Goal: Information Seeking & Learning: Learn about a topic

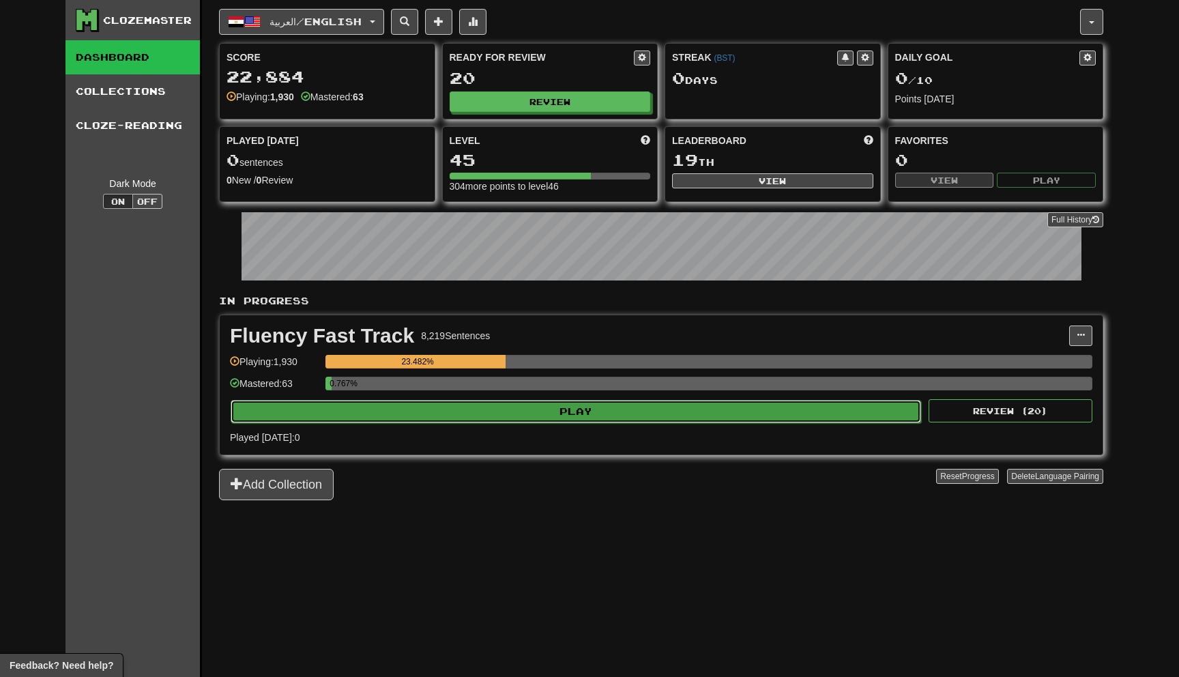
click at [474, 412] on button "Play" at bounding box center [576, 411] width 691 height 23
select select "**"
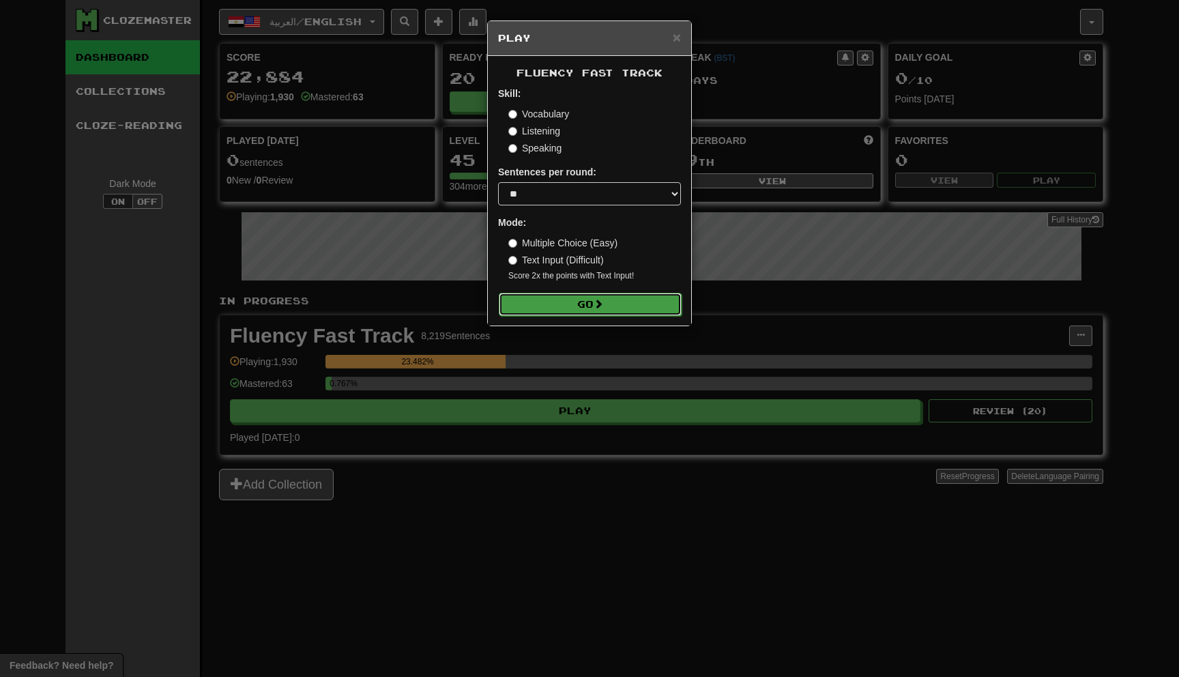
click at [573, 300] on button "Go" at bounding box center [590, 304] width 183 height 23
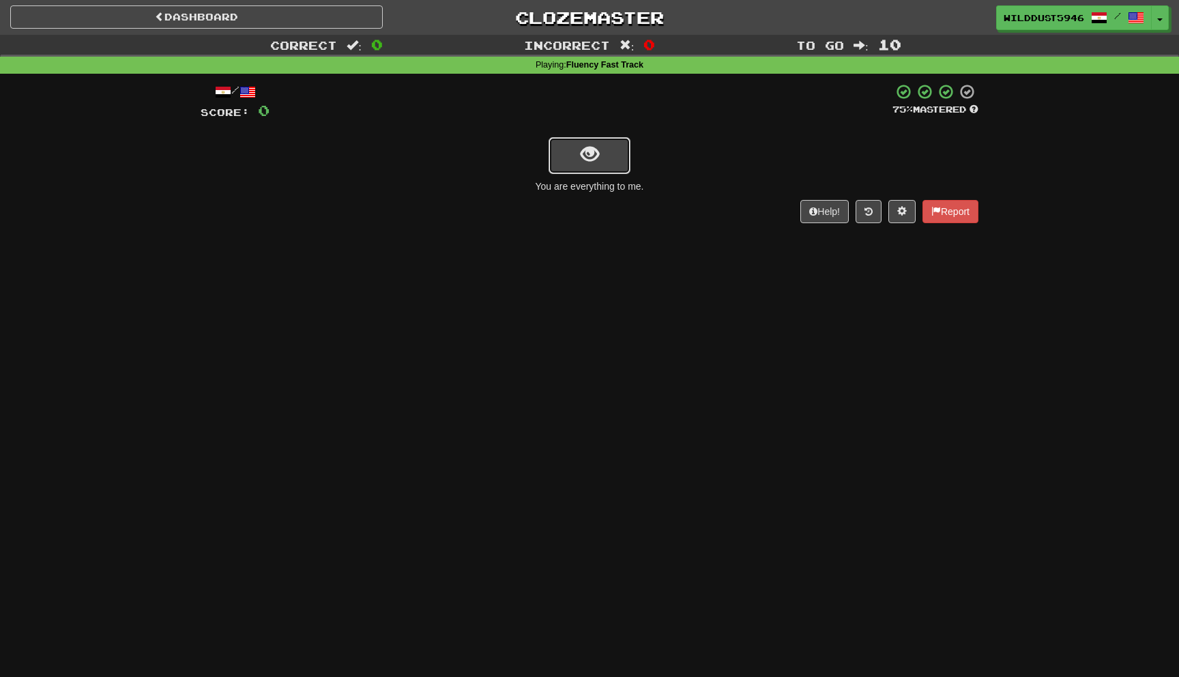
click at [614, 156] on button "show sentence" at bounding box center [590, 155] width 82 height 37
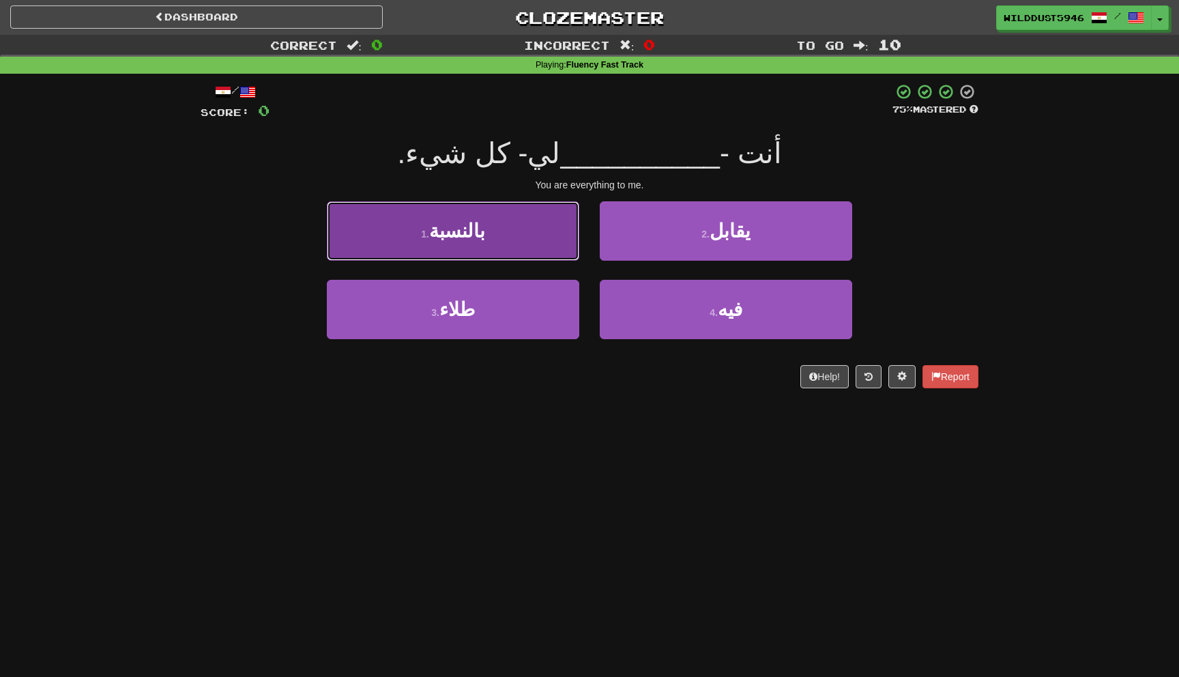
click at [547, 242] on button "1 . بالنسبة" at bounding box center [453, 230] width 252 height 59
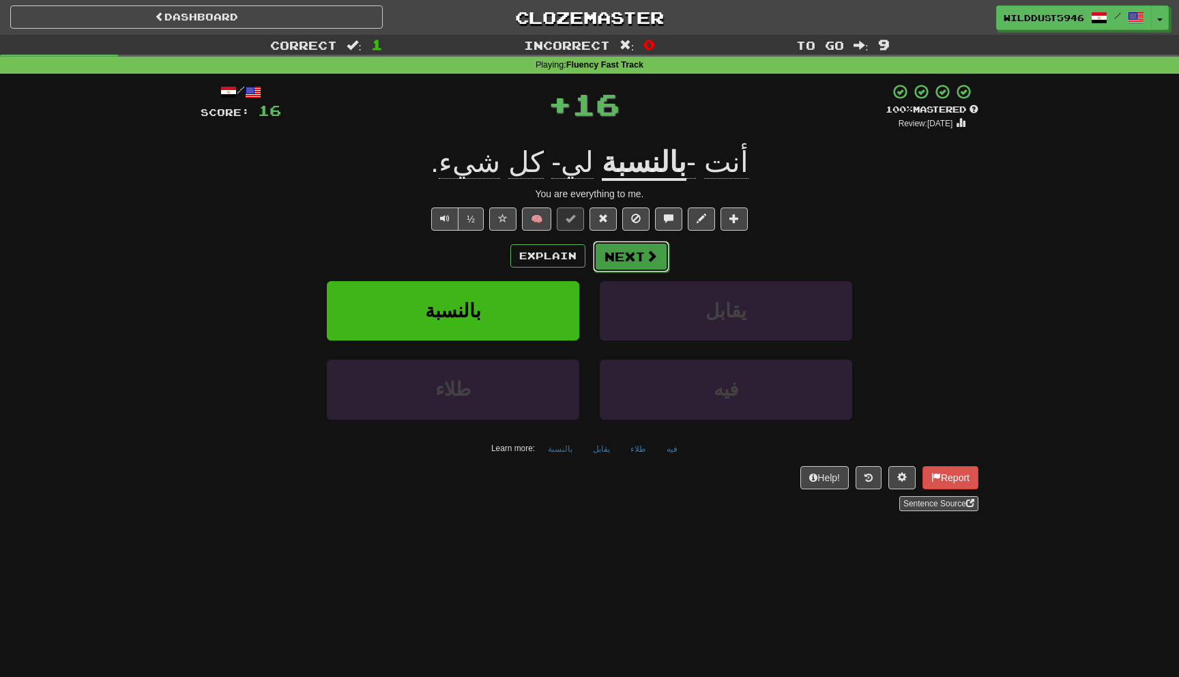
click at [633, 258] on button "Next" at bounding box center [631, 256] width 76 height 31
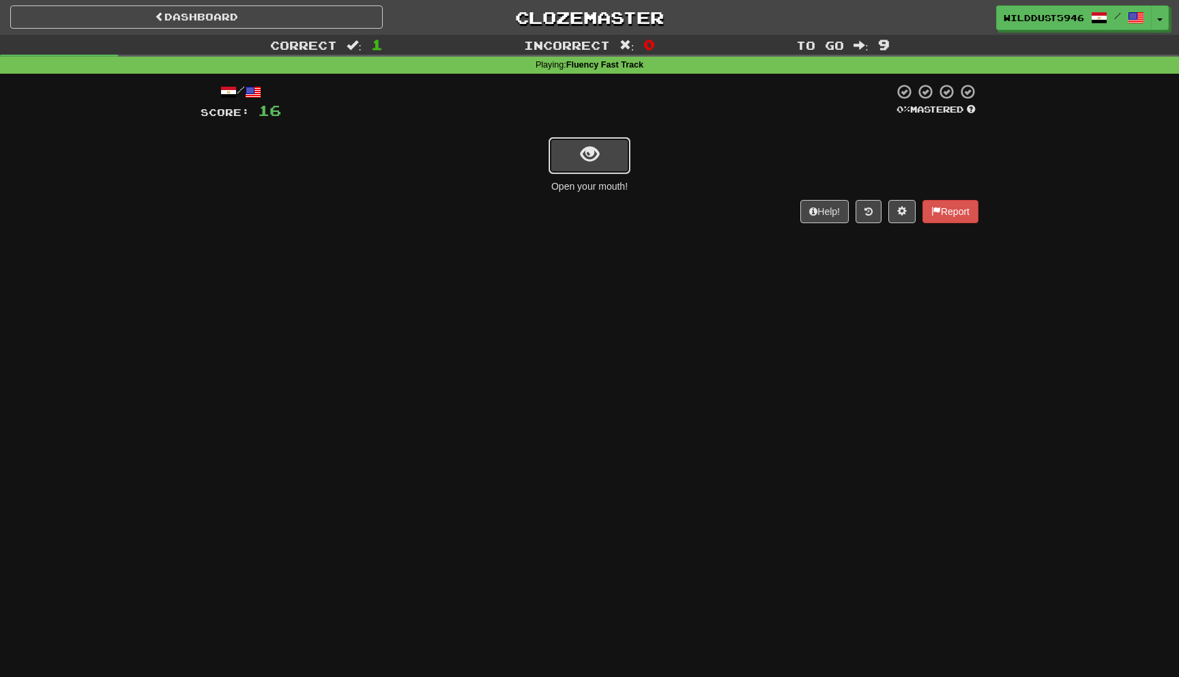
click at [616, 159] on button "show sentence" at bounding box center [590, 155] width 82 height 37
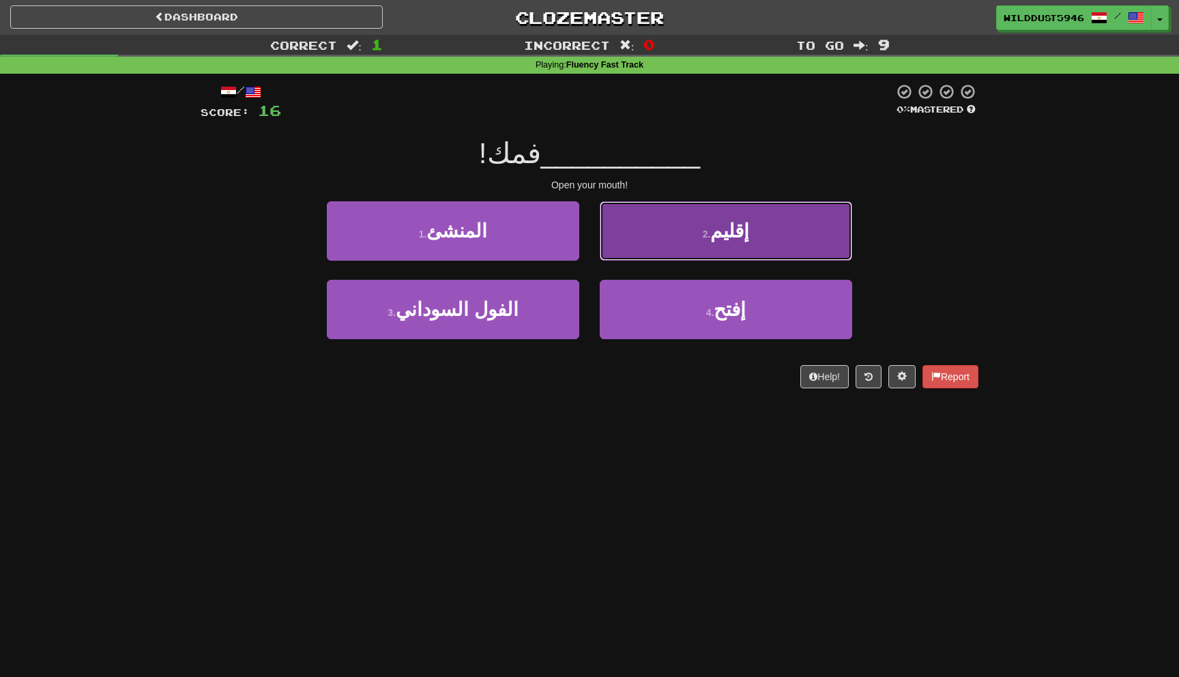
click at [667, 242] on button "2 . إقليم" at bounding box center [726, 230] width 252 height 59
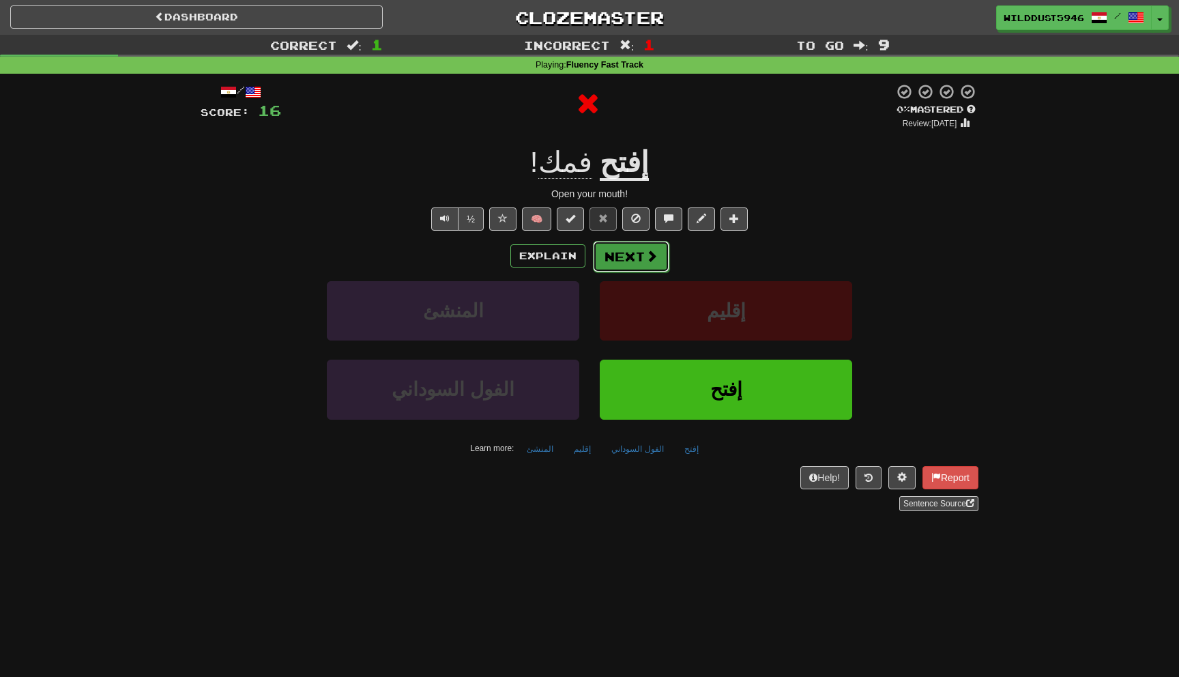
click at [657, 259] on button "Next" at bounding box center [631, 256] width 76 height 31
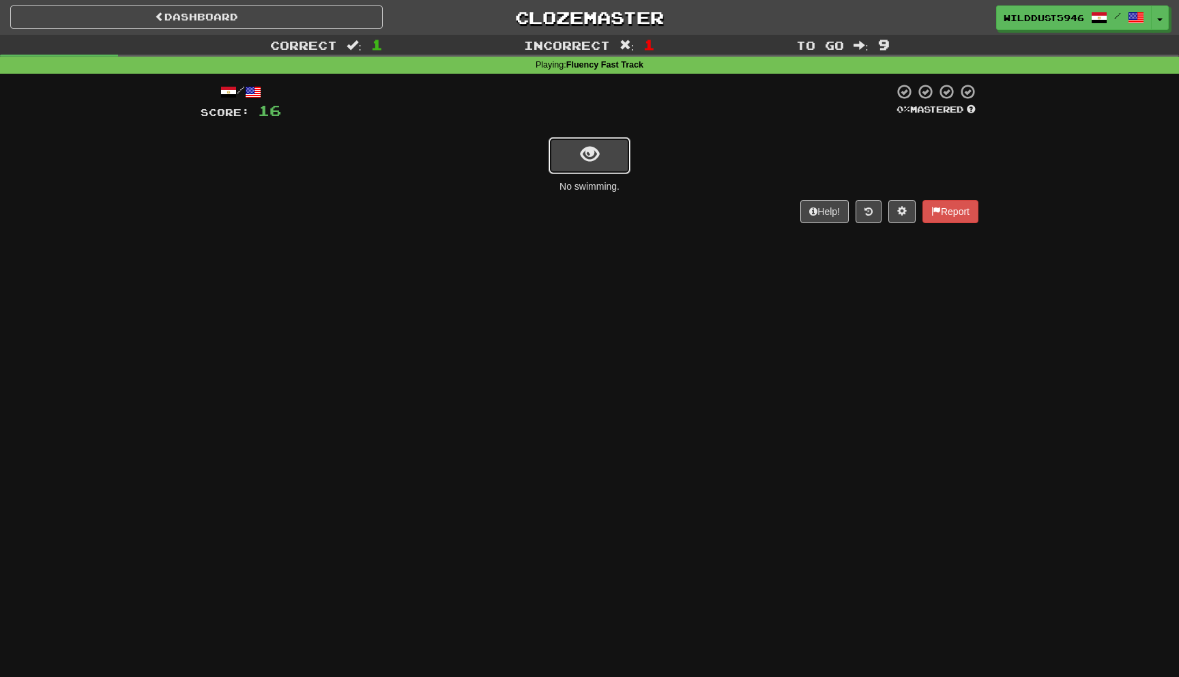
click at [599, 158] on button "show sentence" at bounding box center [590, 155] width 82 height 37
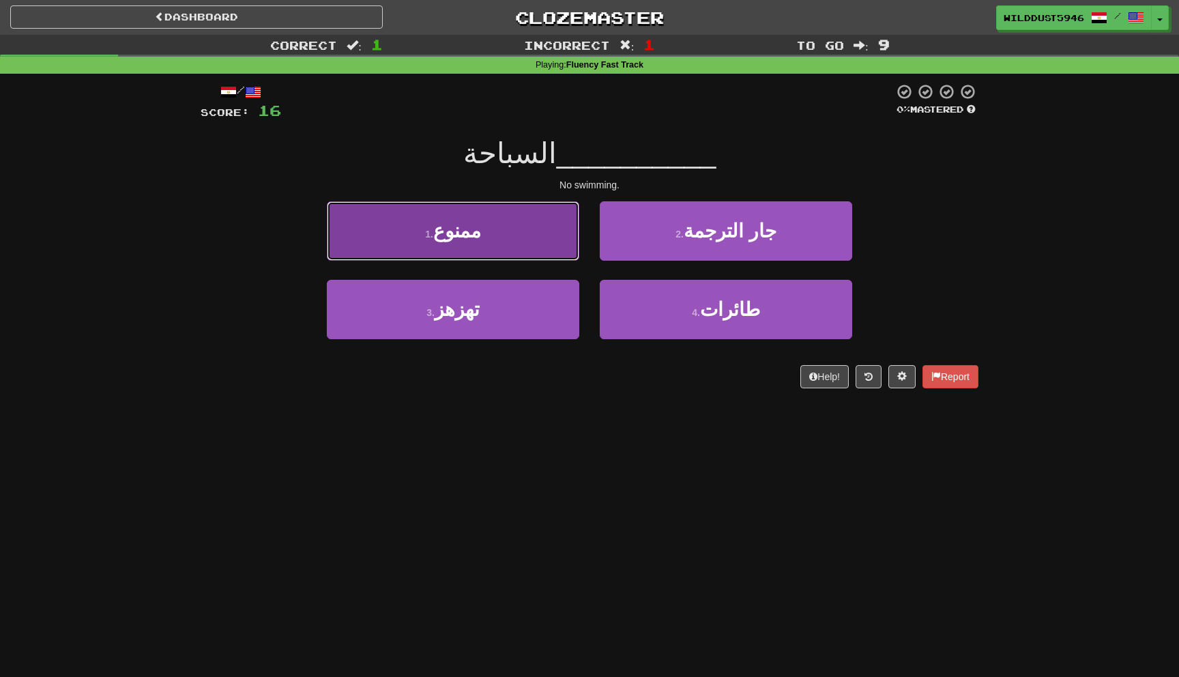
click at [531, 231] on button "1 . ممنوع" at bounding box center [453, 230] width 252 height 59
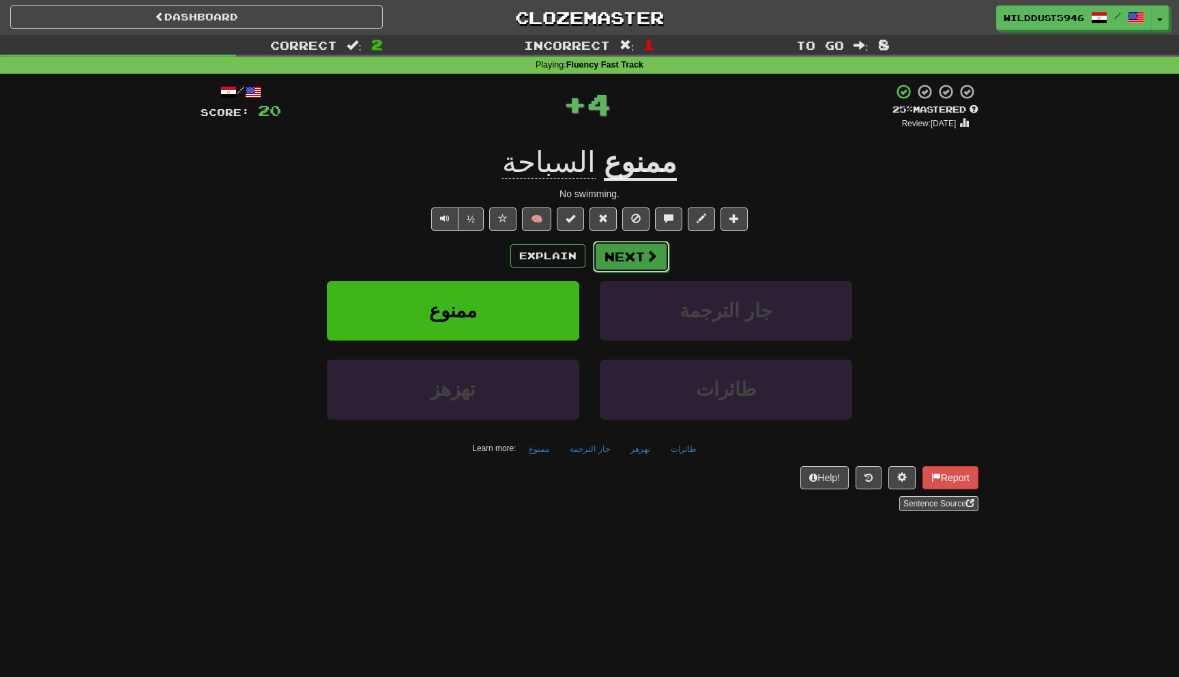
click at [613, 269] on button "Next" at bounding box center [631, 256] width 76 height 31
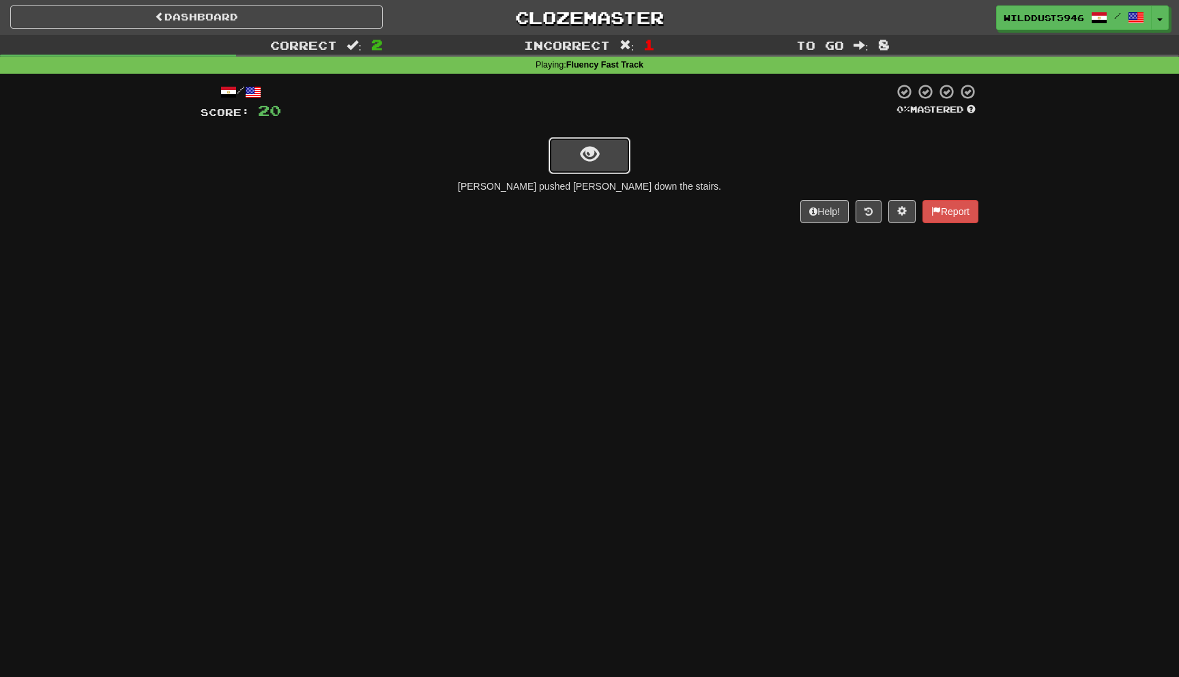
click at [588, 171] on button "show sentence" at bounding box center [590, 155] width 82 height 37
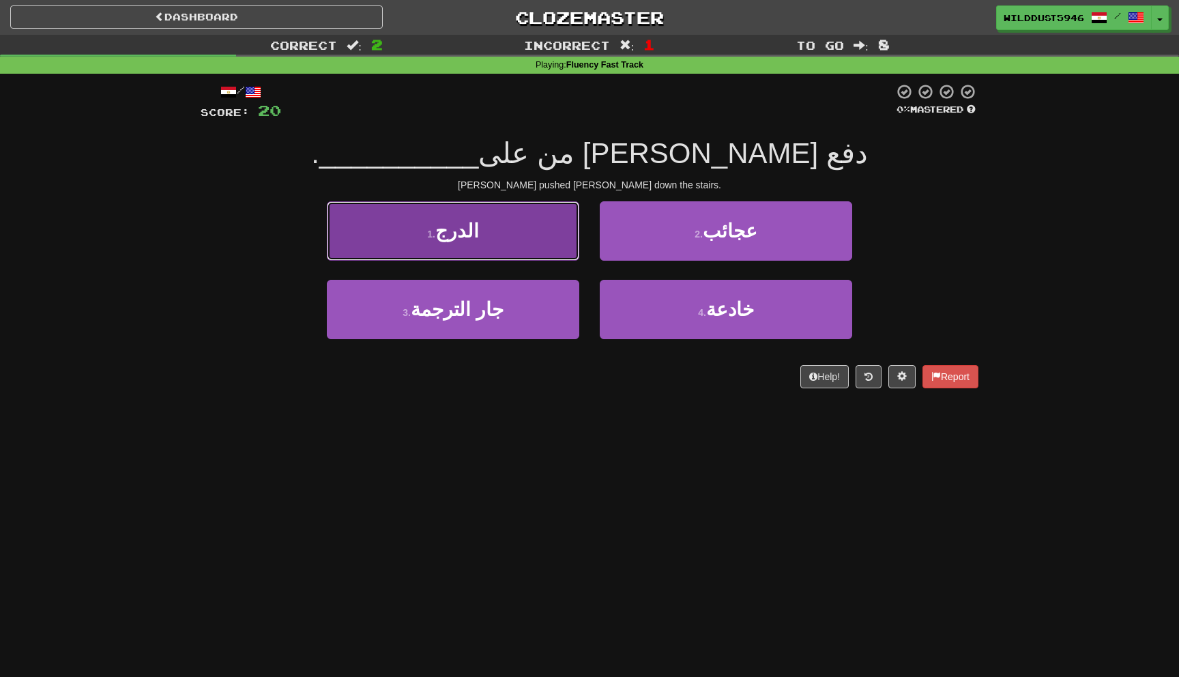
click at [552, 243] on button "1 . الدرج" at bounding box center [453, 230] width 252 height 59
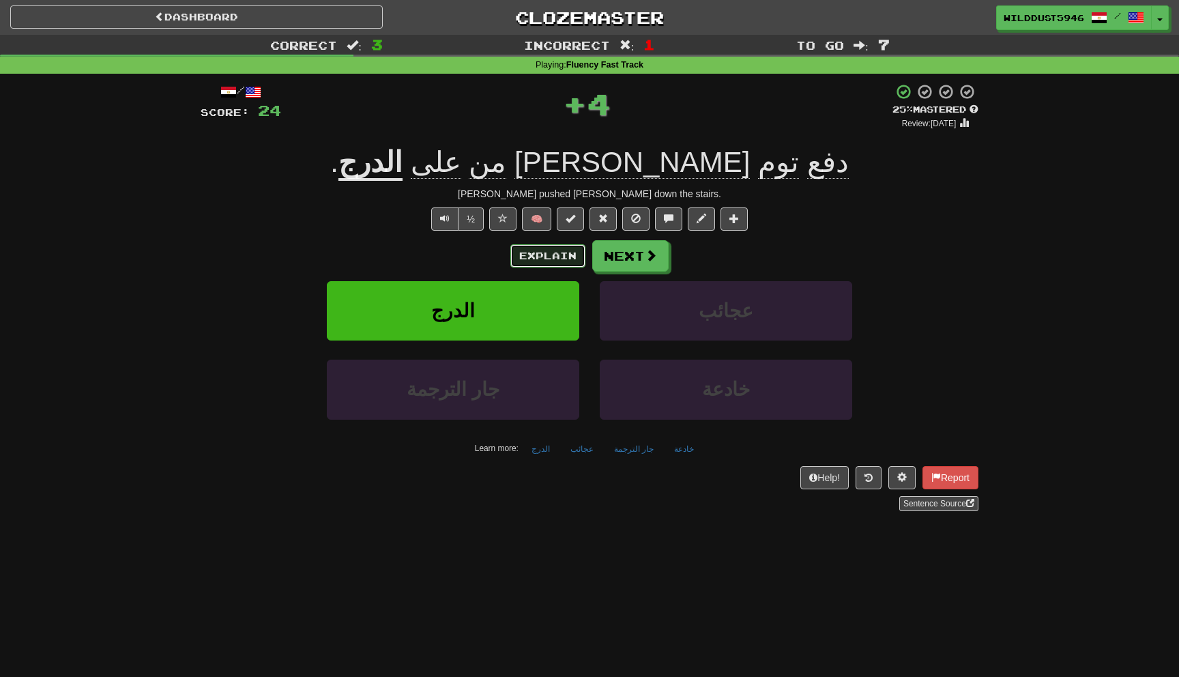
click at [569, 250] on button "Explain" at bounding box center [547, 255] width 75 height 23
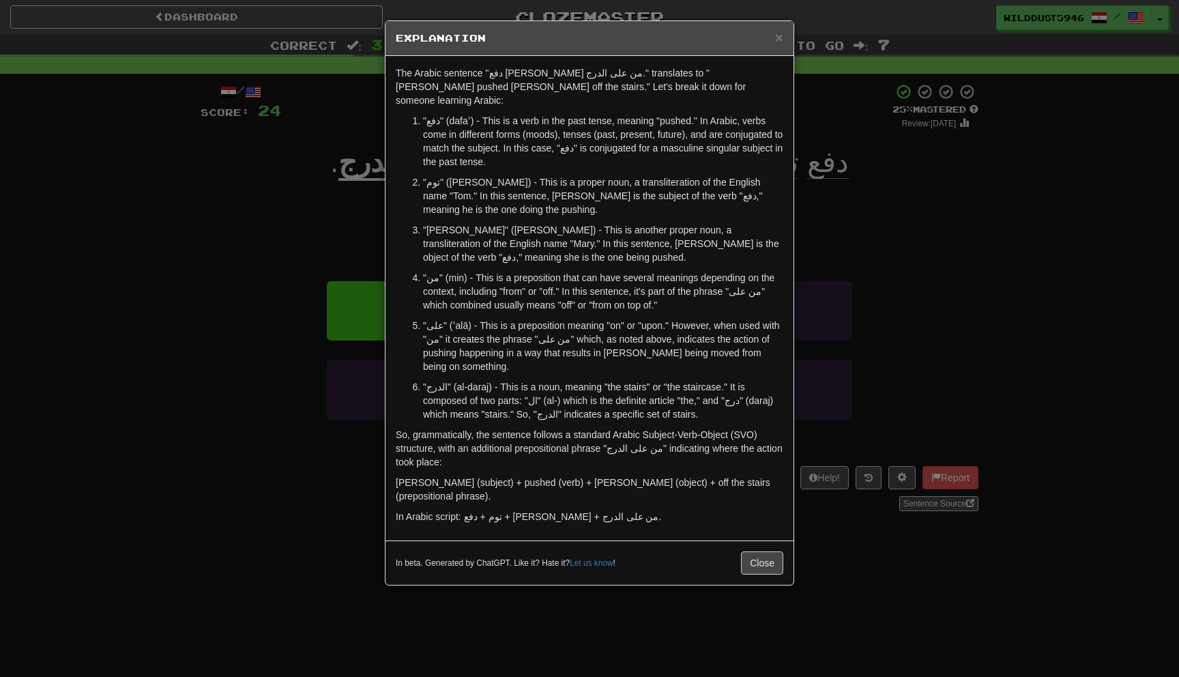
click at [812, 375] on div "× Explanation The Arabic sentence "دفع [PERSON_NAME] من على الدرج." translates …" at bounding box center [589, 338] width 1179 height 677
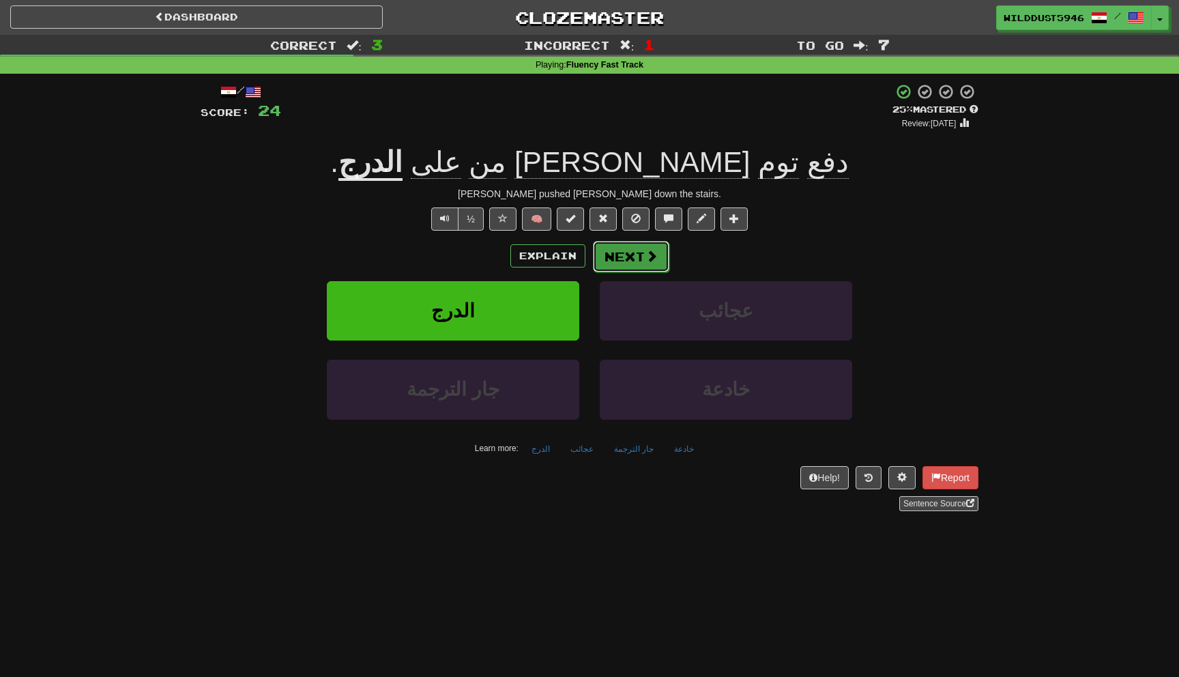
click at [616, 249] on button "Next" at bounding box center [631, 256] width 76 height 31
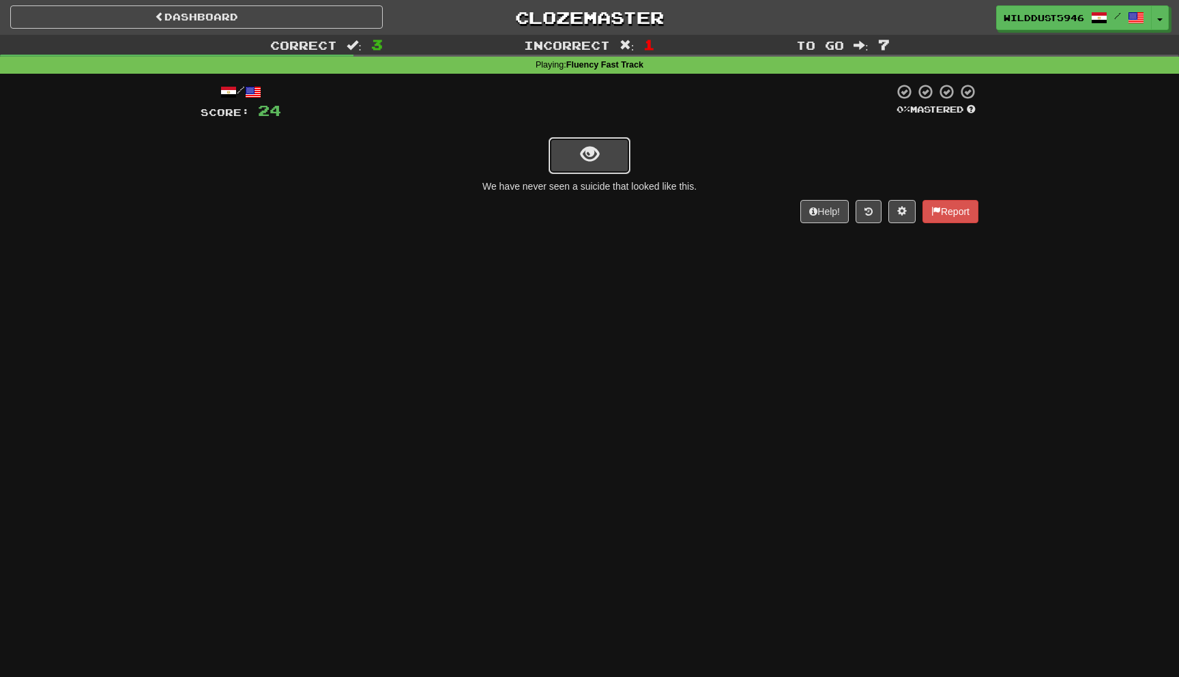
click at [575, 165] on button "show sentence" at bounding box center [590, 155] width 82 height 37
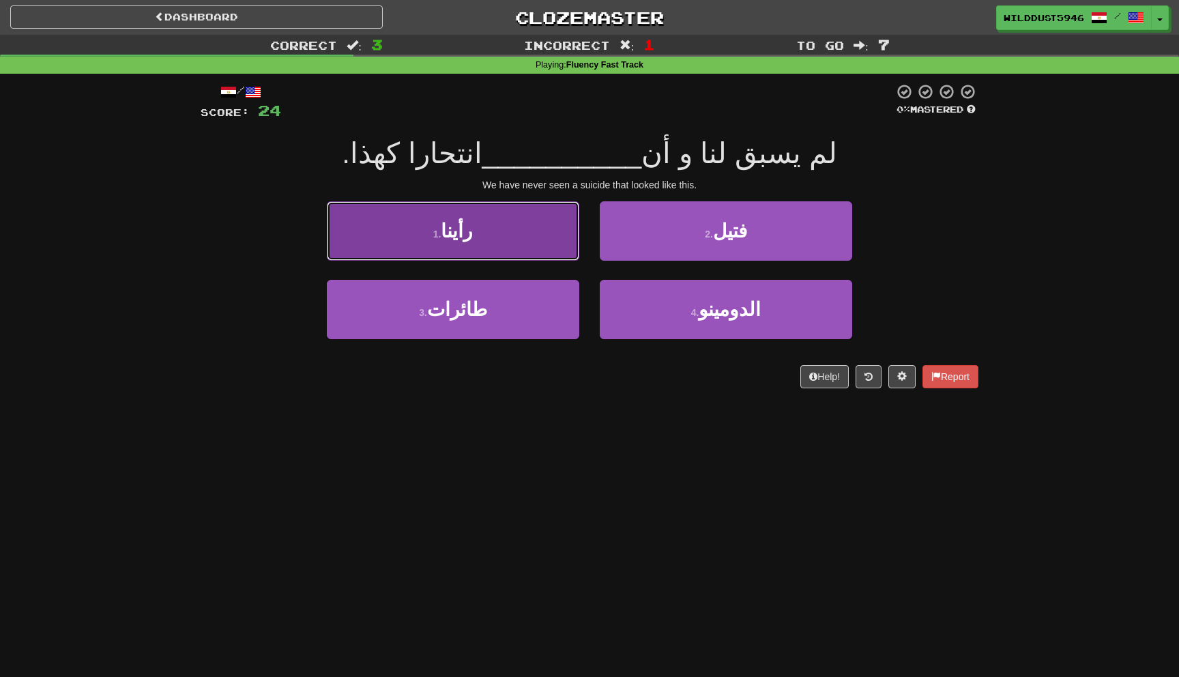
click at [521, 233] on button "1 . رأينا" at bounding box center [453, 230] width 252 height 59
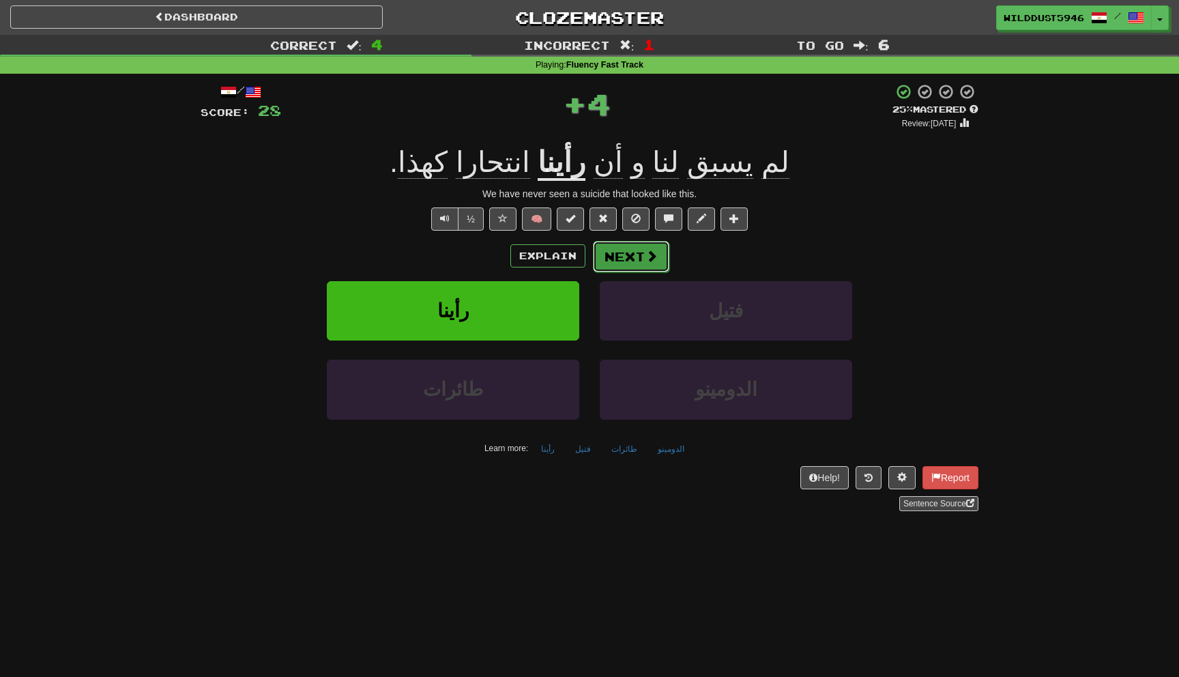
click at [611, 255] on button "Next" at bounding box center [631, 256] width 76 height 31
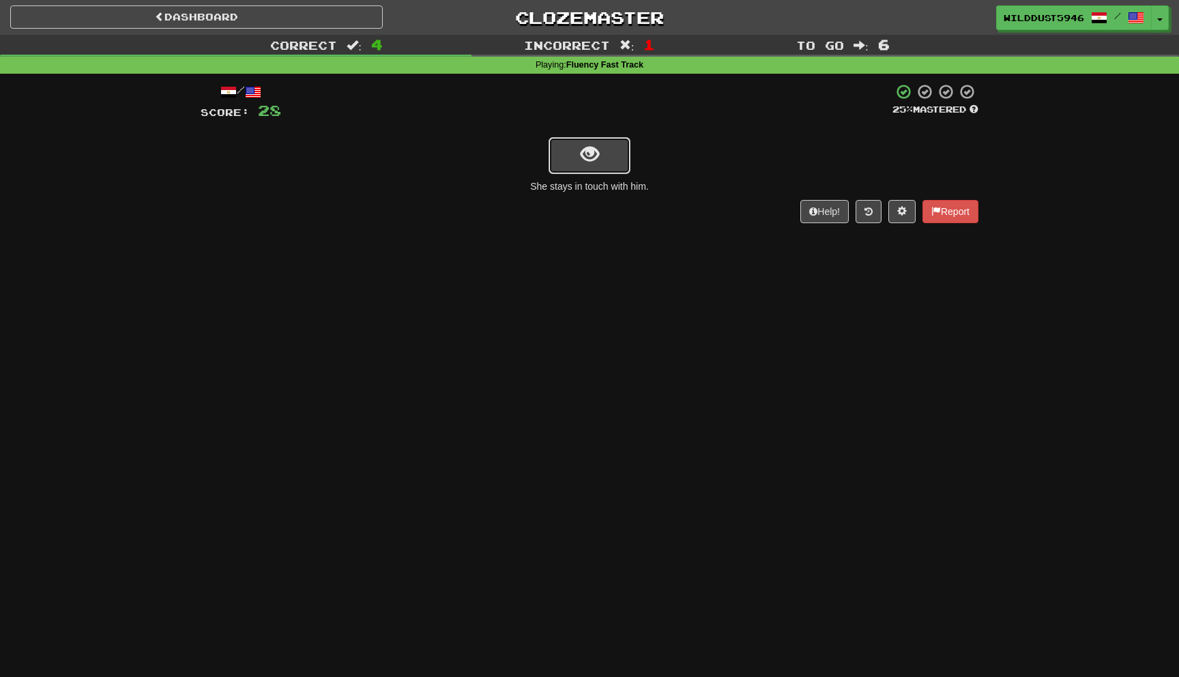
click at [594, 157] on span "show sentence" at bounding box center [590, 154] width 18 height 18
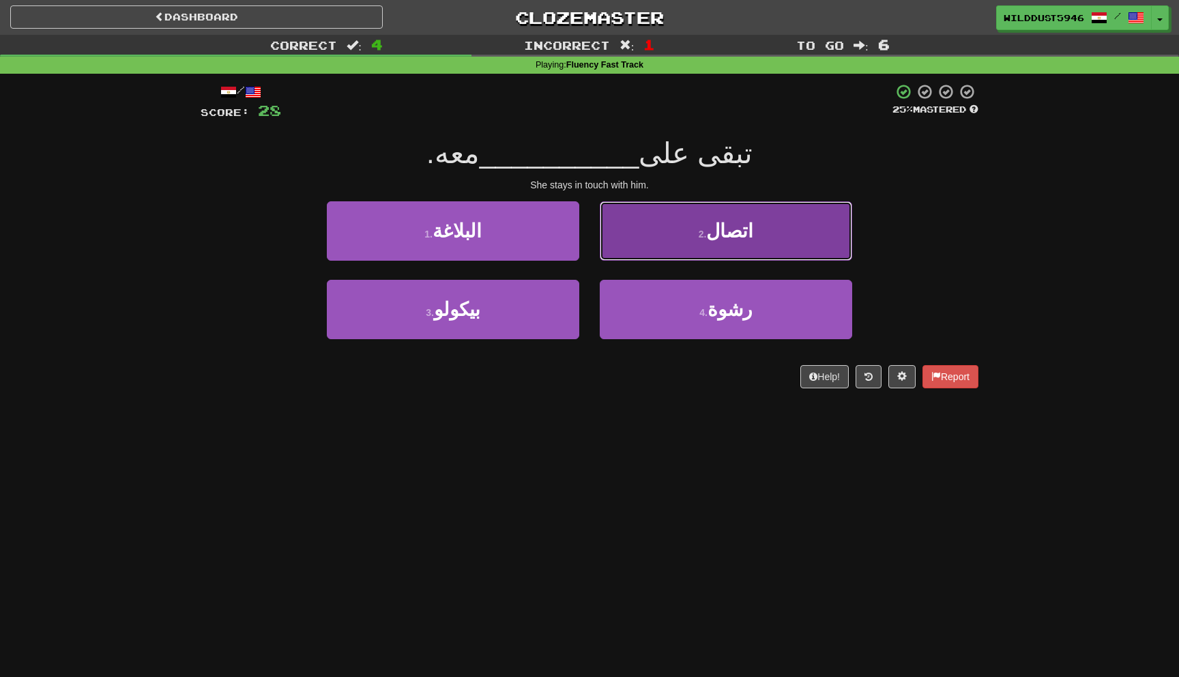
click at [657, 224] on button "2 . اتصال" at bounding box center [726, 230] width 252 height 59
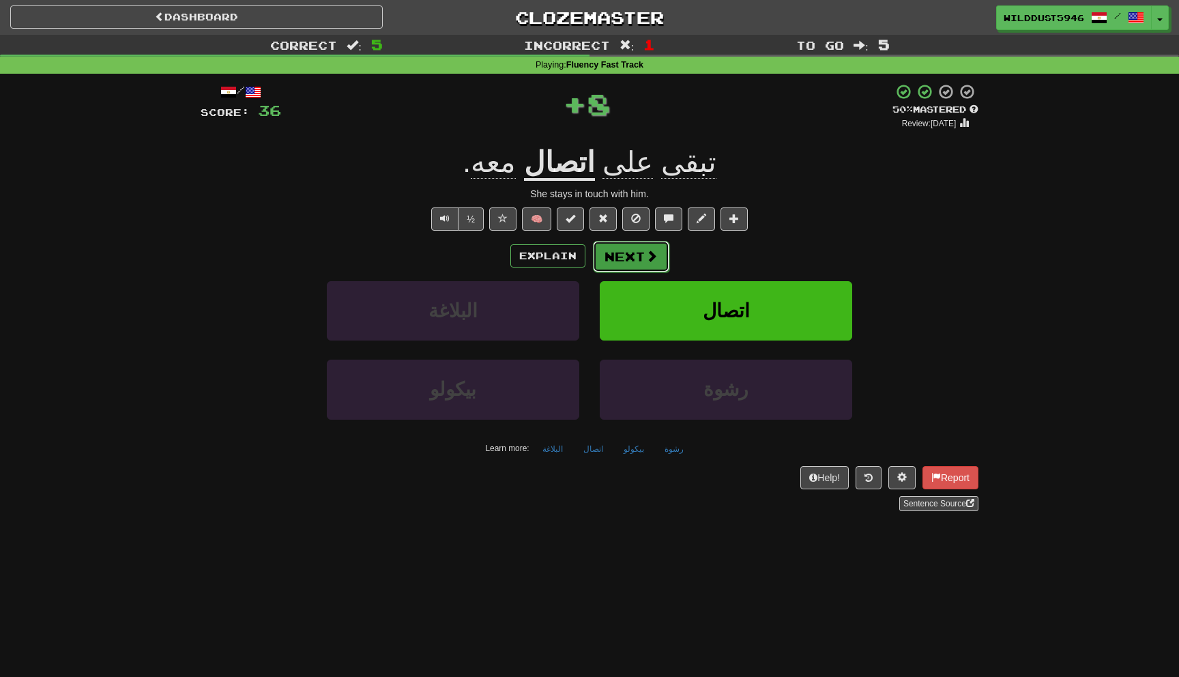
click at [629, 253] on button "Next" at bounding box center [631, 256] width 76 height 31
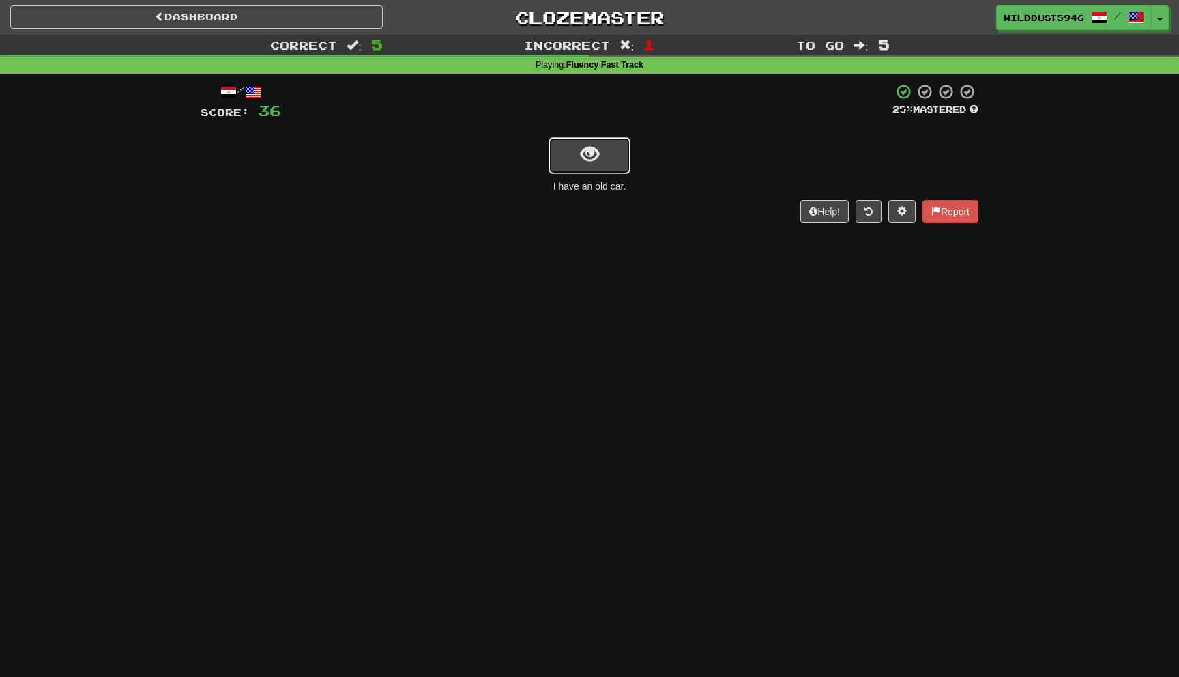
click at [592, 164] on span "show sentence" at bounding box center [590, 154] width 18 height 18
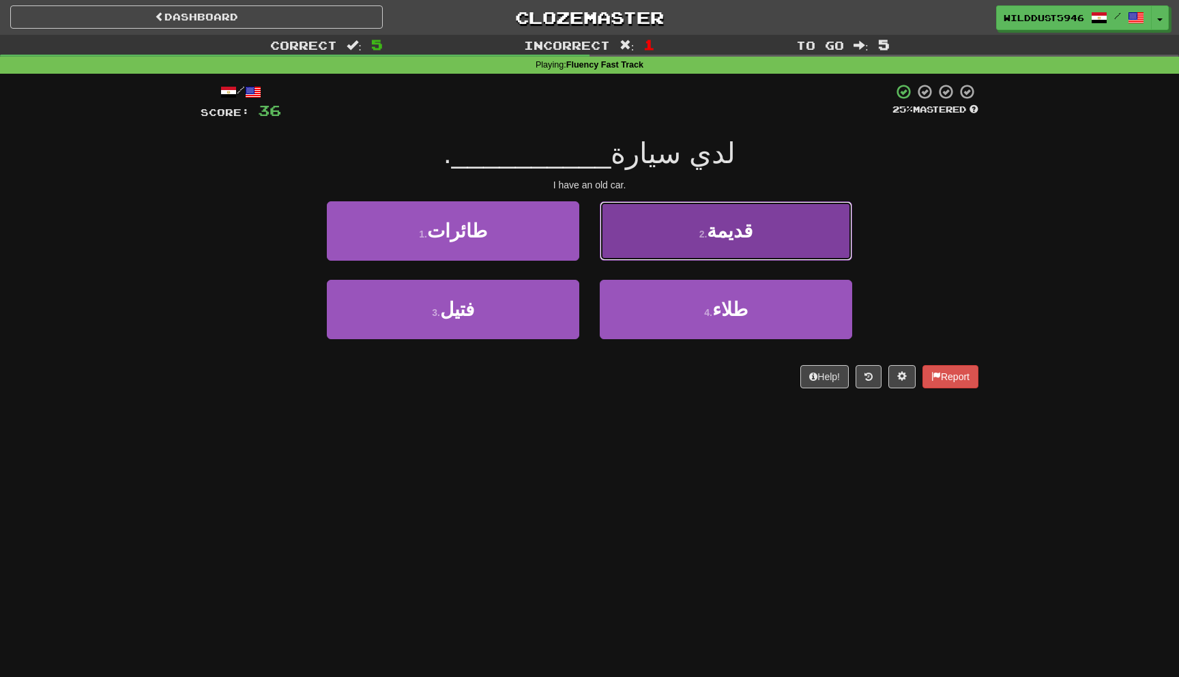
click at [653, 233] on button "2 . قديمة" at bounding box center [726, 230] width 252 height 59
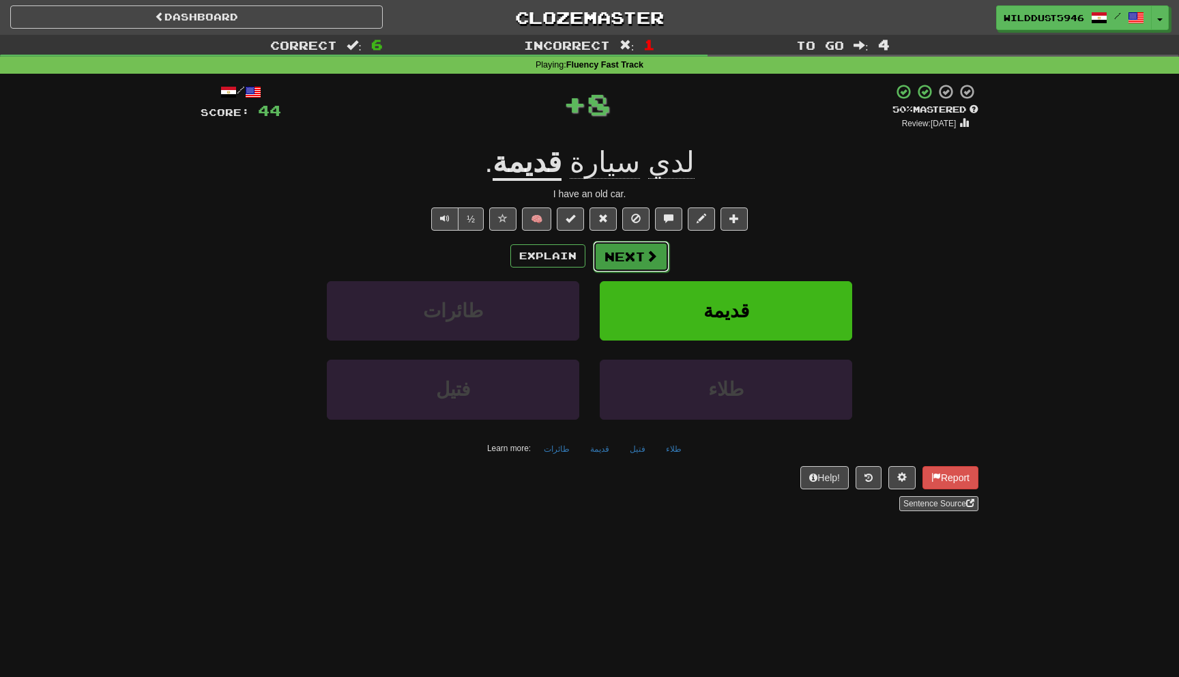
click at [640, 254] on button "Next" at bounding box center [631, 256] width 76 height 31
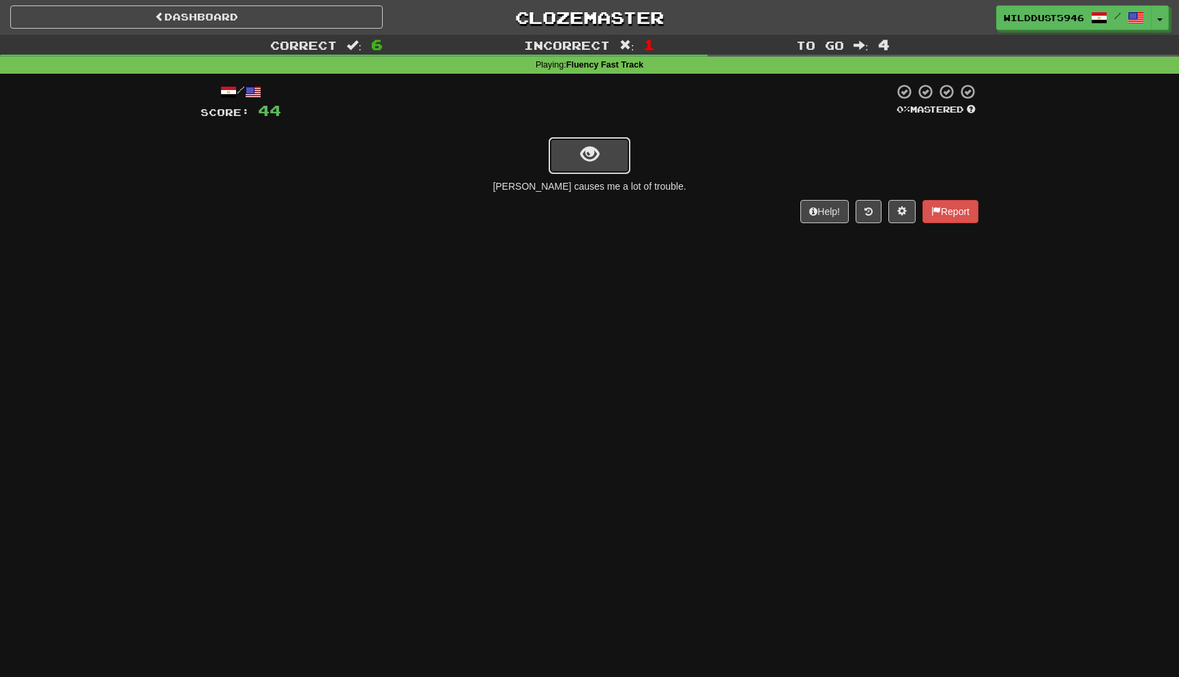
click at [606, 165] on button "show sentence" at bounding box center [590, 155] width 82 height 37
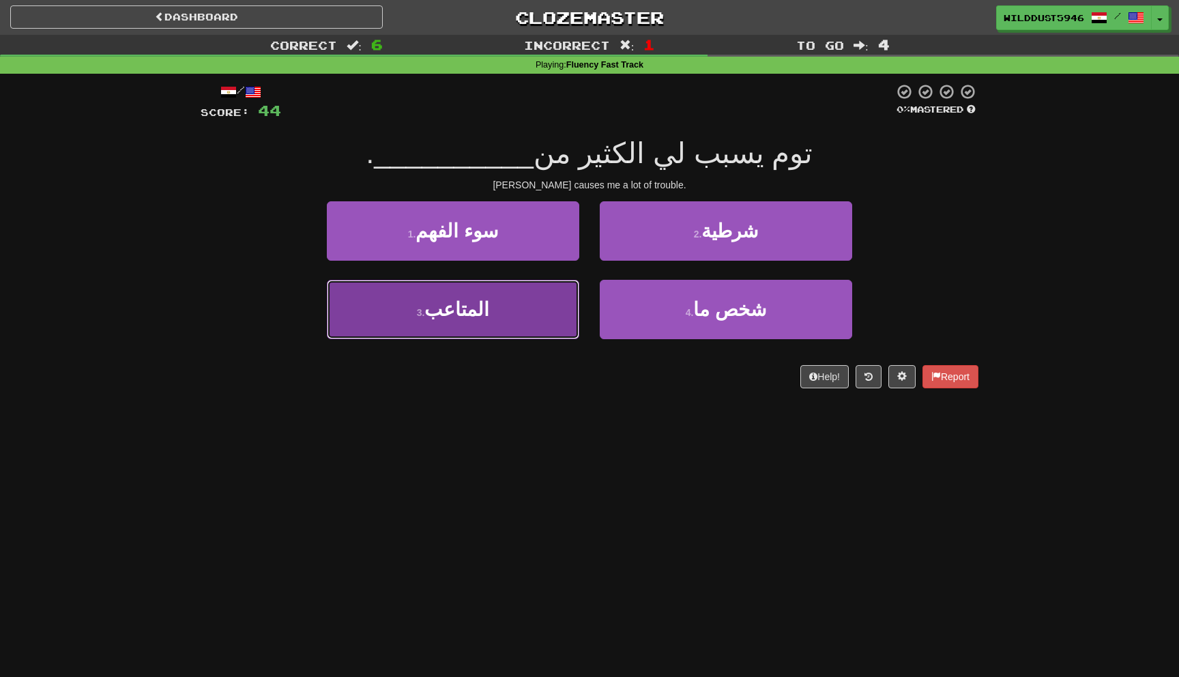
click at [562, 305] on button "3 . المتاعب" at bounding box center [453, 309] width 252 height 59
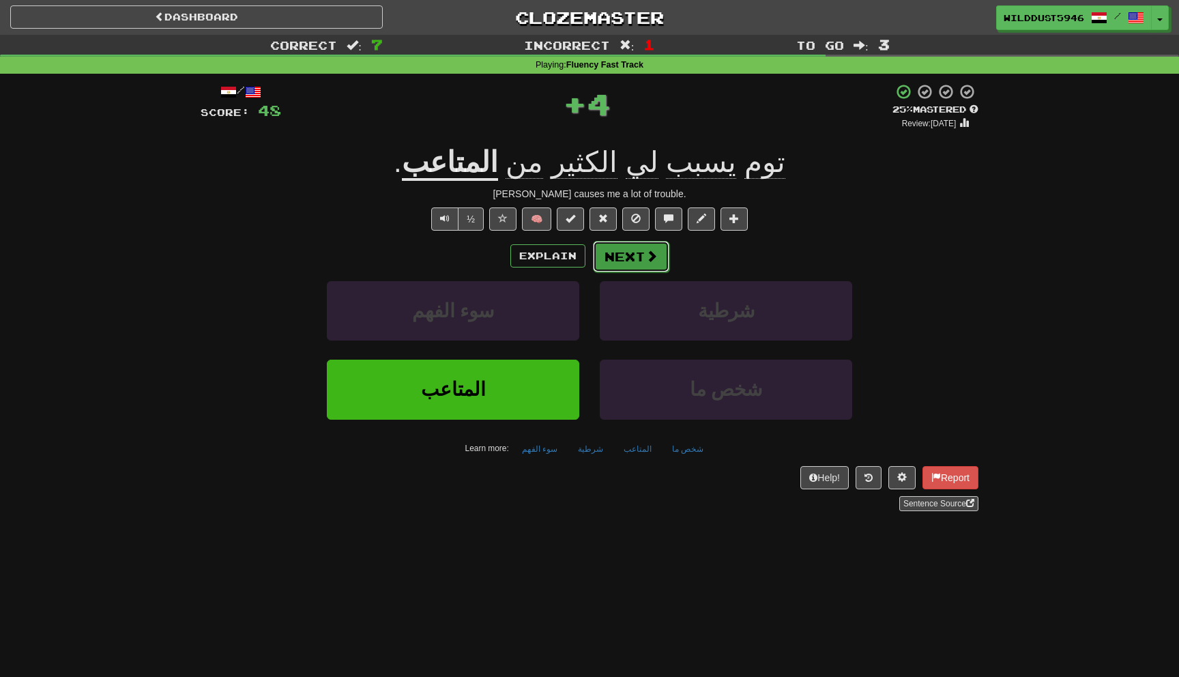
click at [632, 261] on button "Next" at bounding box center [631, 256] width 76 height 31
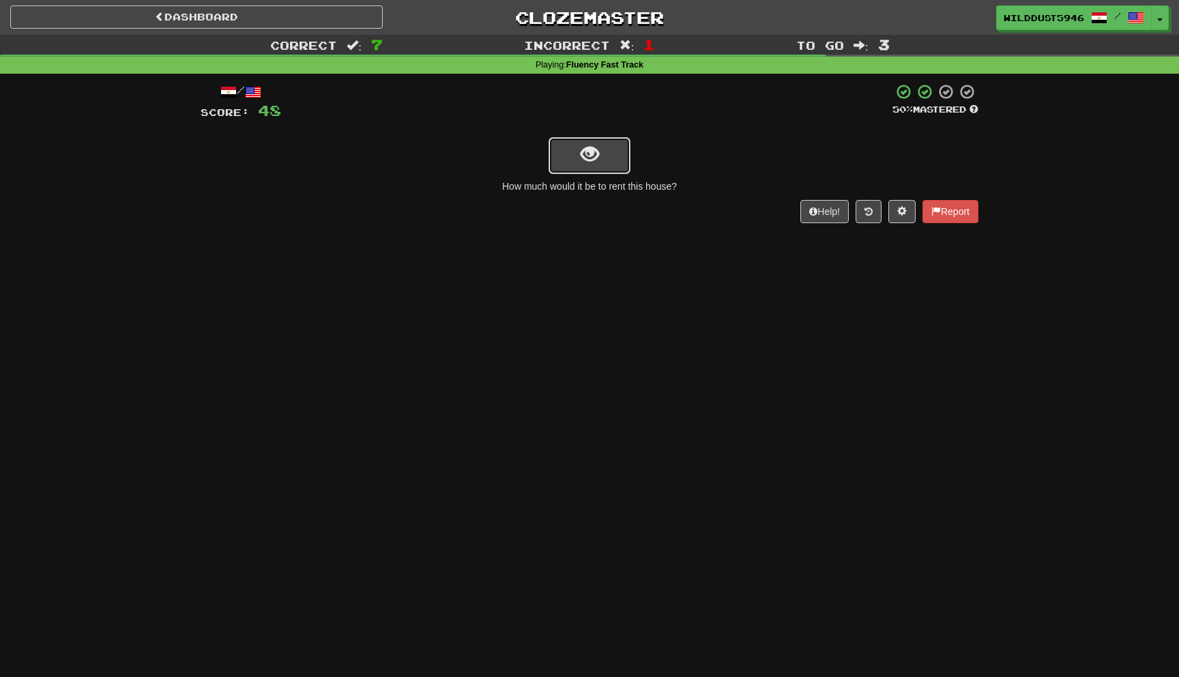
click at [601, 149] on button "show sentence" at bounding box center [590, 155] width 82 height 37
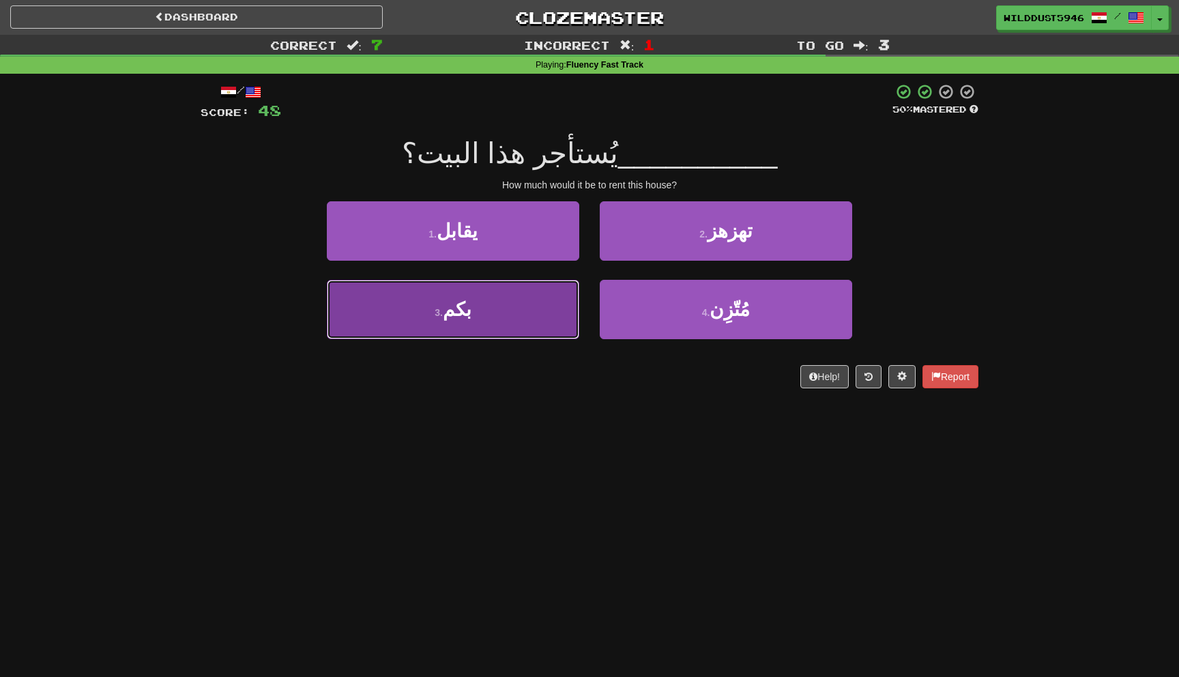
click at [522, 304] on button "3 . بكم" at bounding box center [453, 309] width 252 height 59
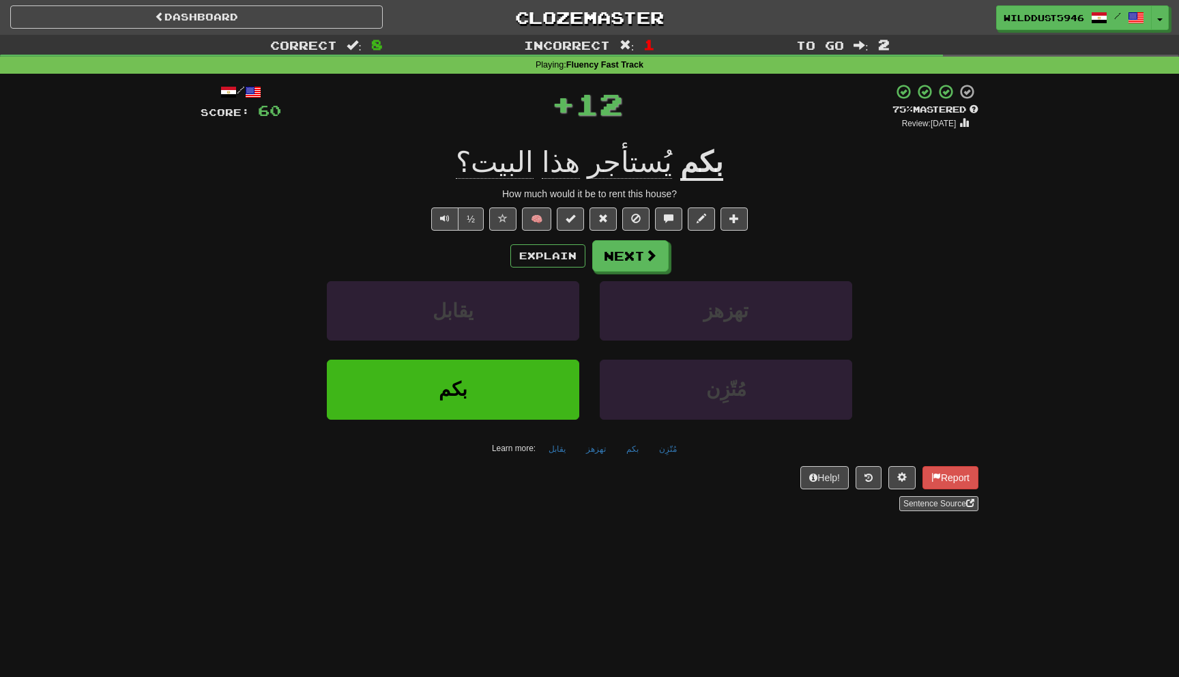
click at [630, 239] on div "/ Score: 60 + 12 75 % Mastered Review: [DATE] بكم يُستأجر هذا البيت؟ How much w…" at bounding box center [590, 297] width 778 height 428
click at [630, 246] on button "Next" at bounding box center [631, 256] width 76 height 31
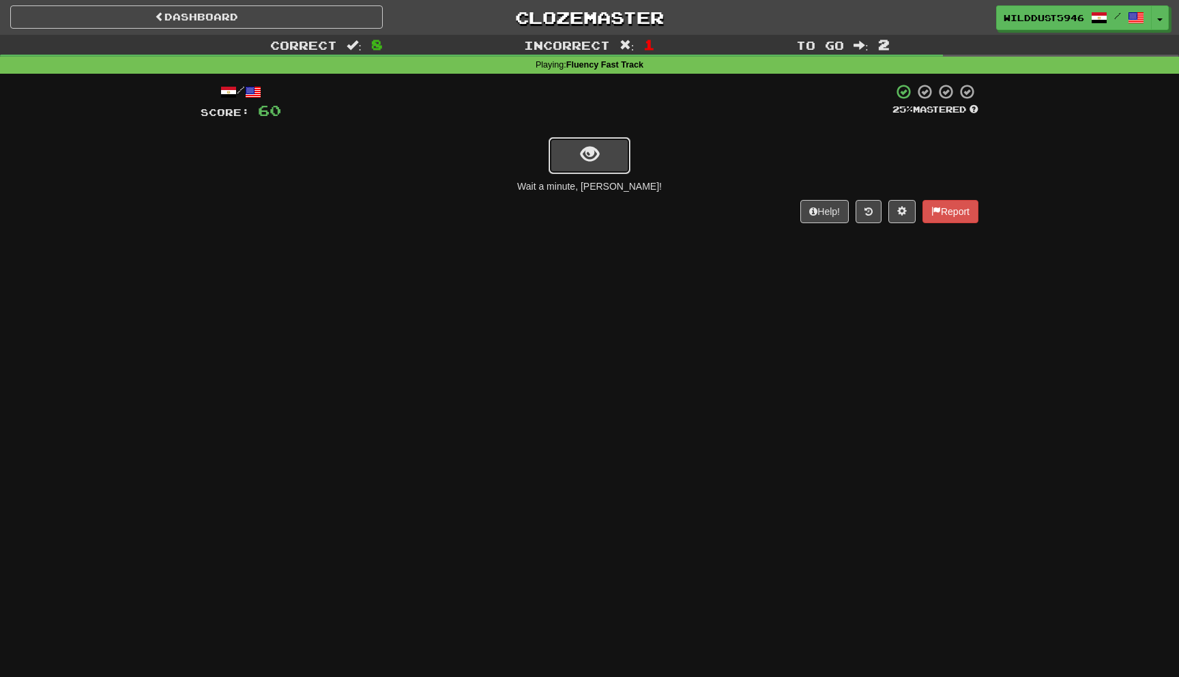
click at [592, 151] on span "show sentence" at bounding box center [590, 154] width 18 height 18
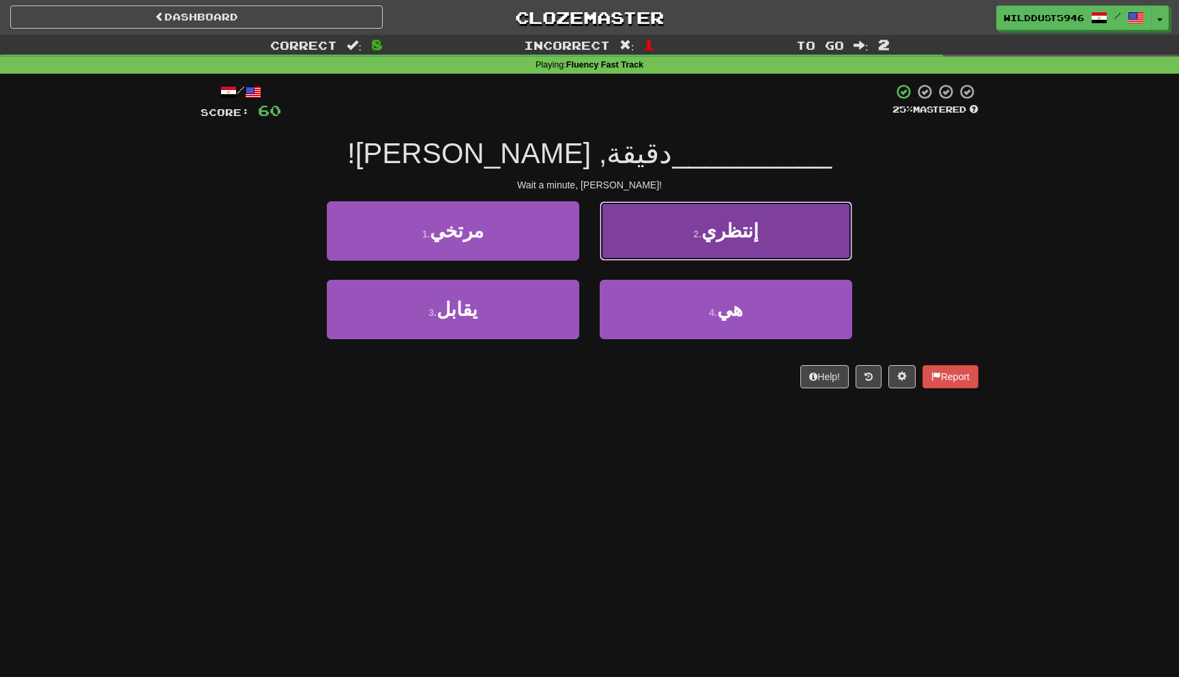
click at [674, 248] on button "2 . إنتظري" at bounding box center [726, 230] width 252 height 59
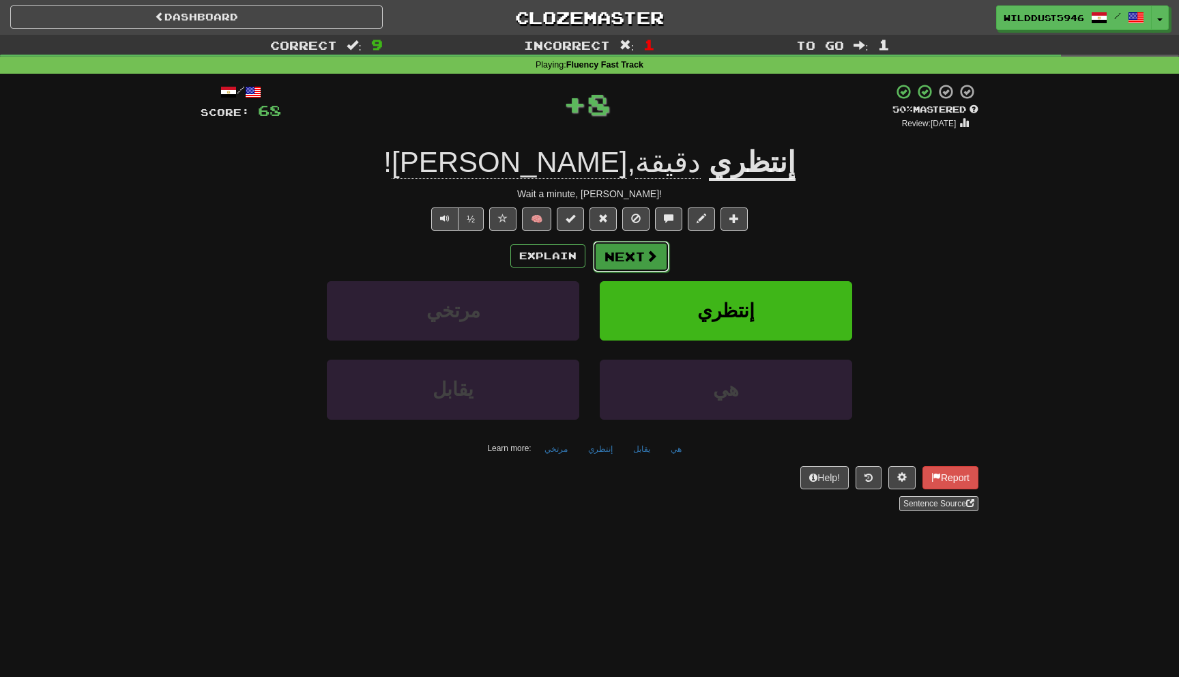
click at [643, 257] on button "Next" at bounding box center [631, 256] width 76 height 31
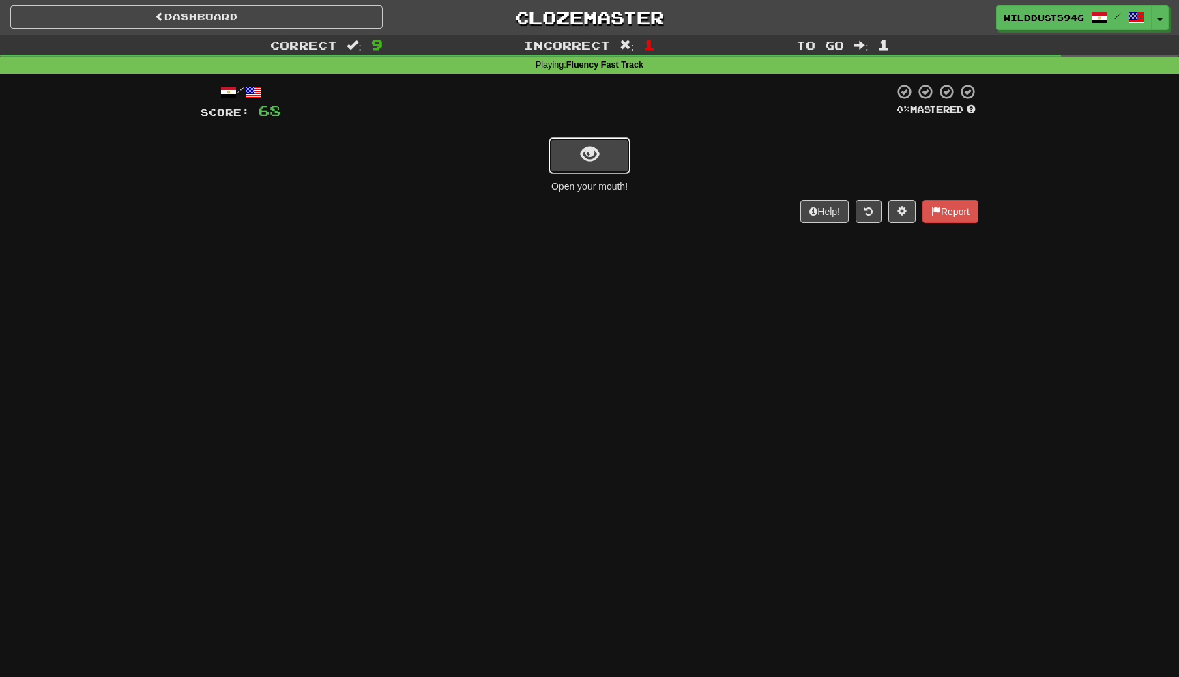
click at [592, 162] on span "show sentence" at bounding box center [590, 154] width 18 height 18
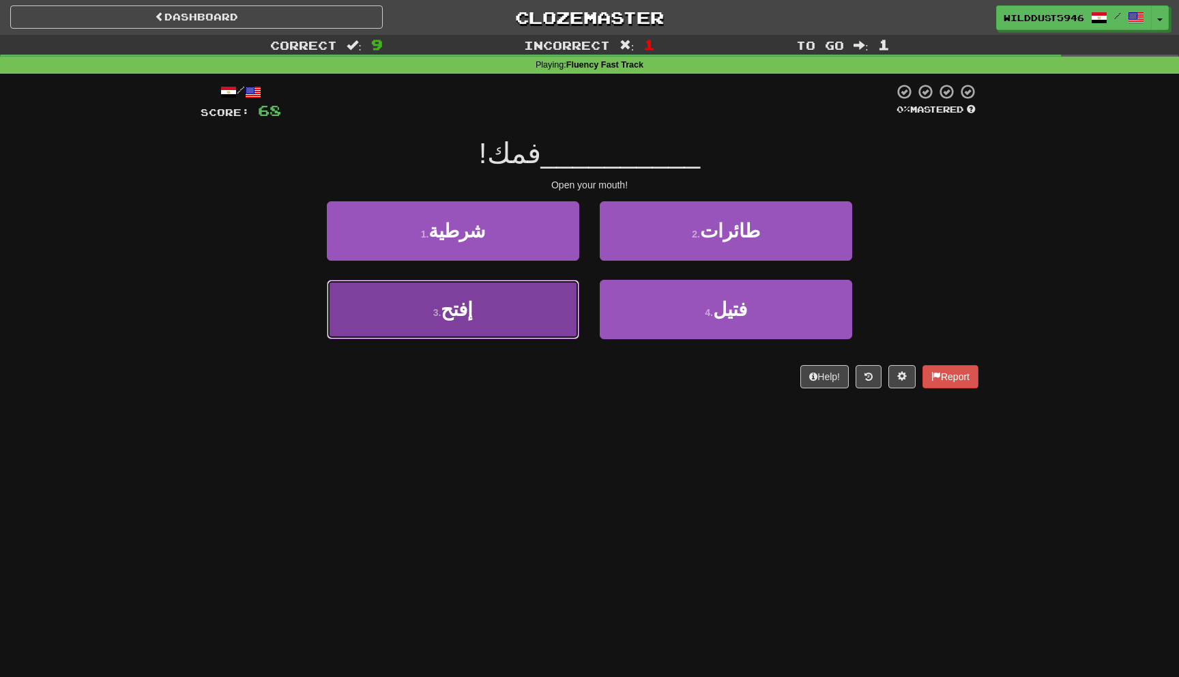
click at [551, 319] on button "3 . إفتح" at bounding box center [453, 309] width 252 height 59
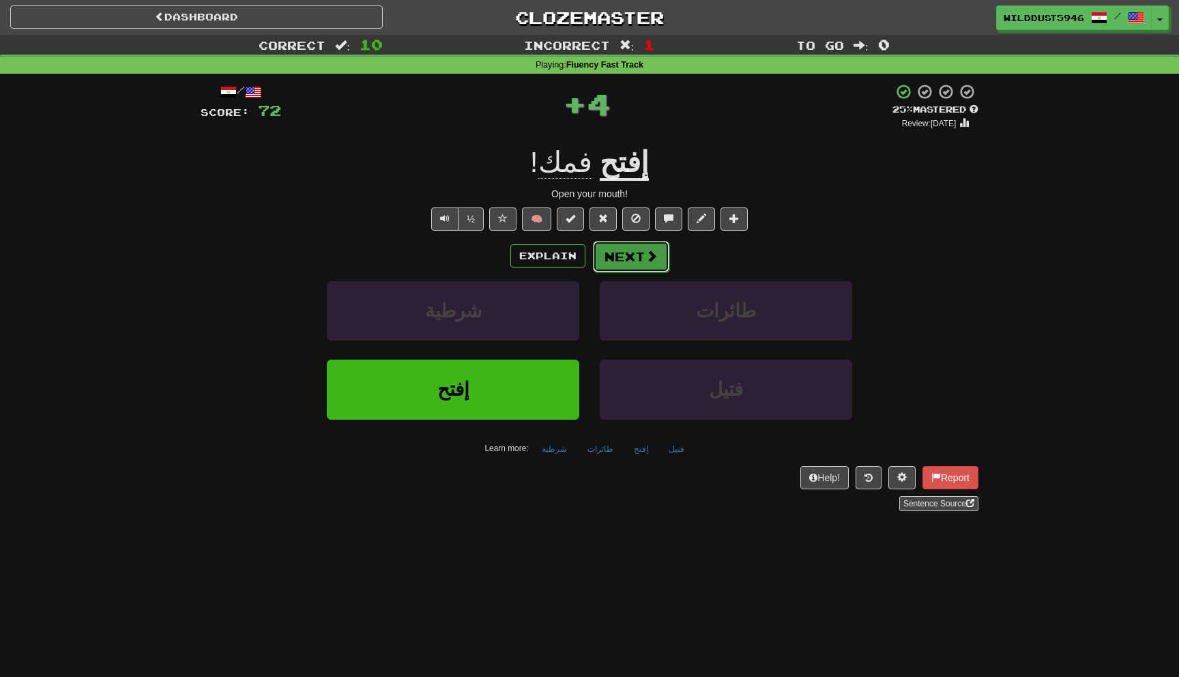
click at [650, 262] on span at bounding box center [652, 256] width 12 height 12
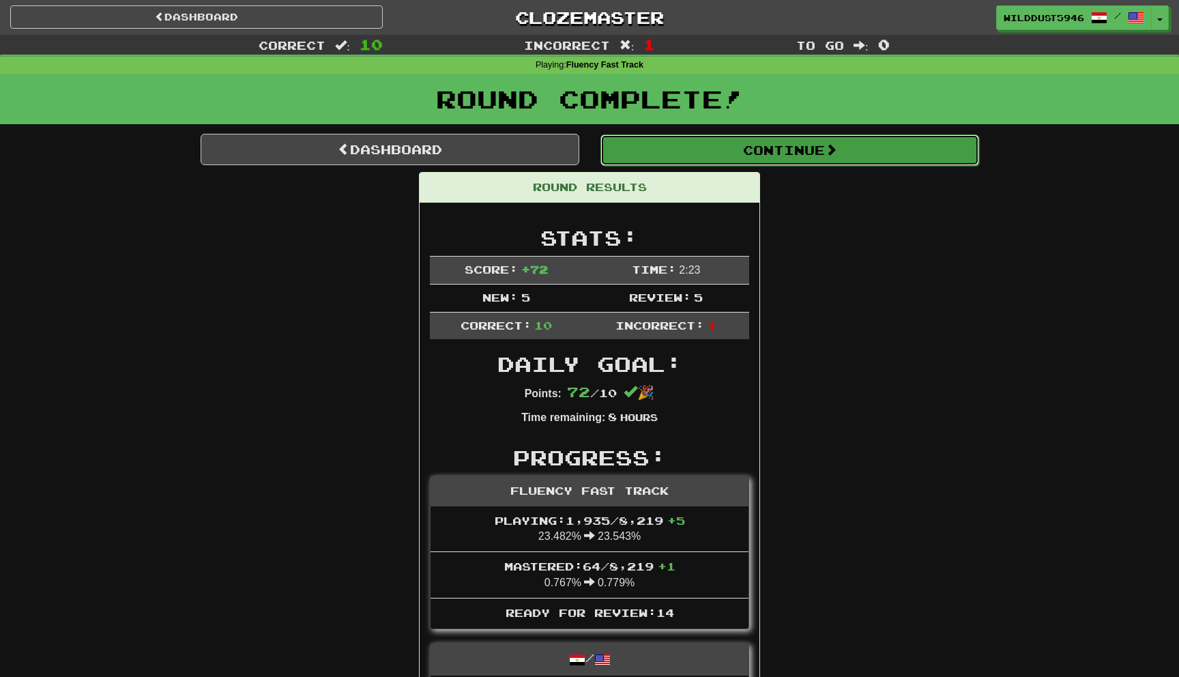
click at [721, 134] on button "Continue" at bounding box center [790, 149] width 379 height 31
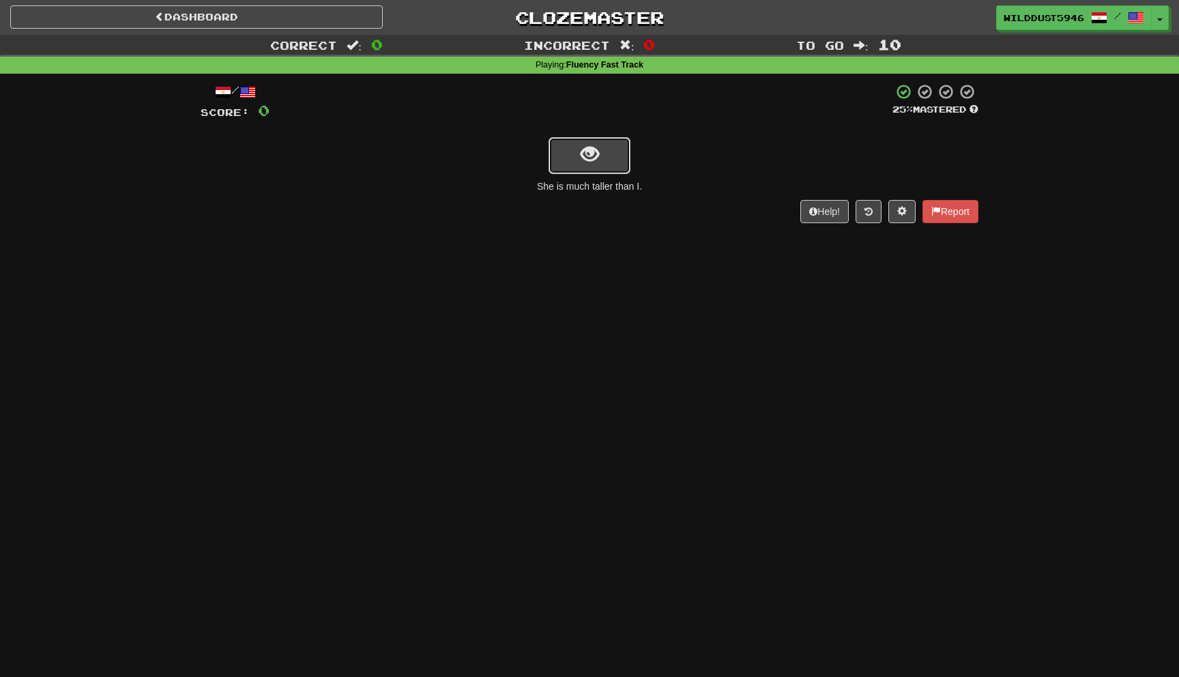
click at [610, 145] on button "show sentence" at bounding box center [590, 155] width 82 height 37
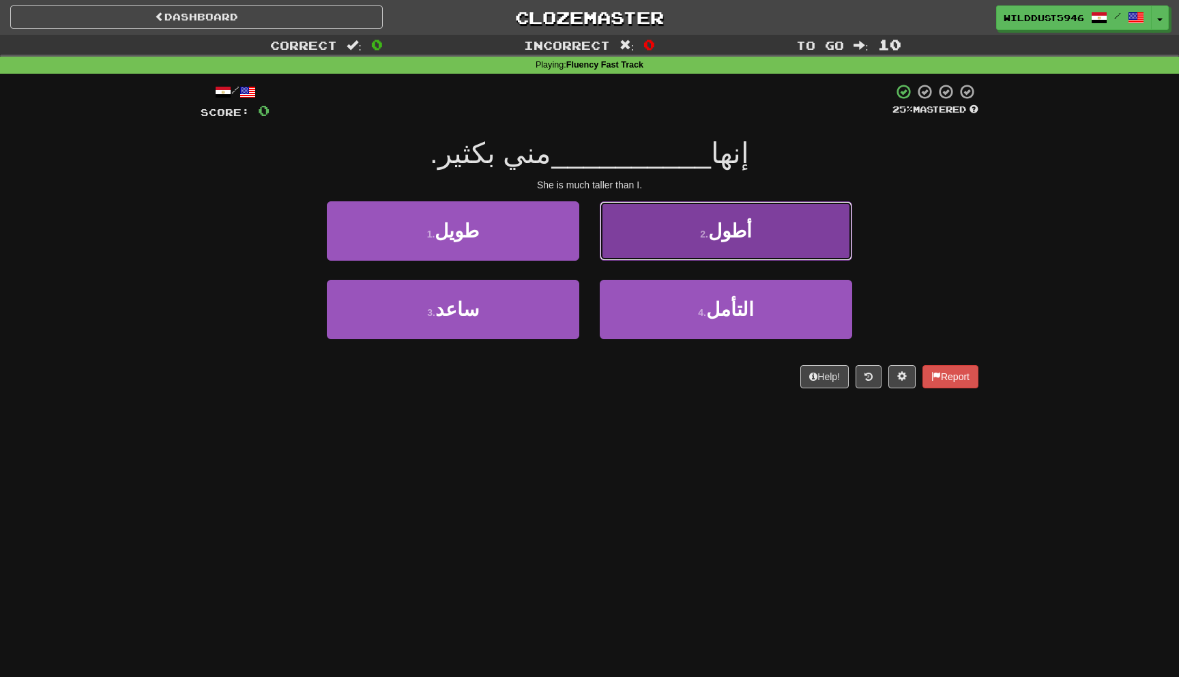
click at [622, 222] on button "2 . أطول" at bounding box center [726, 230] width 252 height 59
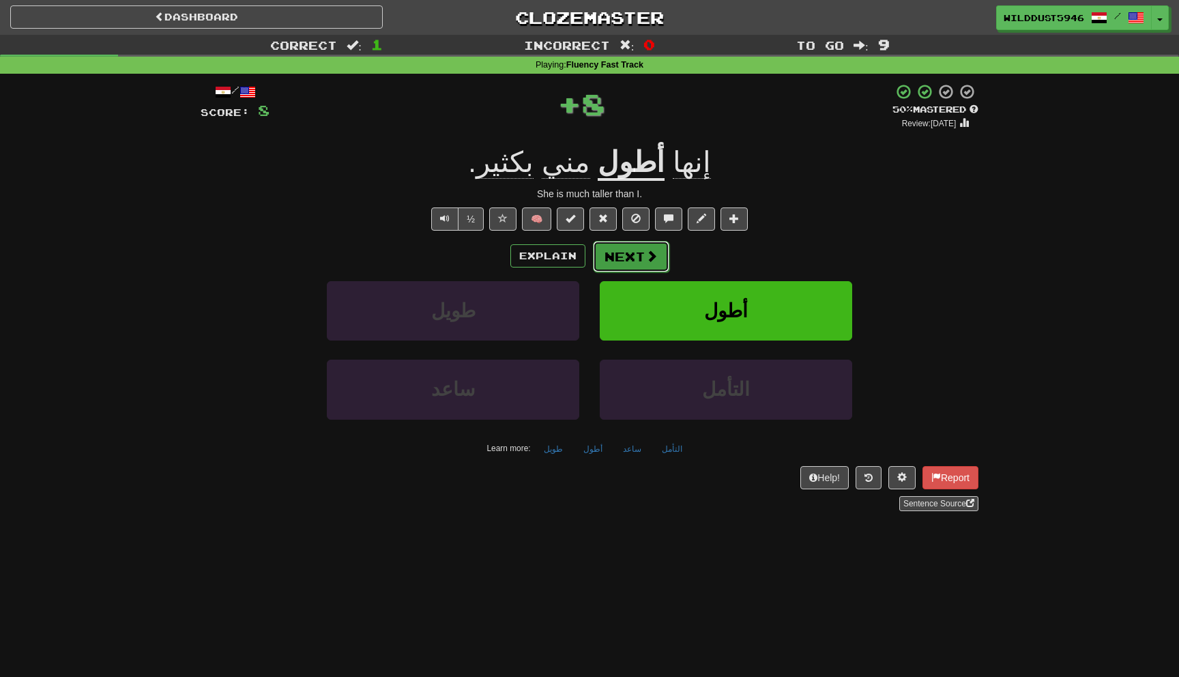
click at [628, 259] on button "Next" at bounding box center [631, 256] width 76 height 31
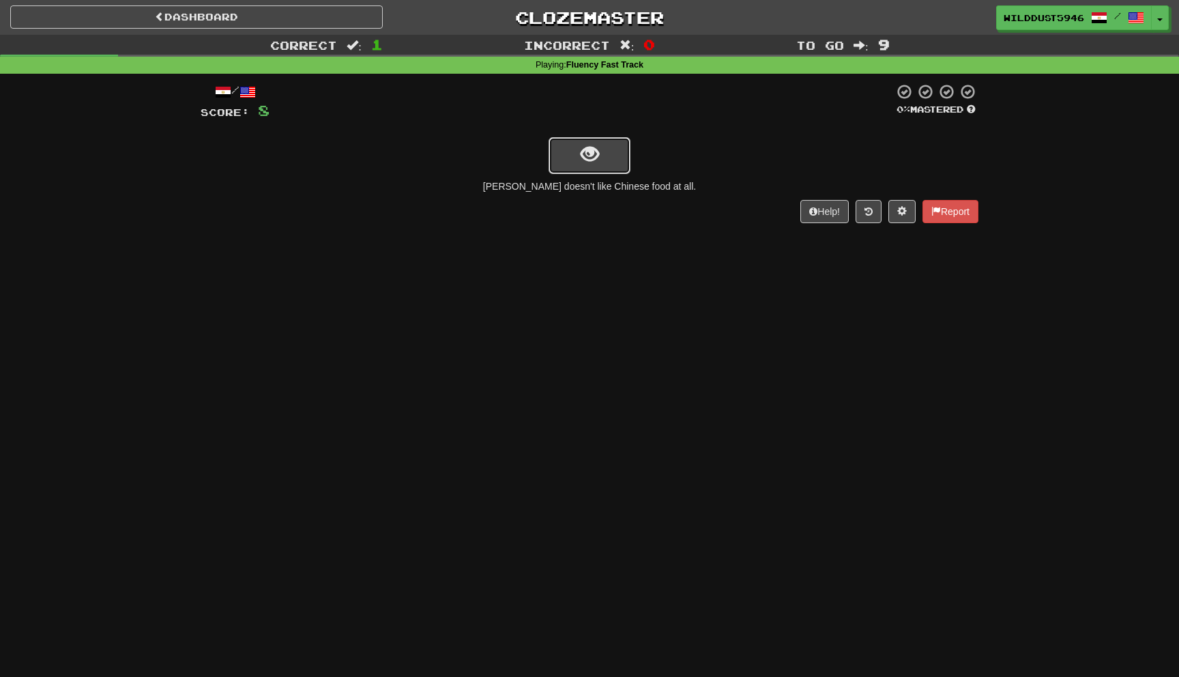
click at [616, 153] on button "show sentence" at bounding box center [590, 155] width 82 height 37
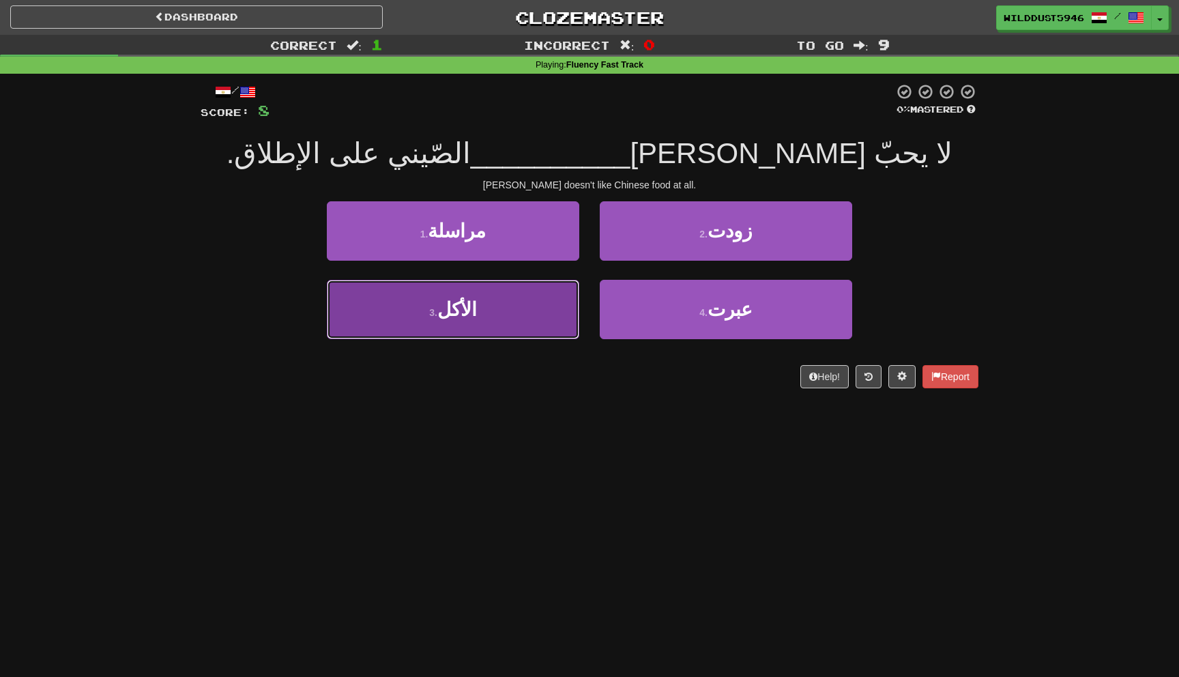
click at [529, 308] on button "3 . الأكل" at bounding box center [453, 309] width 252 height 59
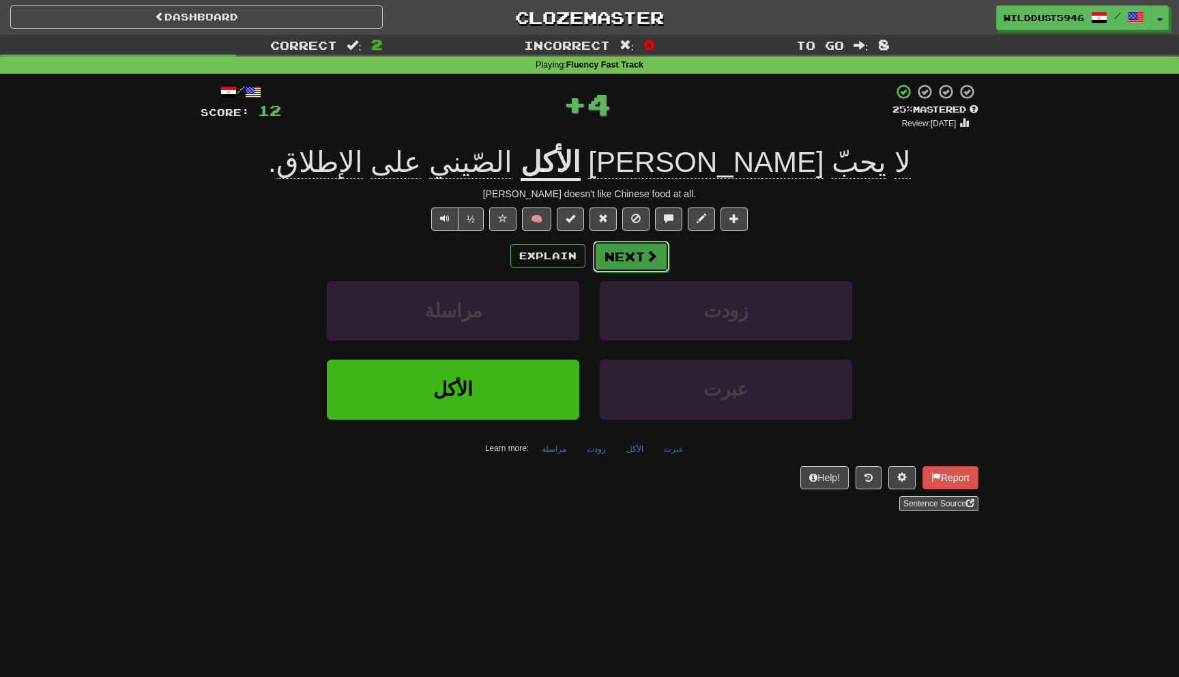
click at [628, 265] on button "Next" at bounding box center [631, 256] width 76 height 31
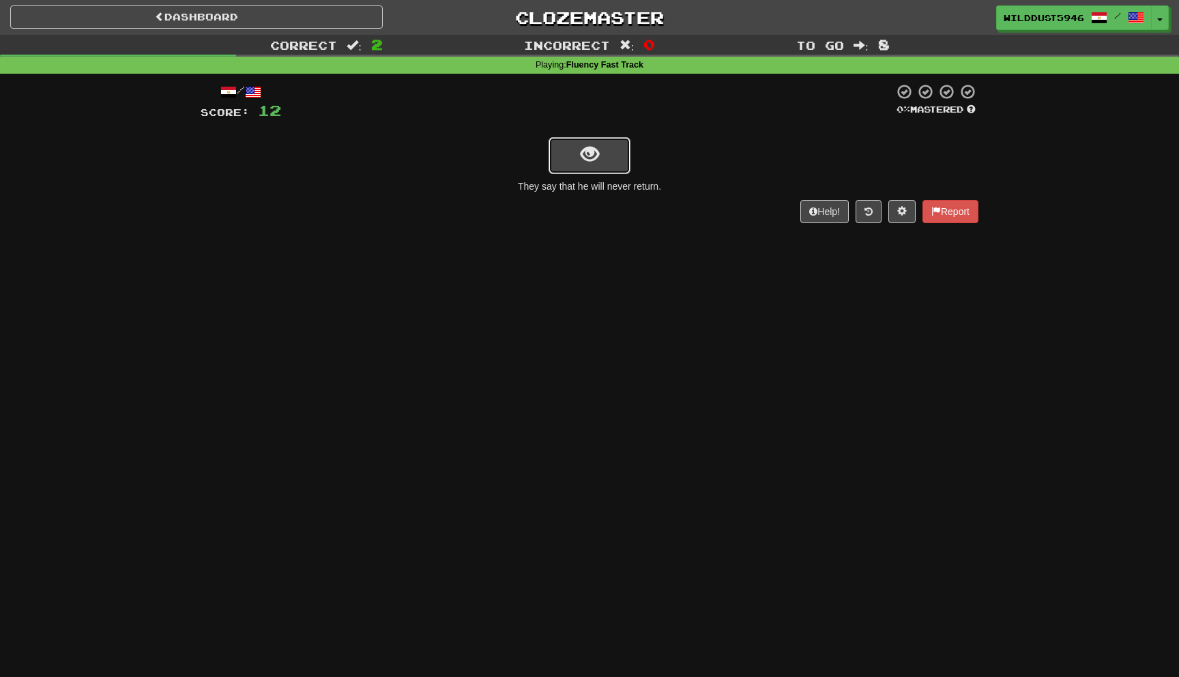
click at [625, 169] on button "show sentence" at bounding box center [590, 155] width 82 height 37
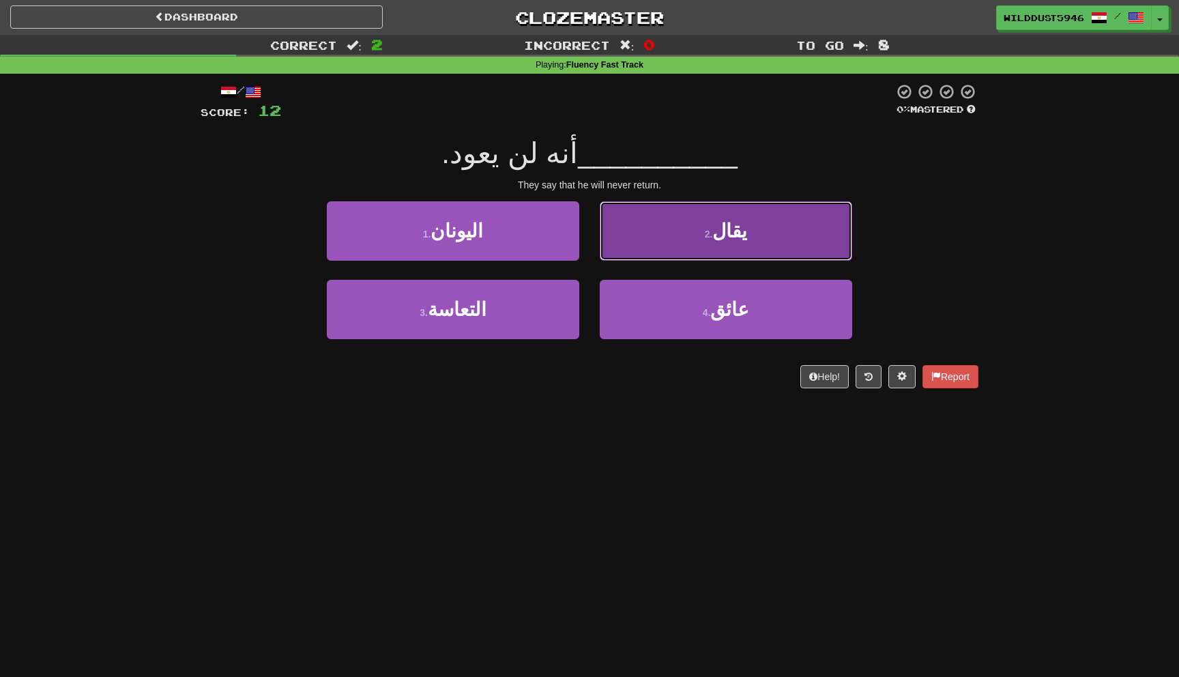
click at [647, 222] on button "2 . يقال" at bounding box center [726, 230] width 252 height 59
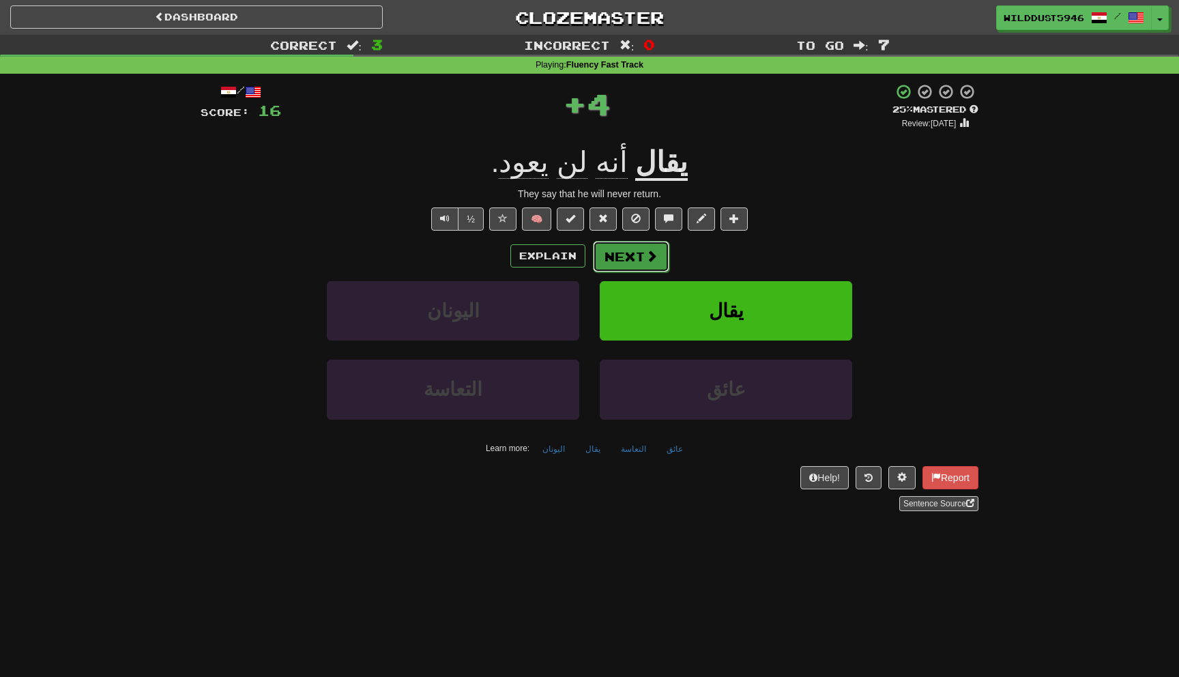
click at [654, 264] on button "Next" at bounding box center [631, 256] width 76 height 31
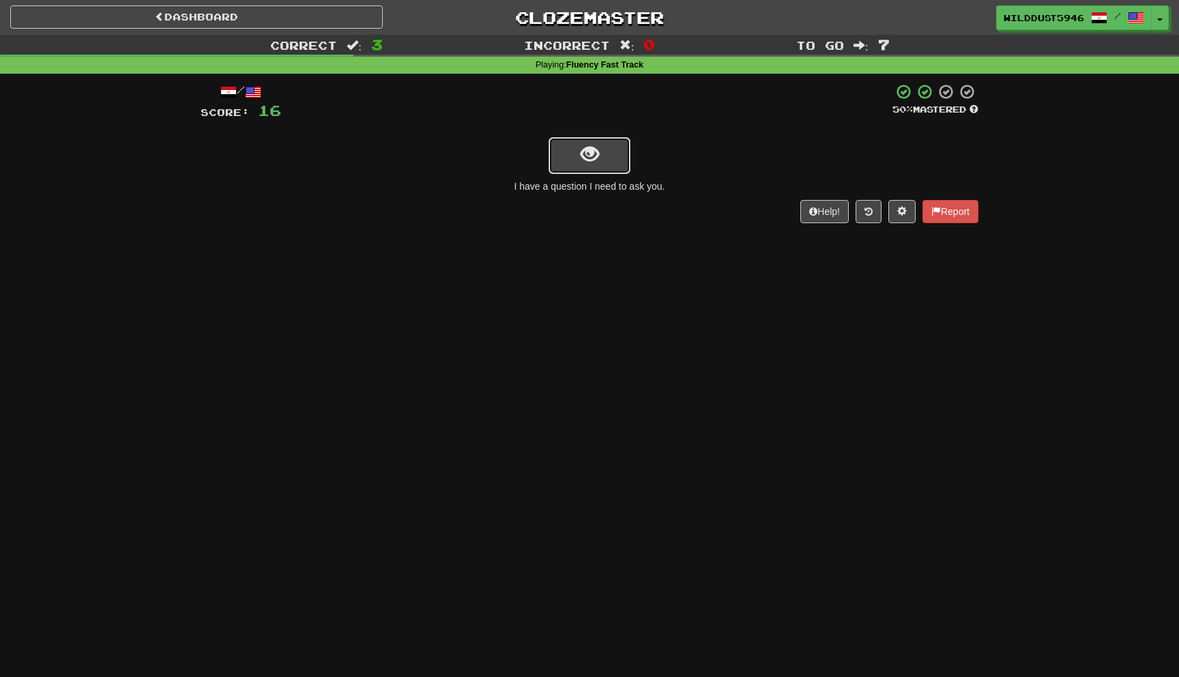
click at [603, 158] on button "show sentence" at bounding box center [590, 155] width 82 height 37
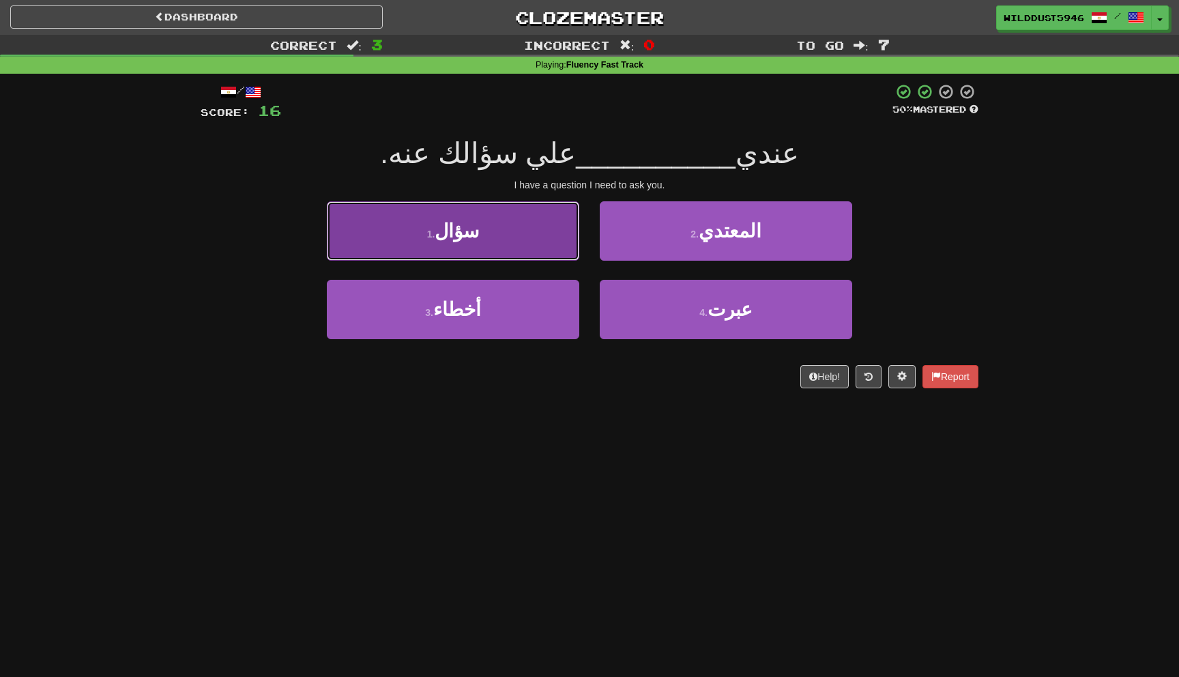
click at [553, 248] on button "1 . سؤال" at bounding box center [453, 230] width 252 height 59
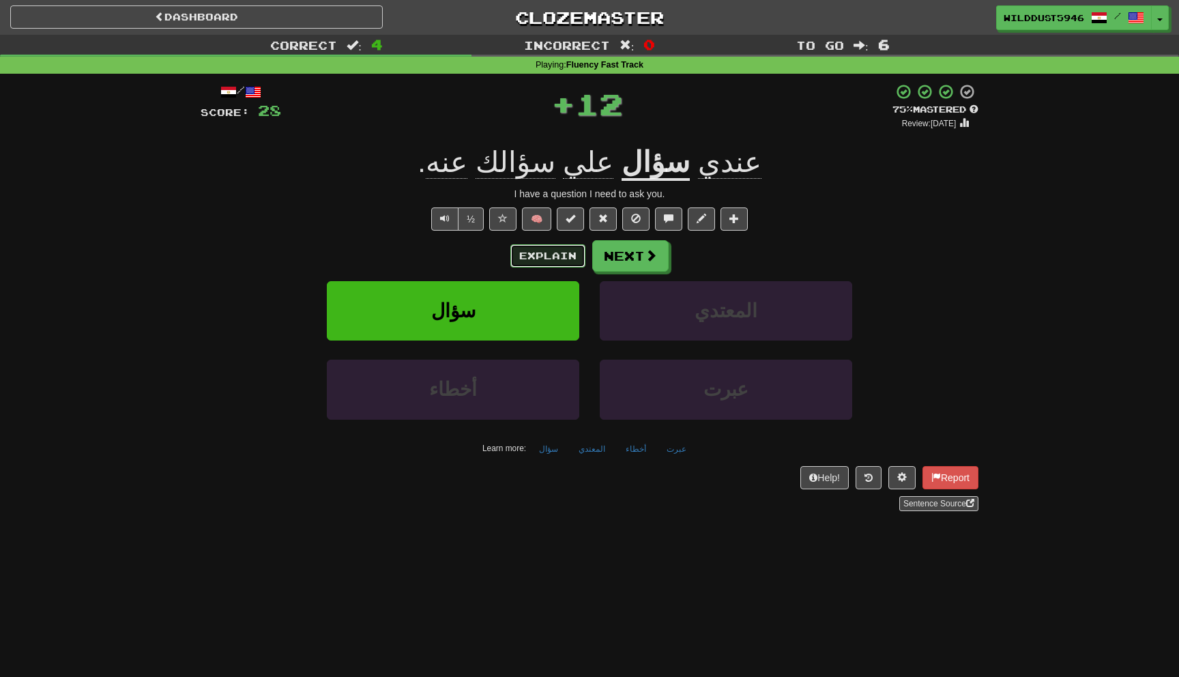
click at [556, 261] on button "Explain" at bounding box center [547, 255] width 75 height 23
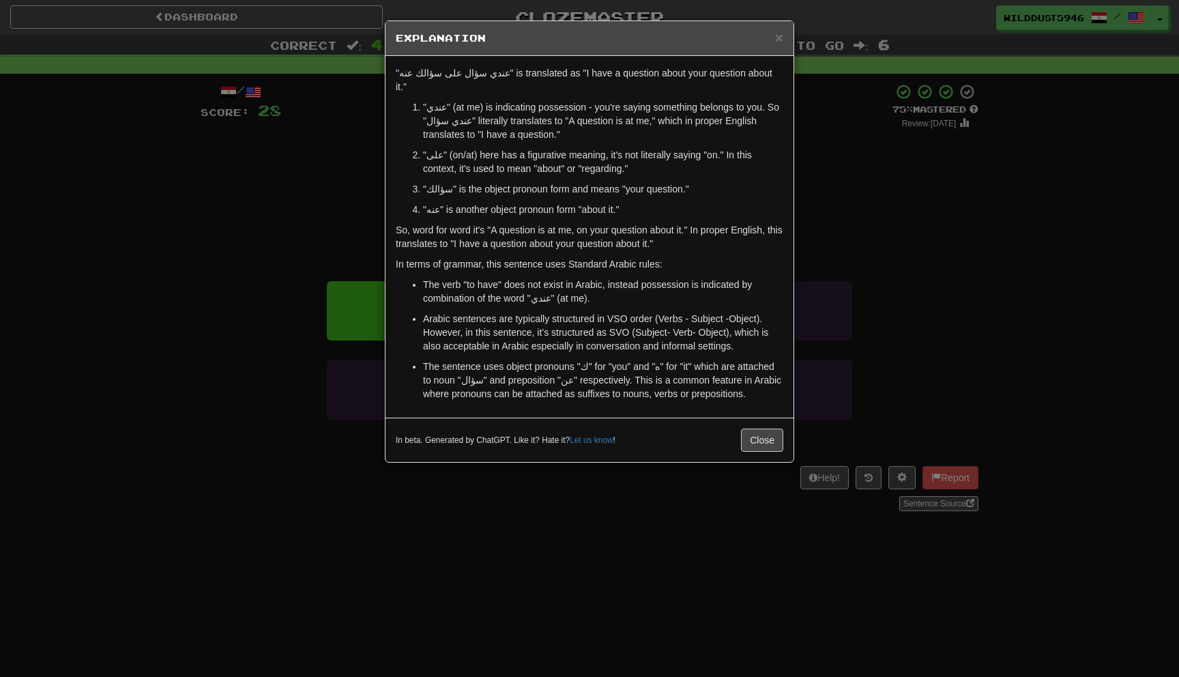
click at [834, 265] on div "× Explanation "عندي سؤال على سؤالك عنه" is translated as "I have a question abo…" at bounding box center [589, 338] width 1179 height 677
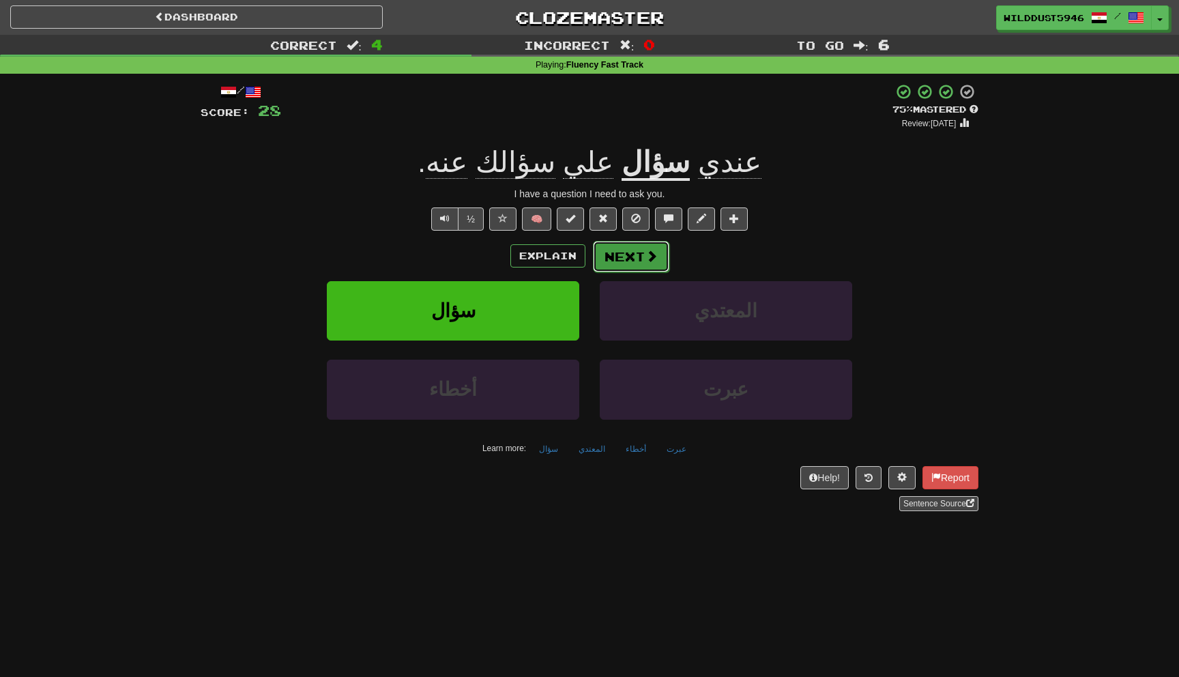
click at [641, 255] on button "Next" at bounding box center [631, 256] width 76 height 31
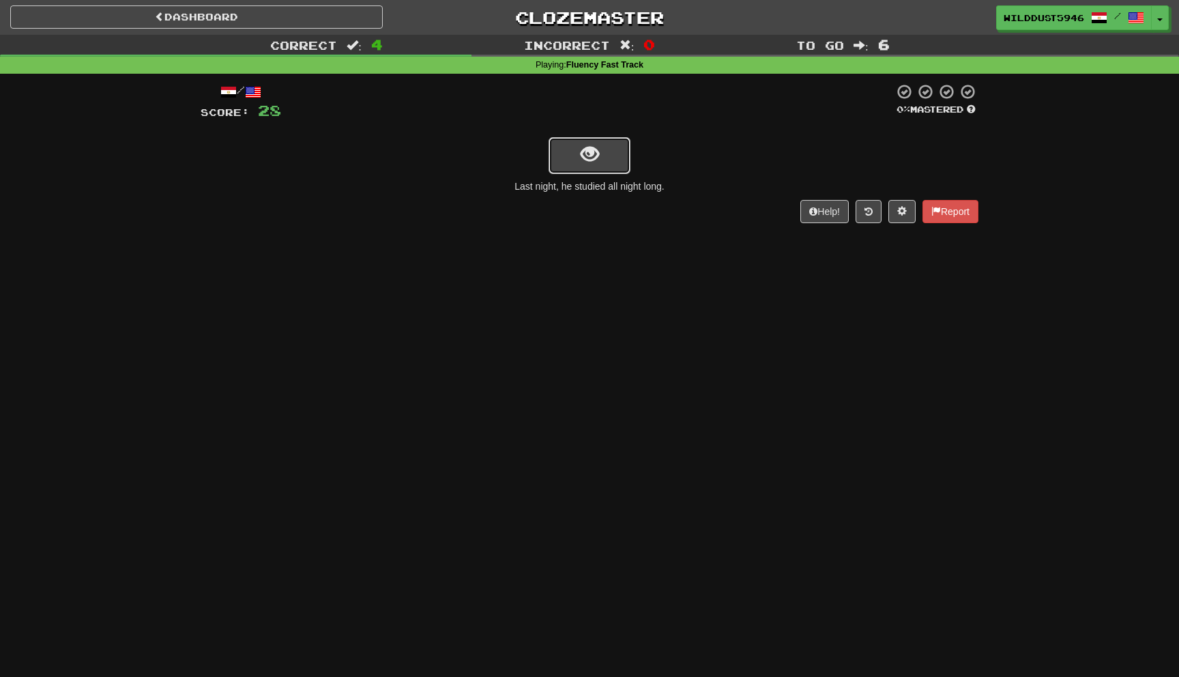
click at [613, 160] on button "show sentence" at bounding box center [590, 155] width 82 height 37
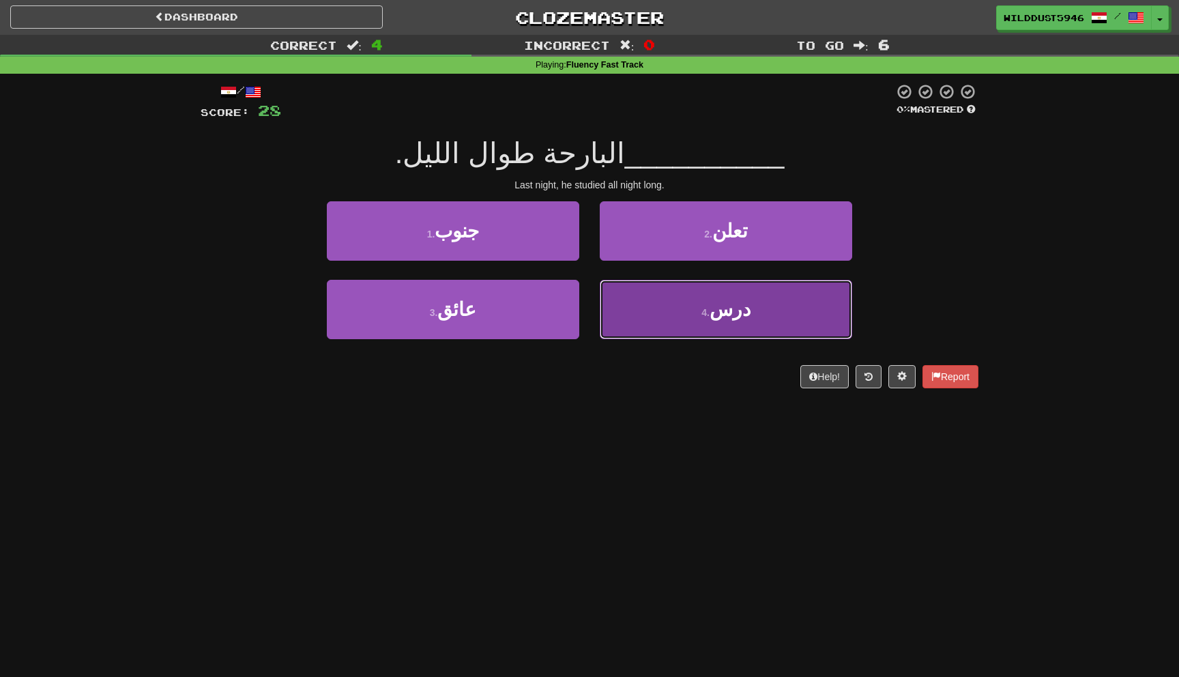
click at [646, 308] on button "4 . درس" at bounding box center [726, 309] width 252 height 59
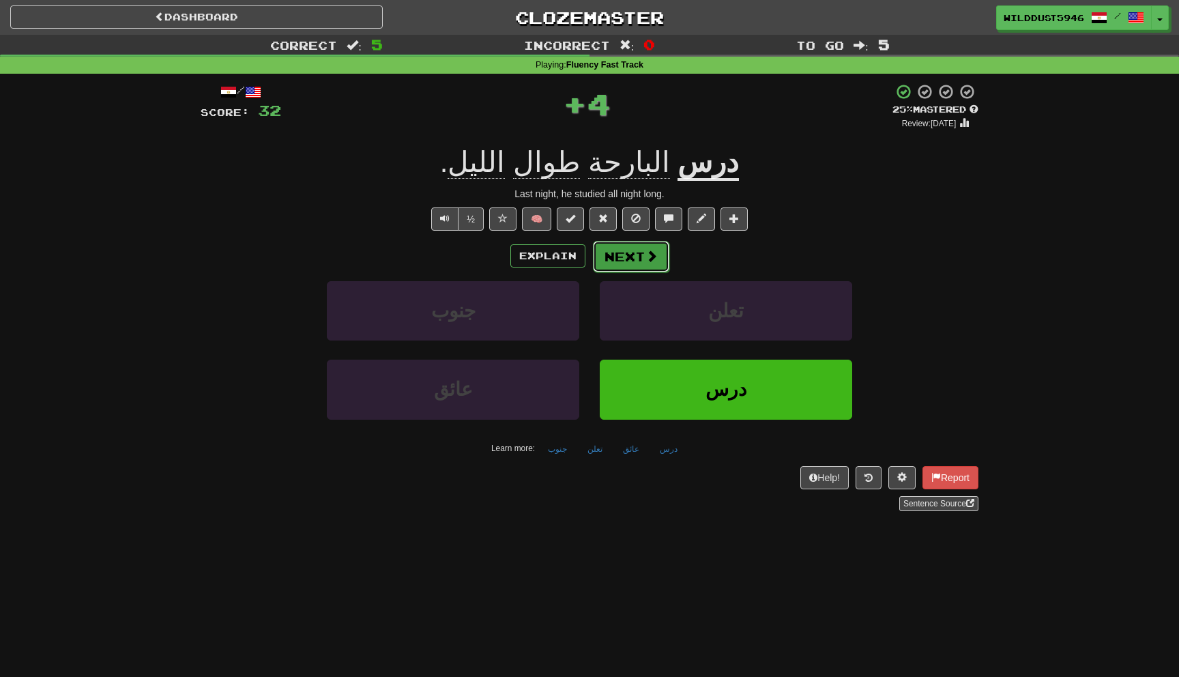
click at [652, 250] on span at bounding box center [652, 256] width 12 height 12
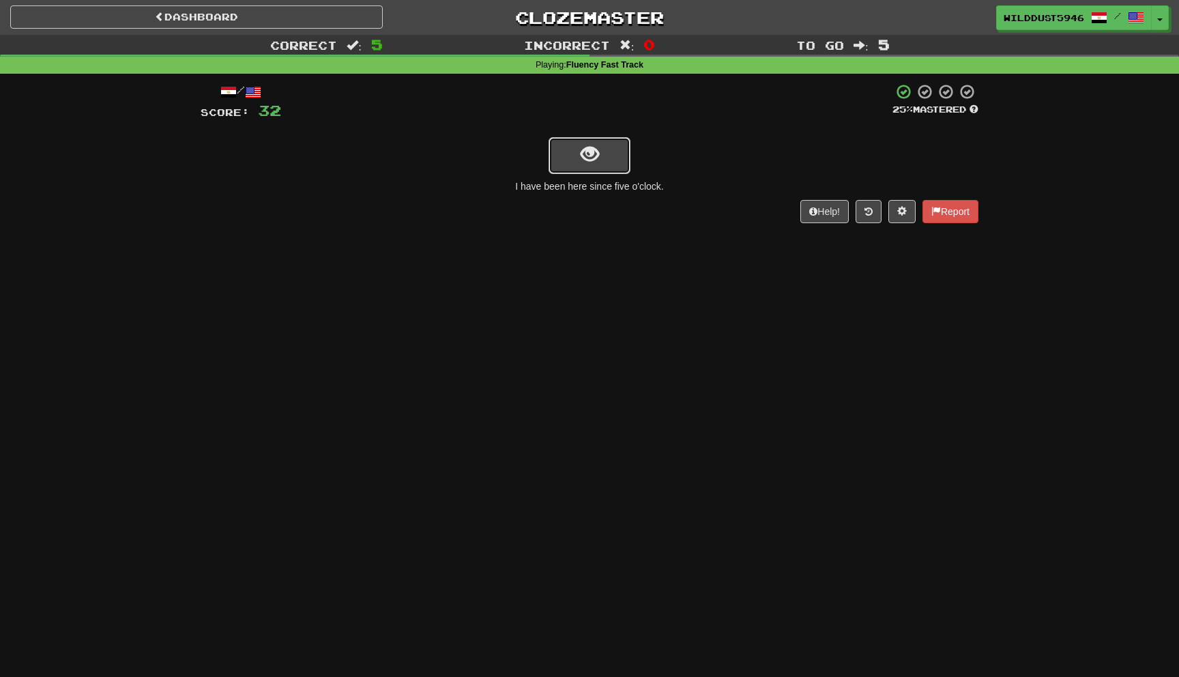
click at [598, 171] on button "show sentence" at bounding box center [590, 155] width 82 height 37
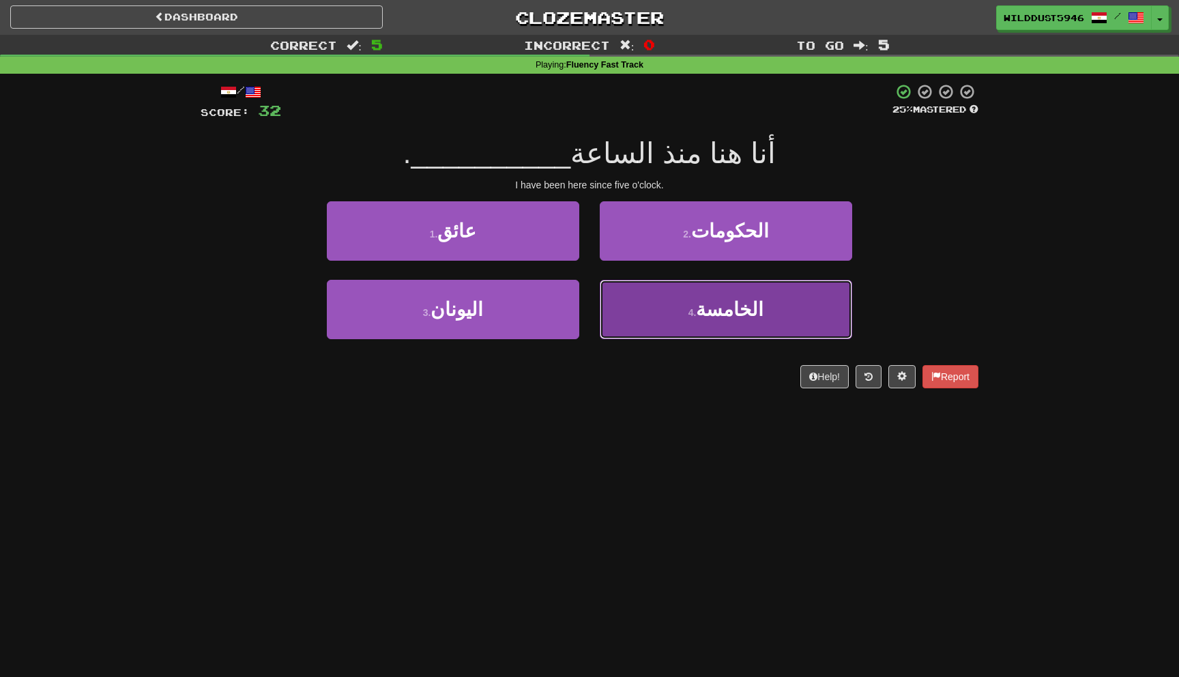
click at [659, 290] on button "4 . الخامسة" at bounding box center [726, 309] width 252 height 59
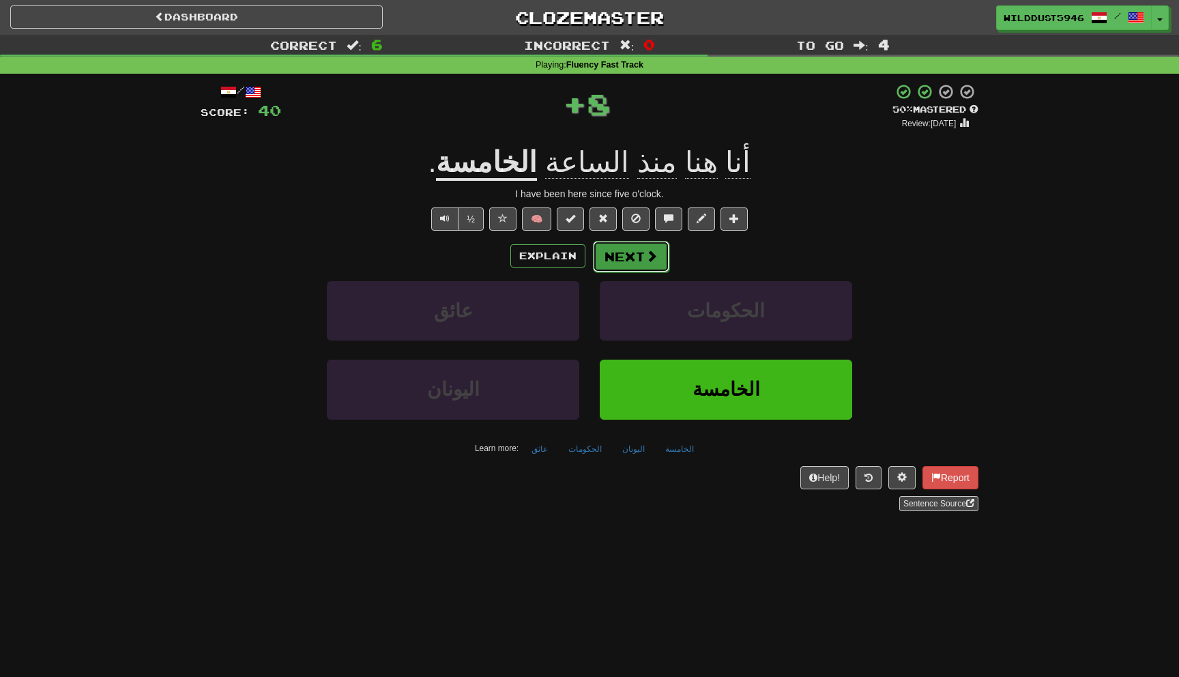
click at [618, 244] on button "Next" at bounding box center [631, 256] width 76 height 31
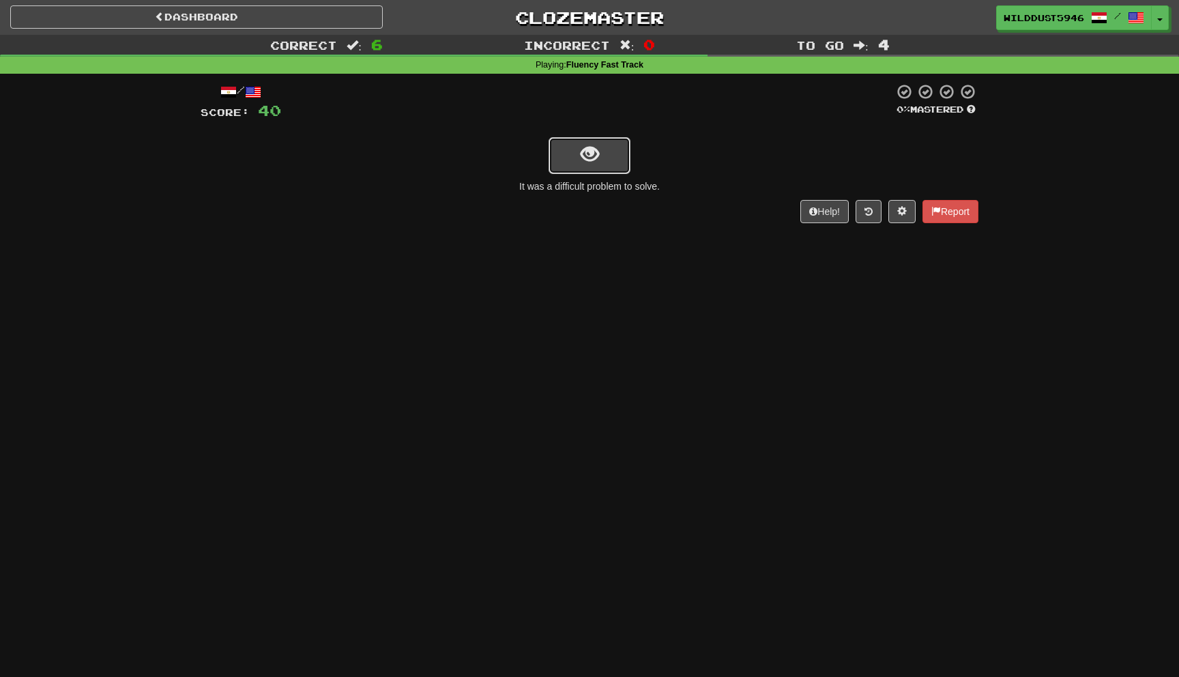
click at [616, 167] on button "show sentence" at bounding box center [590, 155] width 82 height 37
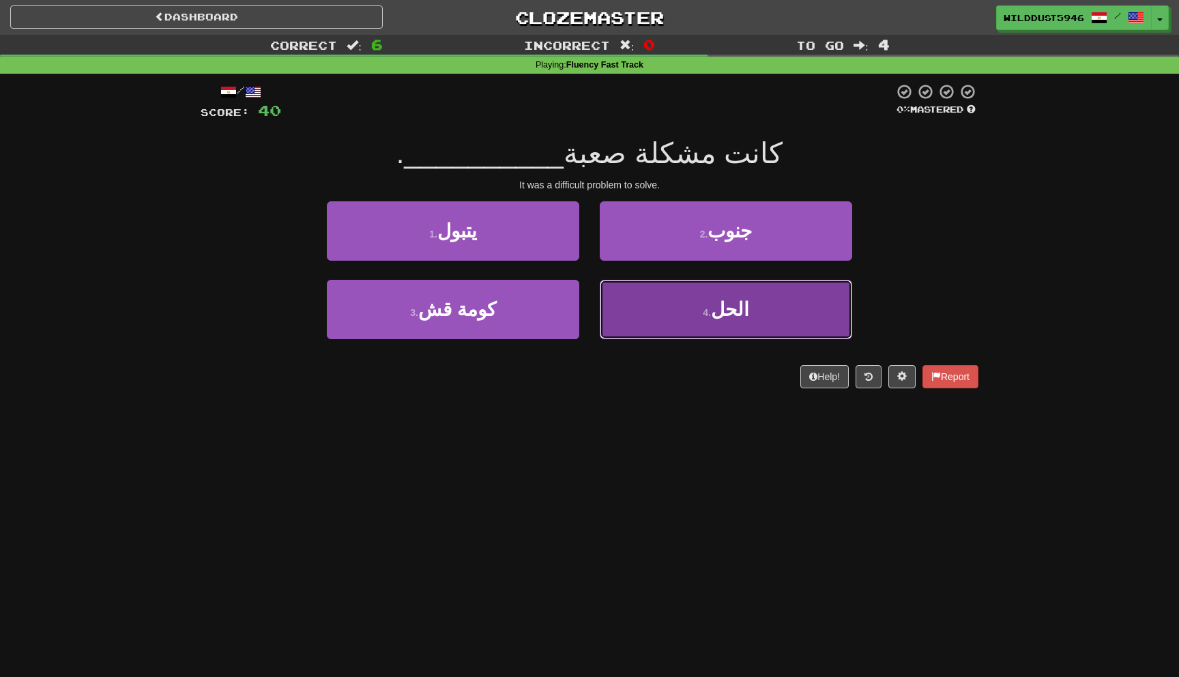
click at [663, 316] on button "4 . الحل" at bounding box center [726, 309] width 252 height 59
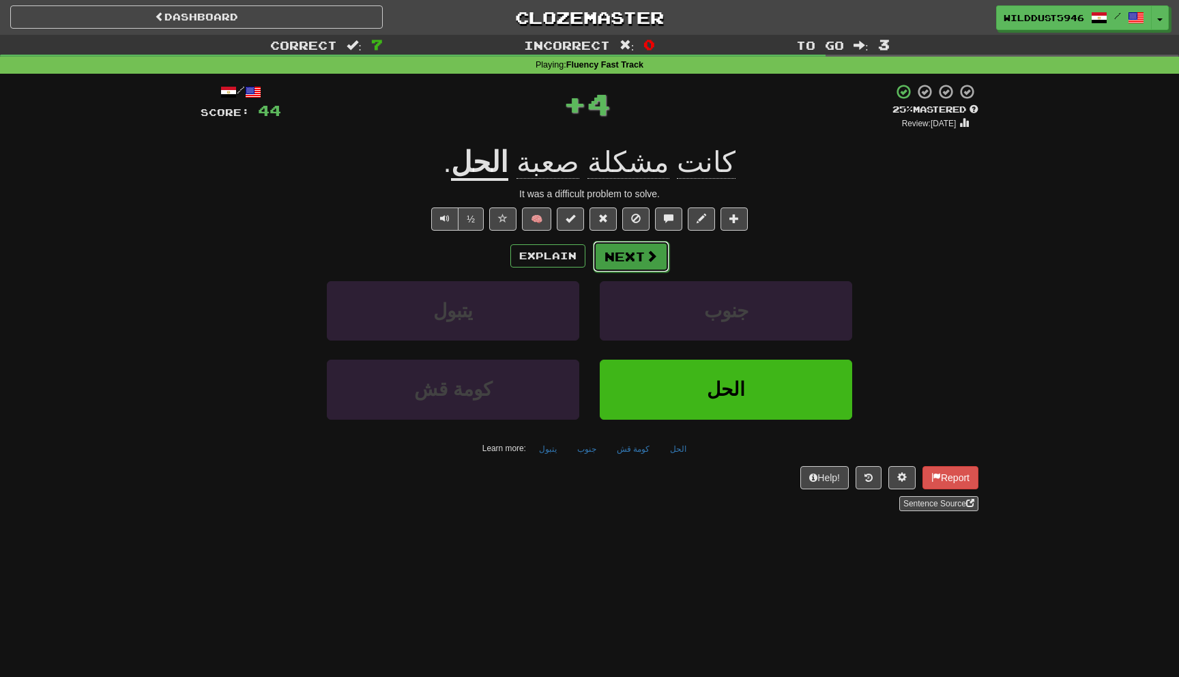
click at [641, 261] on button "Next" at bounding box center [631, 256] width 76 height 31
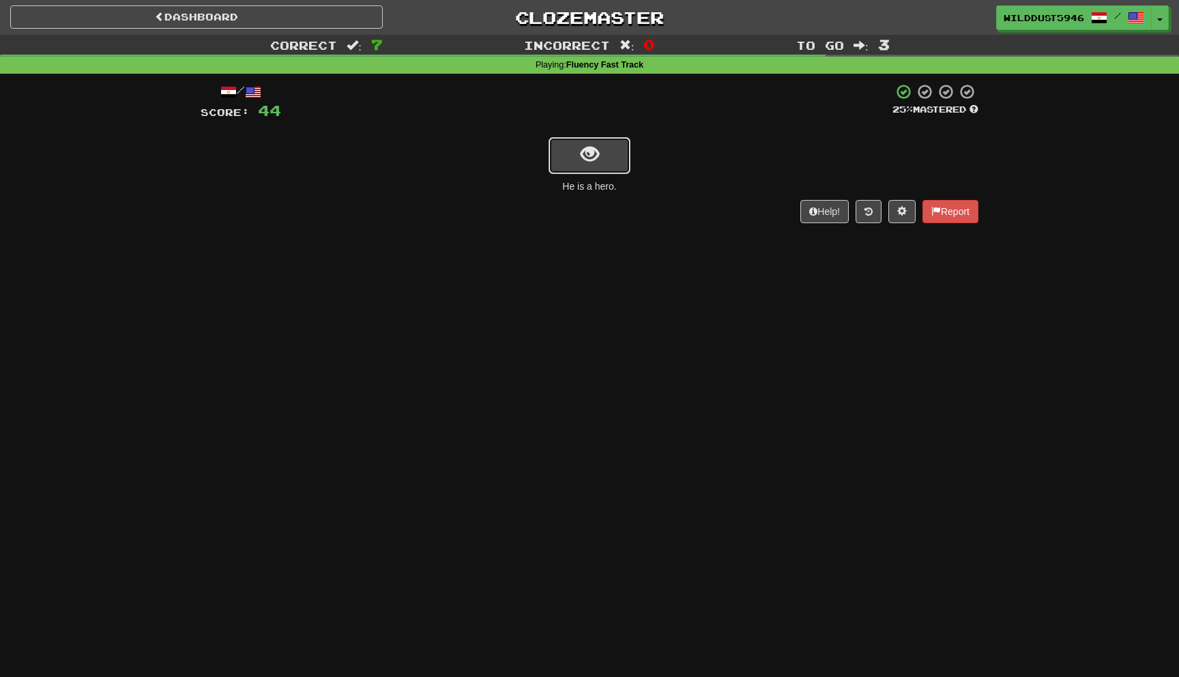
click at [619, 153] on button "show sentence" at bounding box center [590, 155] width 82 height 37
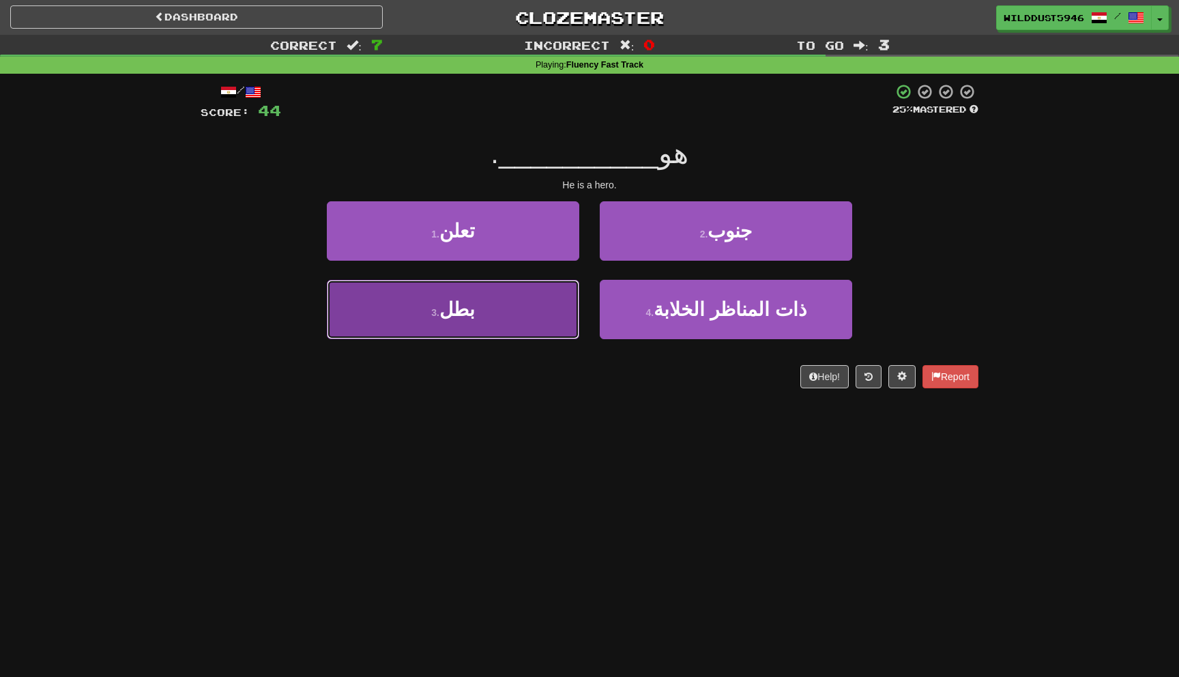
click at [528, 321] on button "3 . بطل" at bounding box center [453, 309] width 252 height 59
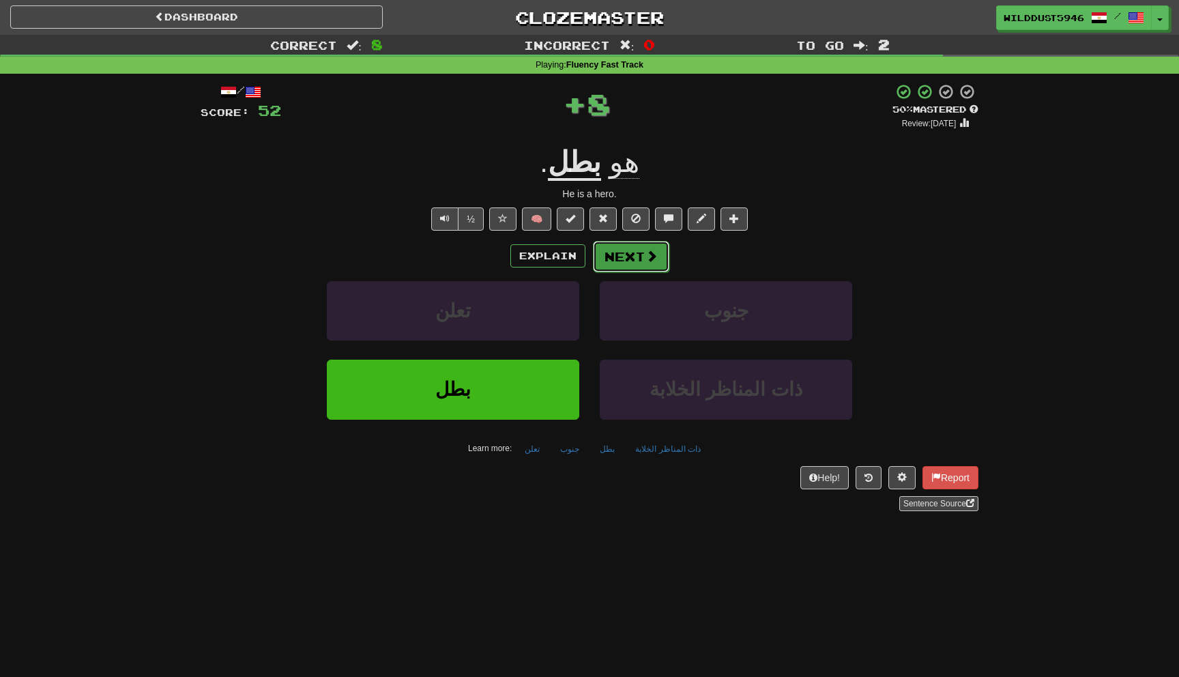
click at [620, 248] on button "Next" at bounding box center [631, 256] width 76 height 31
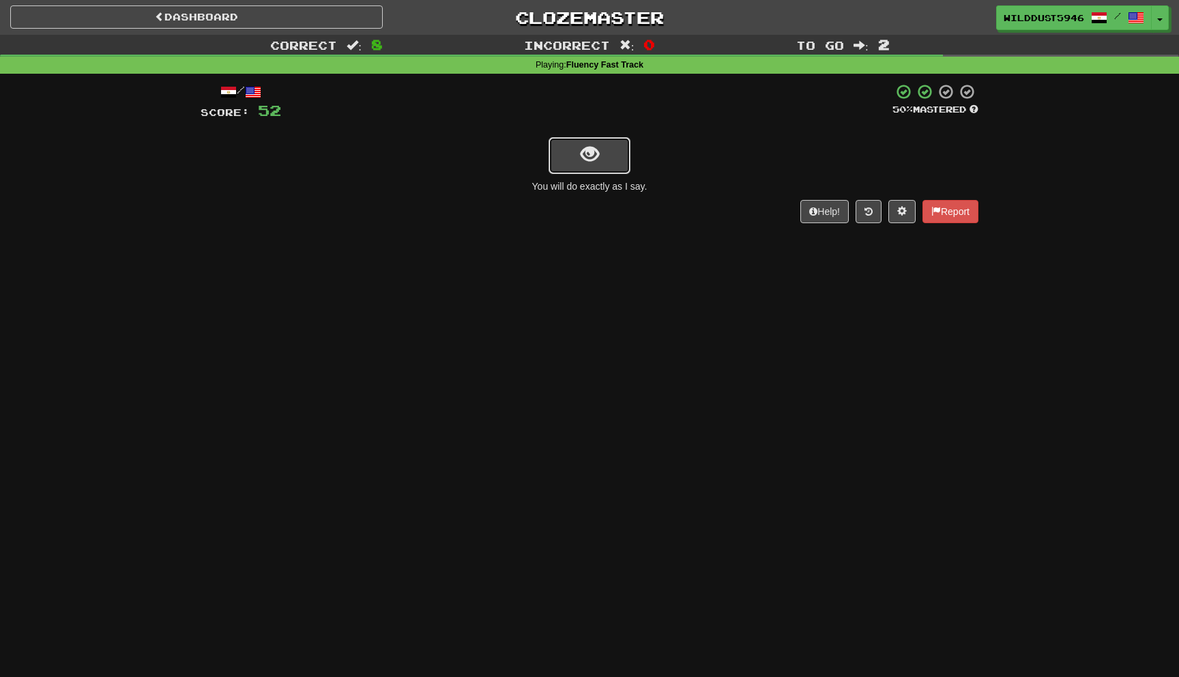
click at [609, 151] on button "show sentence" at bounding box center [590, 155] width 82 height 37
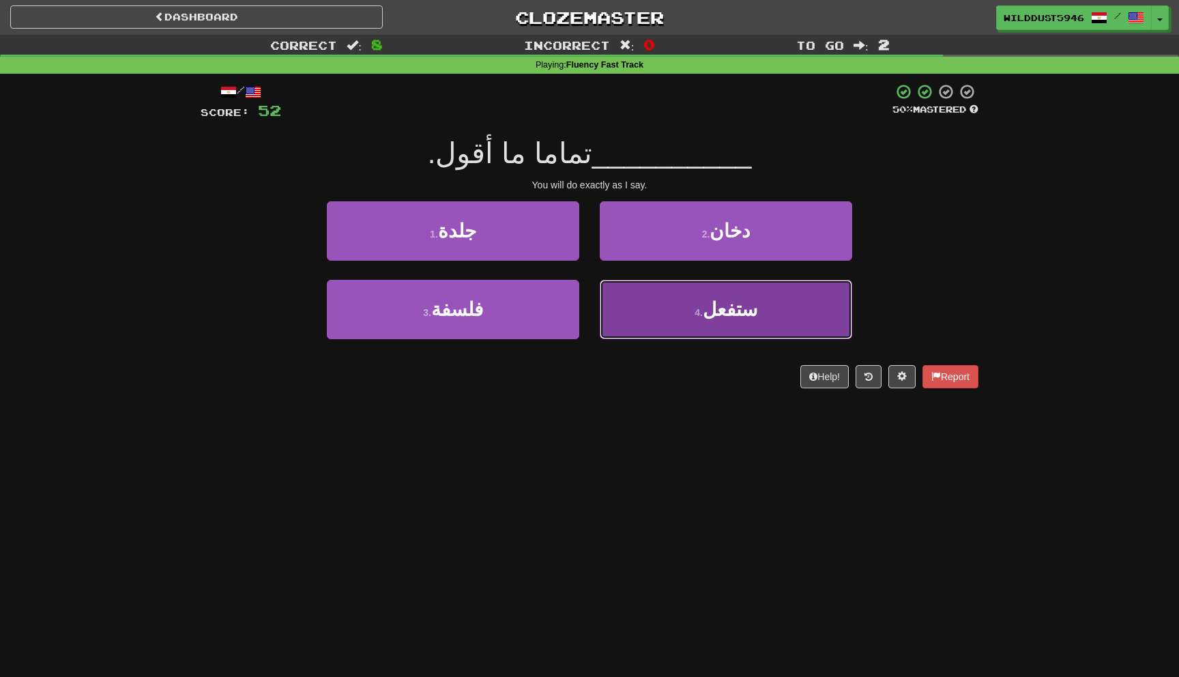
click at [648, 323] on button "4 . ستفعل" at bounding box center [726, 309] width 252 height 59
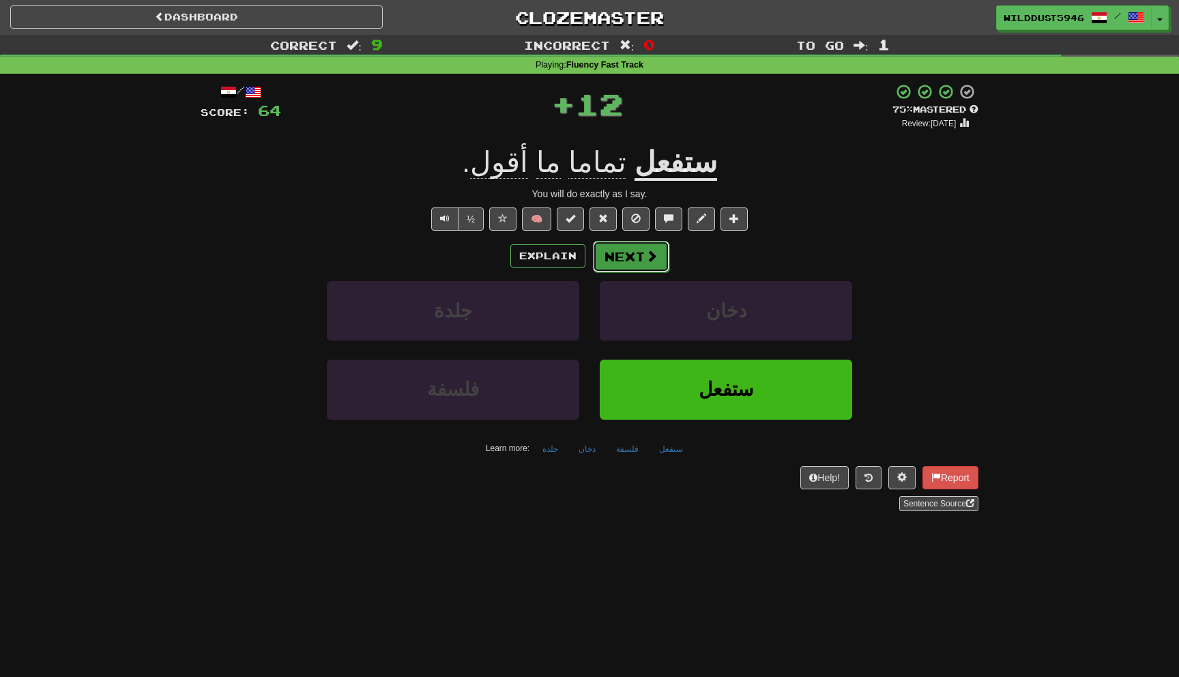
click at [627, 261] on button "Next" at bounding box center [631, 256] width 76 height 31
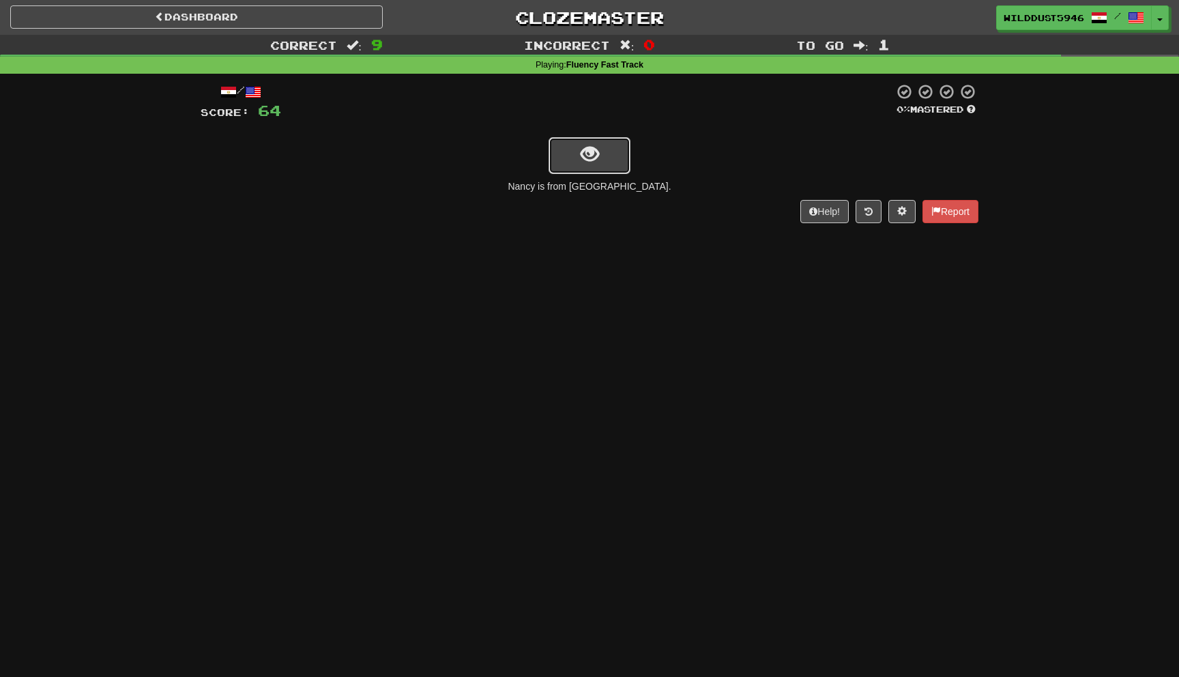
click at [607, 167] on button "show sentence" at bounding box center [590, 155] width 82 height 37
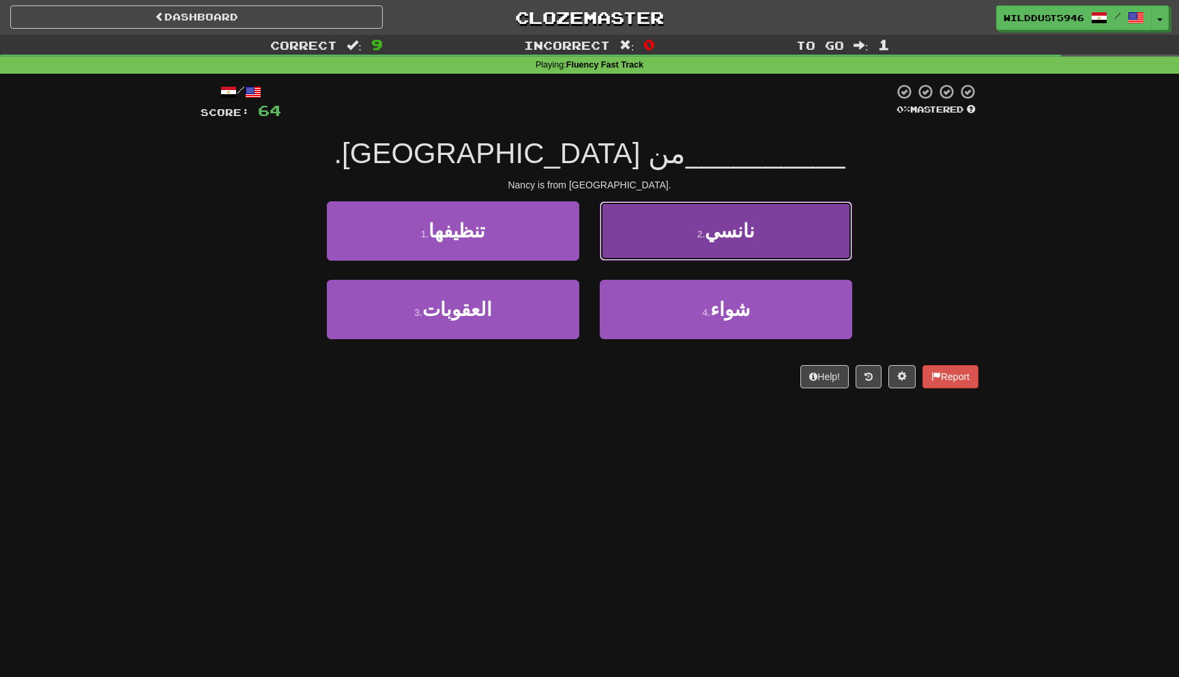
click at [672, 242] on button "2 . نانسي" at bounding box center [726, 230] width 252 height 59
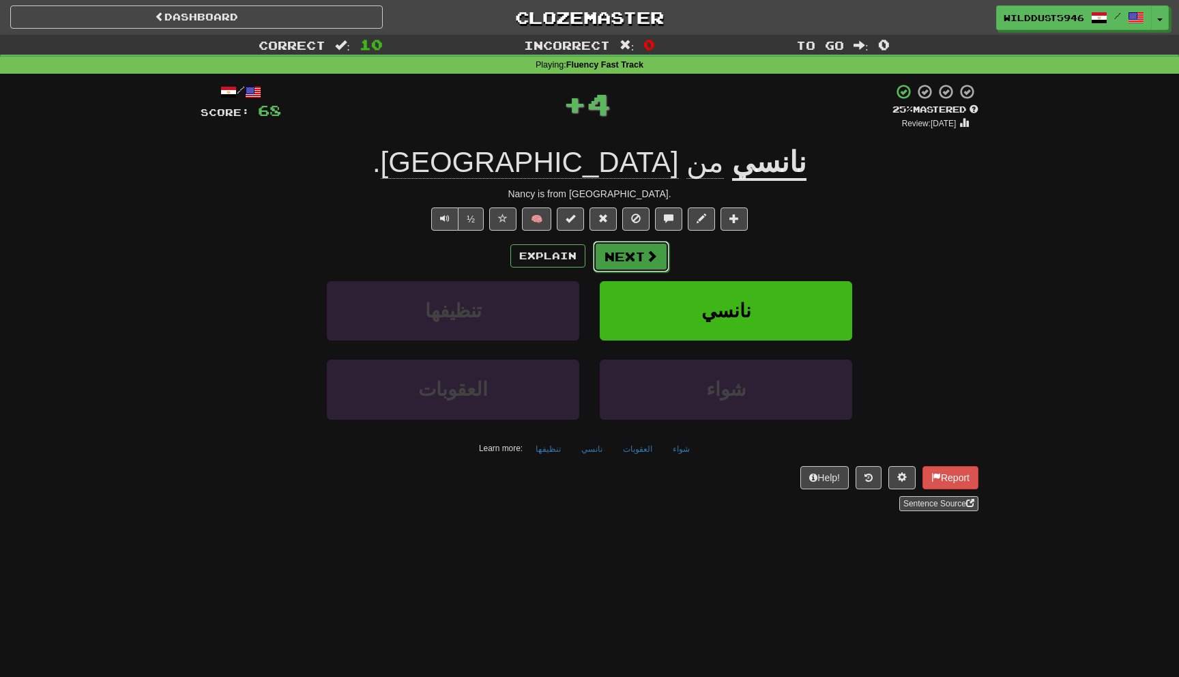
click at [646, 254] on span at bounding box center [652, 256] width 12 height 12
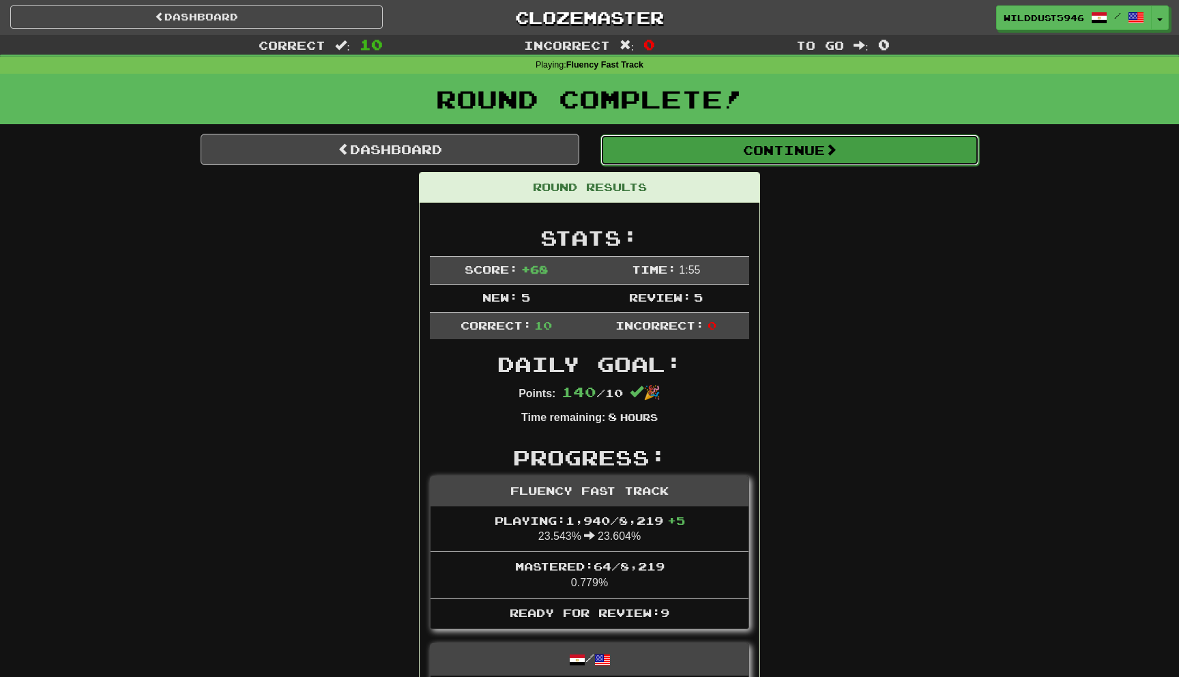
click at [697, 134] on button "Continue" at bounding box center [790, 149] width 379 height 31
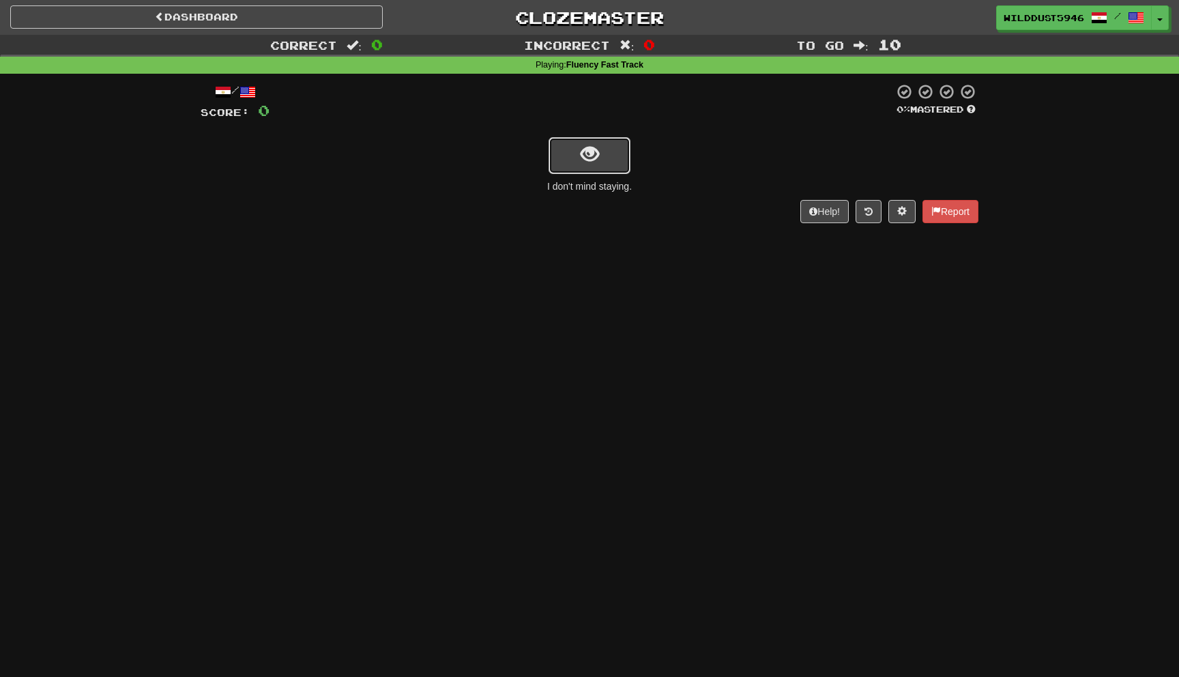
click at [619, 169] on button "show sentence" at bounding box center [590, 155] width 82 height 37
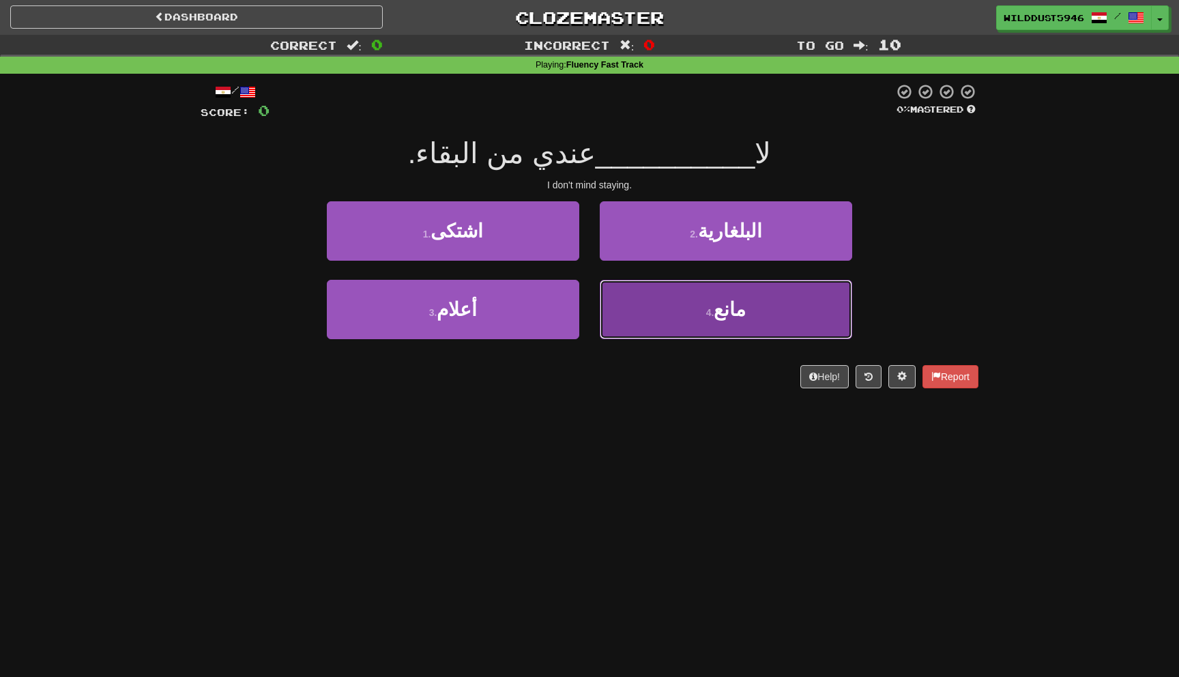
click at [659, 306] on button "4 . مانع" at bounding box center [726, 309] width 252 height 59
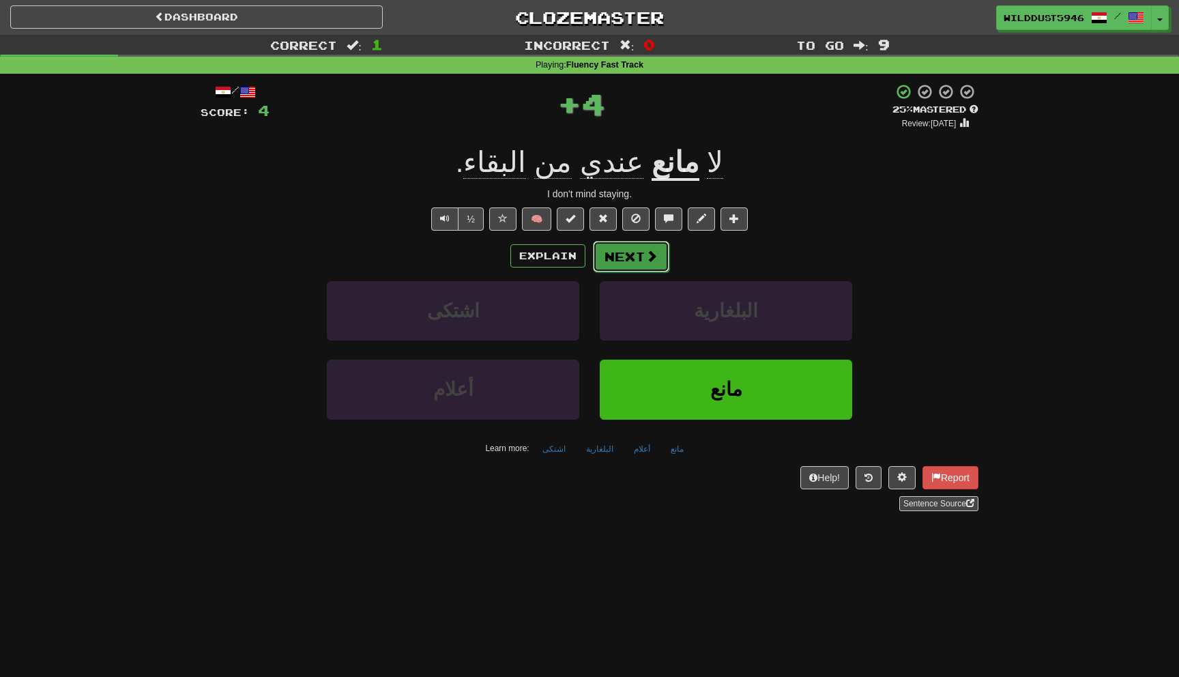
click at [653, 259] on span at bounding box center [652, 256] width 12 height 12
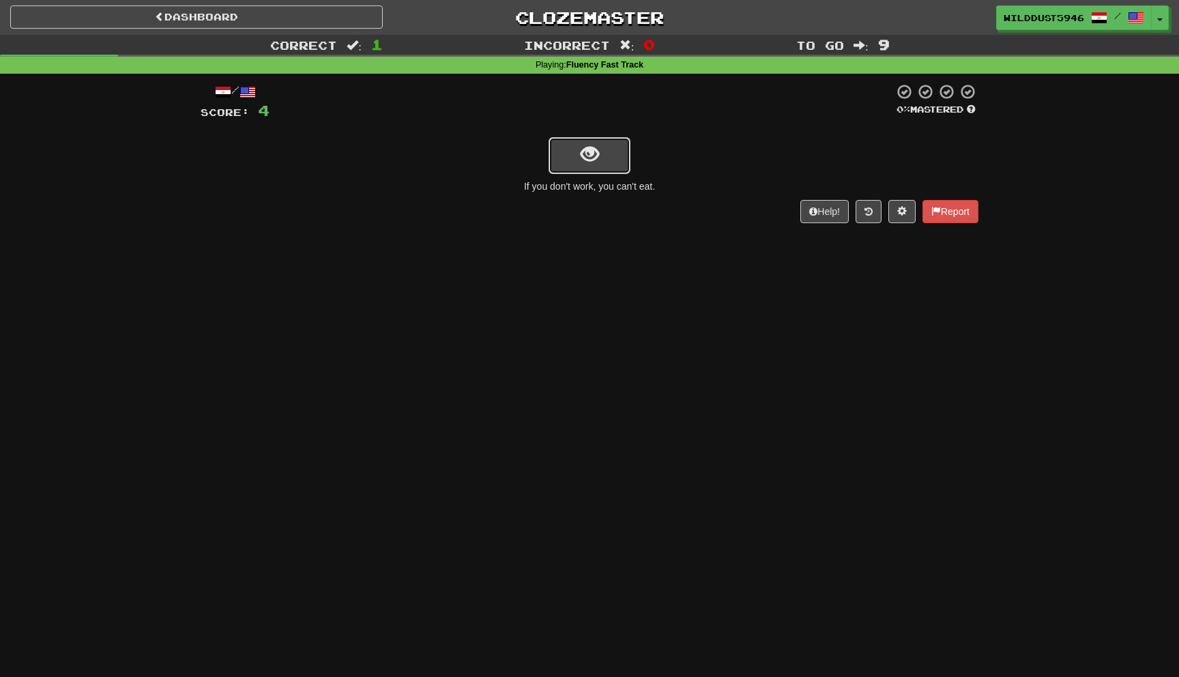
click at [601, 161] on button "show sentence" at bounding box center [590, 155] width 82 height 37
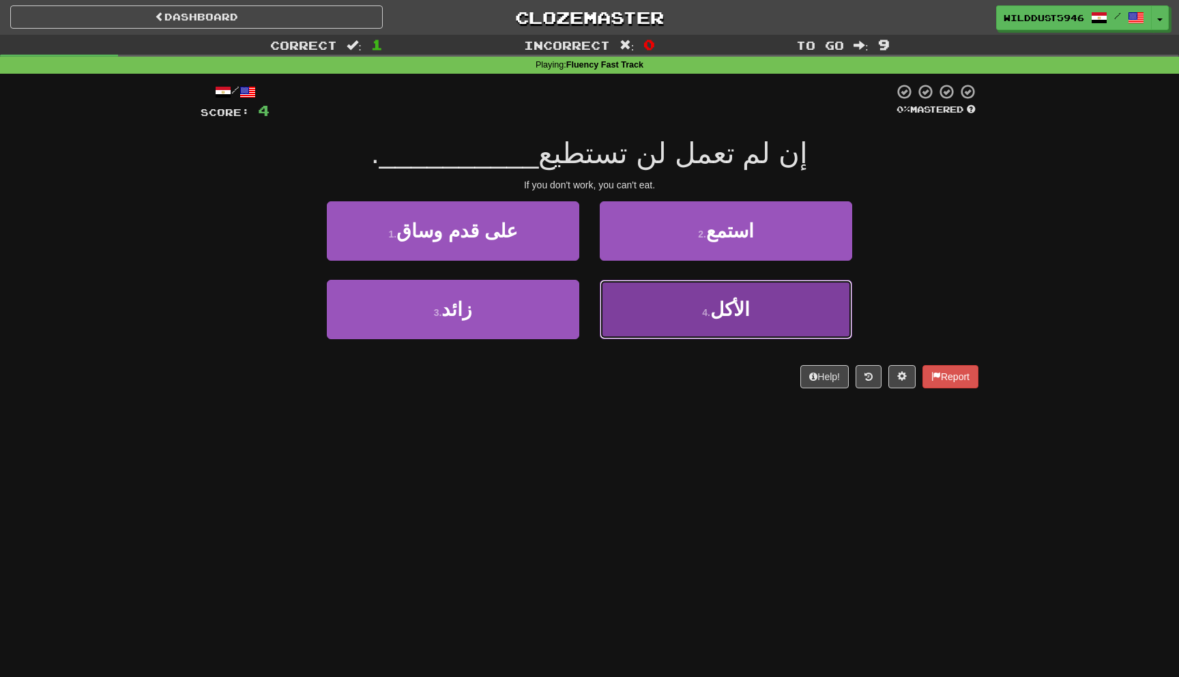
click at [656, 304] on button "4 . الأكل" at bounding box center [726, 309] width 252 height 59
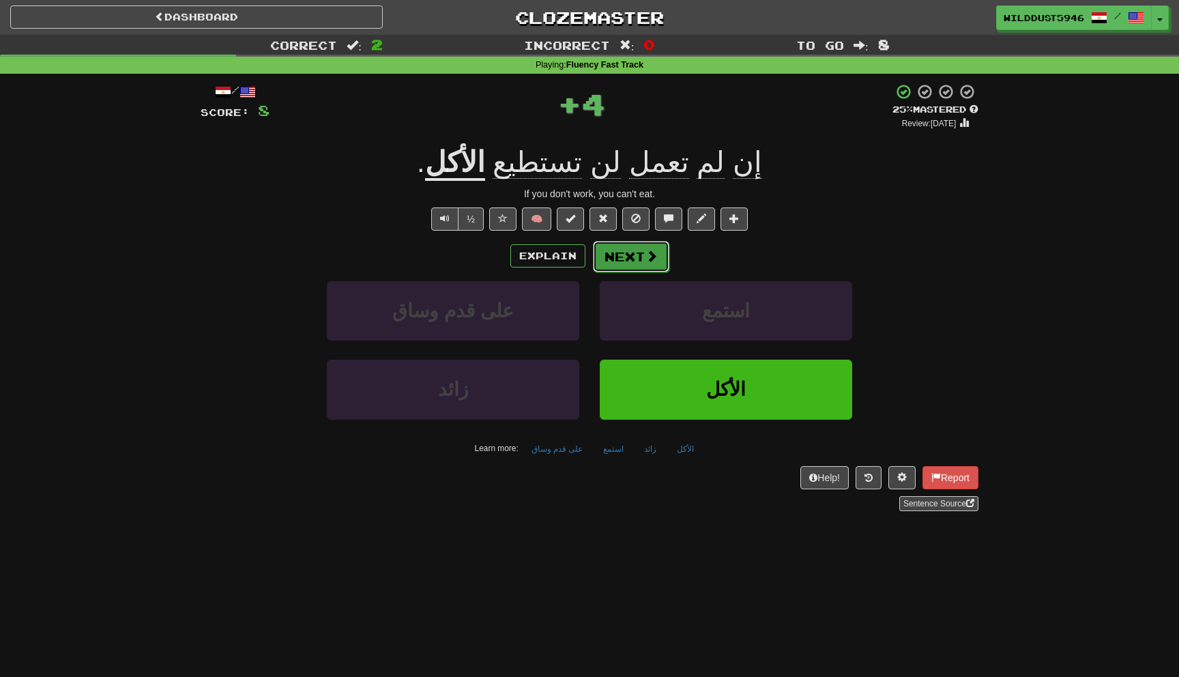
click at [643, 257] on button "Next" at bounding box center [631, 256] width 76 height 31
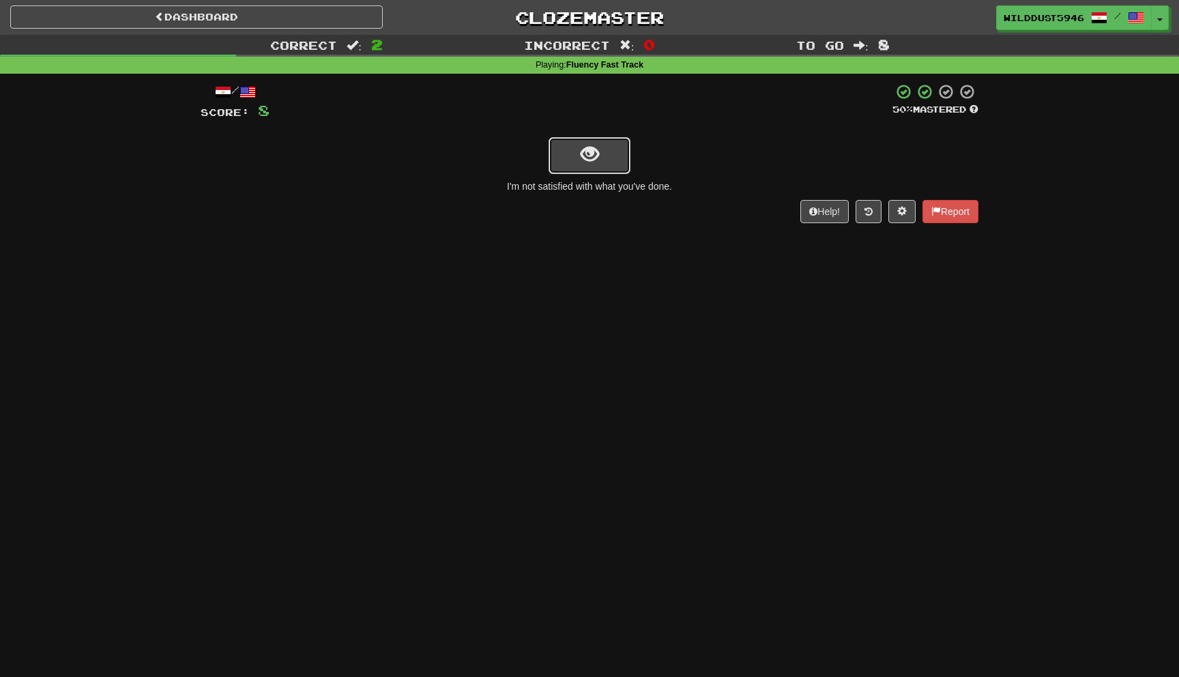
click at [621, 151] on button "show sentence" at bounding box center [590, 155] width 82 height 37
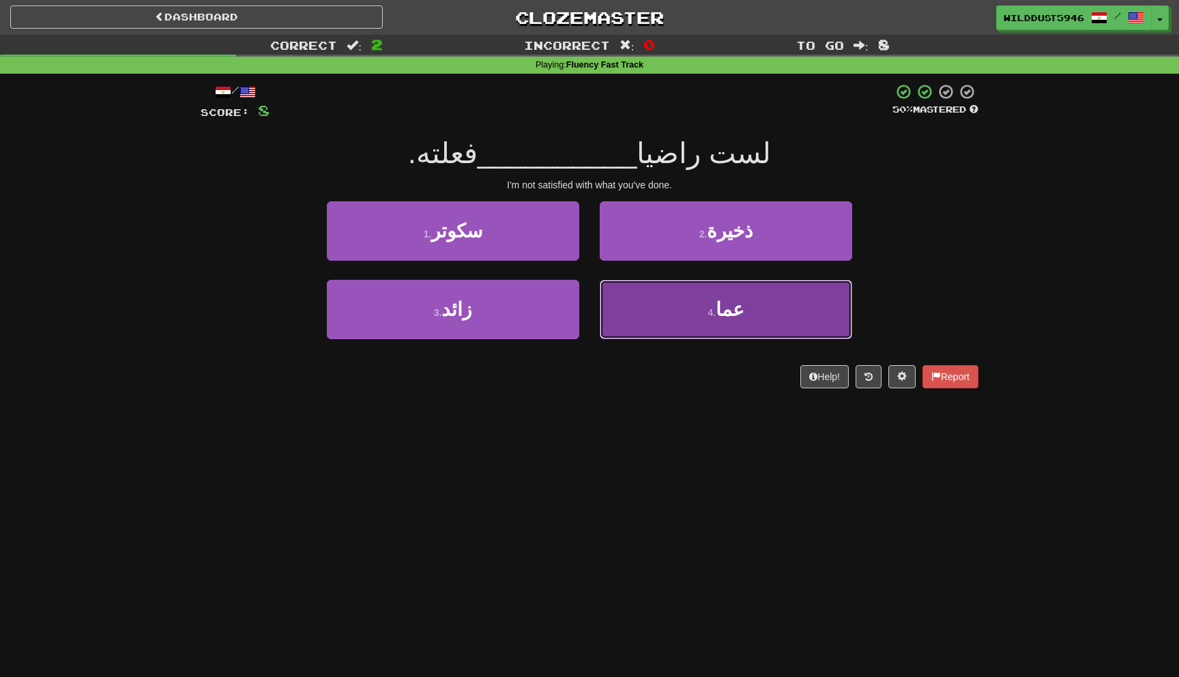
click at [631, 311] on button "4 . عما" at bounding box center [726, 309] width 252 height 59
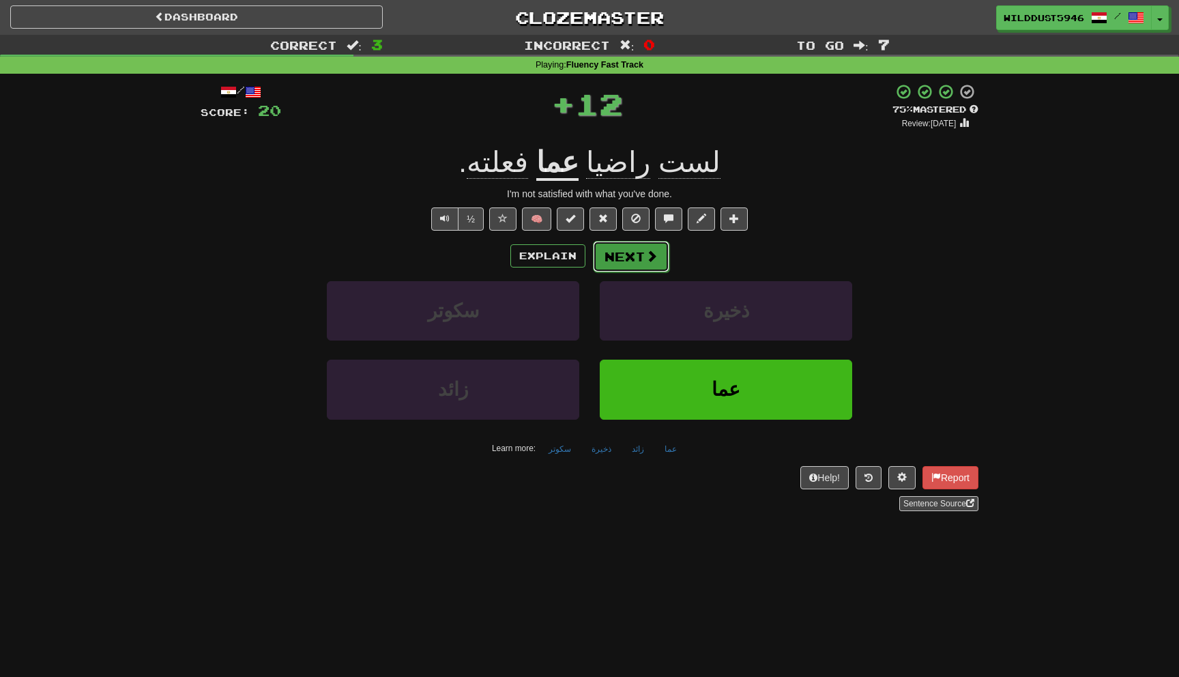
click at [634, 257] on button "Next" at bounding box center [631, 256] width 76 height 31
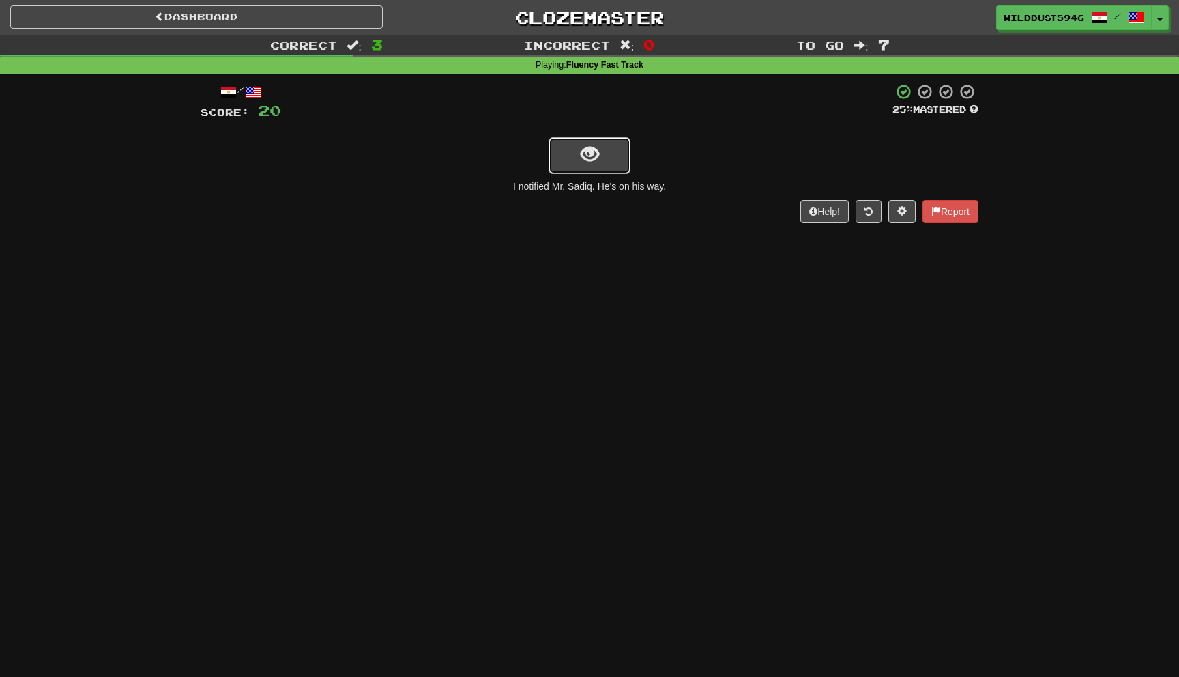
click at [587, 156] on span "show sentence" at bounding box center [590, 154] width 18 height 18
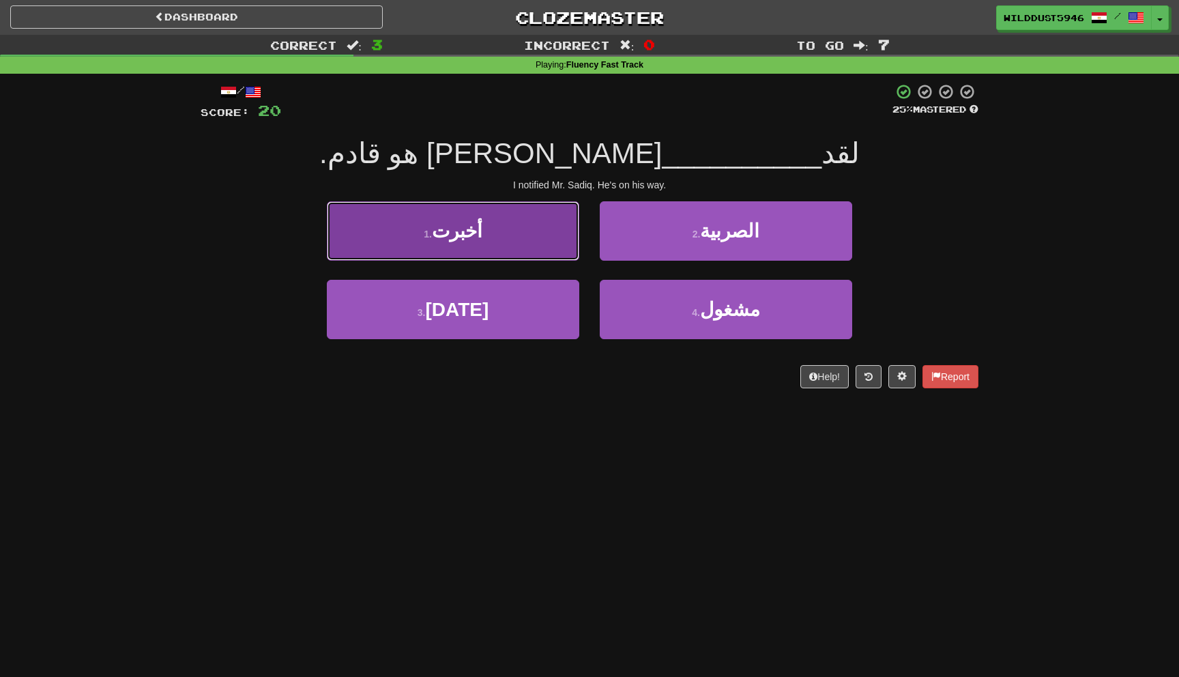
click at [522, 242] on button "1 . أخبرت" at bounding box center [453, 230] width 252 height 59
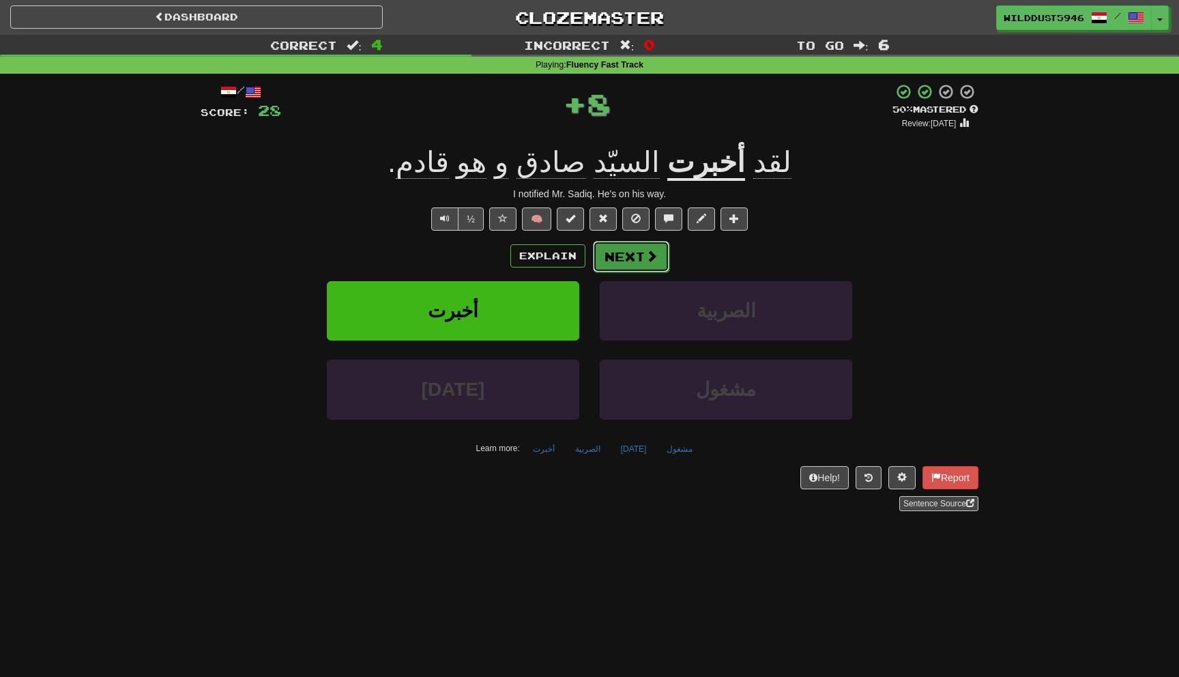
click at [629, 261] on button "Next" at bounding box center [631, 256] width 76 height 31
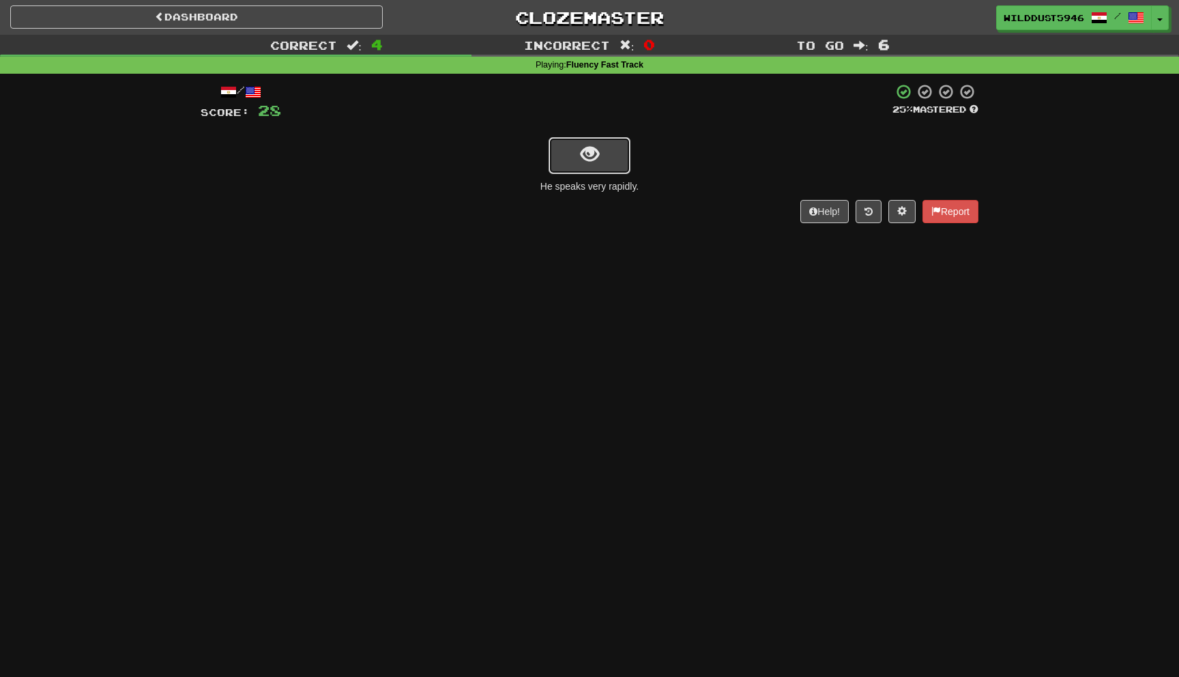
click at [578, 163] on button "show sentence" at bounding box center [590, 155] width 82 height 37
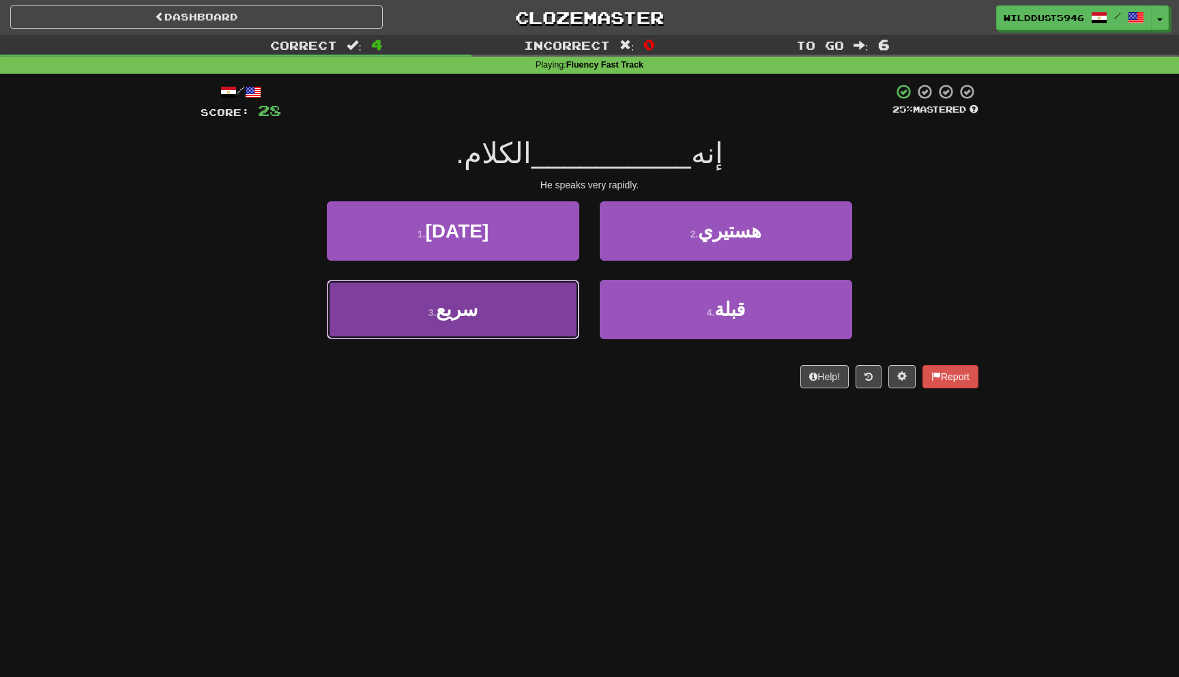
click at [560, 328] on button "3 . سريع" at bounding box center [453, 309] width 252 height 59
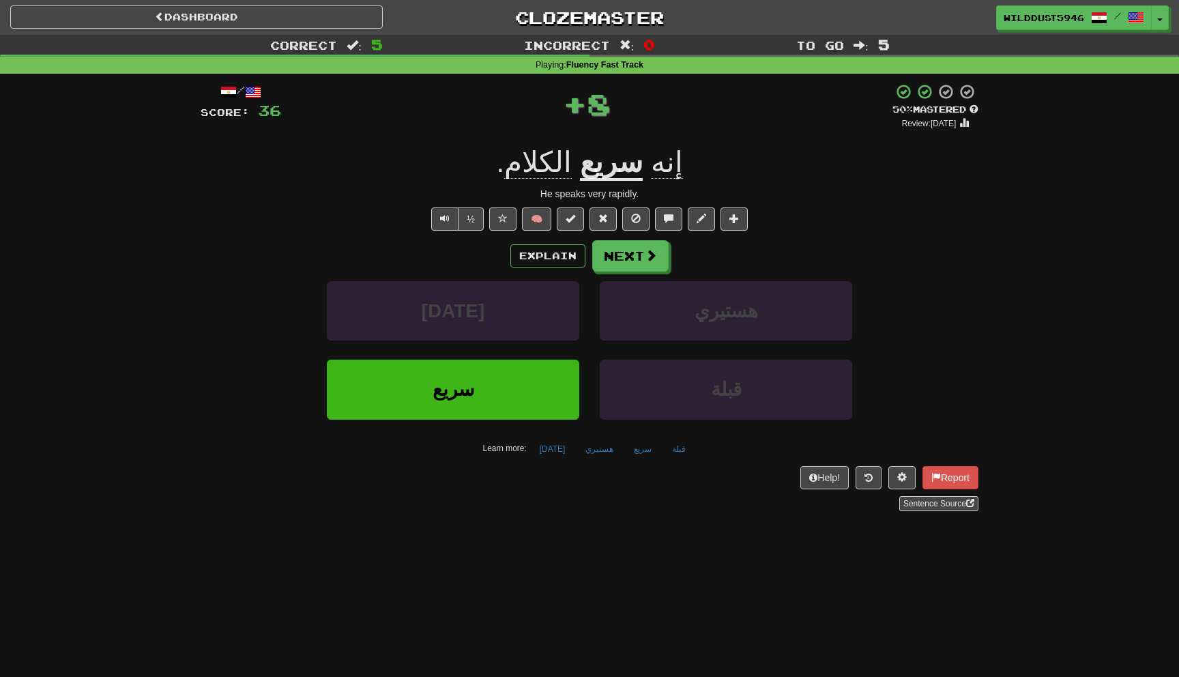
click at [620, 272] on div "Explain Next [DATE] هستيري سريع قبلة Learn more: [DATE] هستيري سريع قبلة" at bounding box center [590, 349] width 778 height 219
click at [618, 258] on button "Next" at bounding box center [631, 256] width 76 height 31
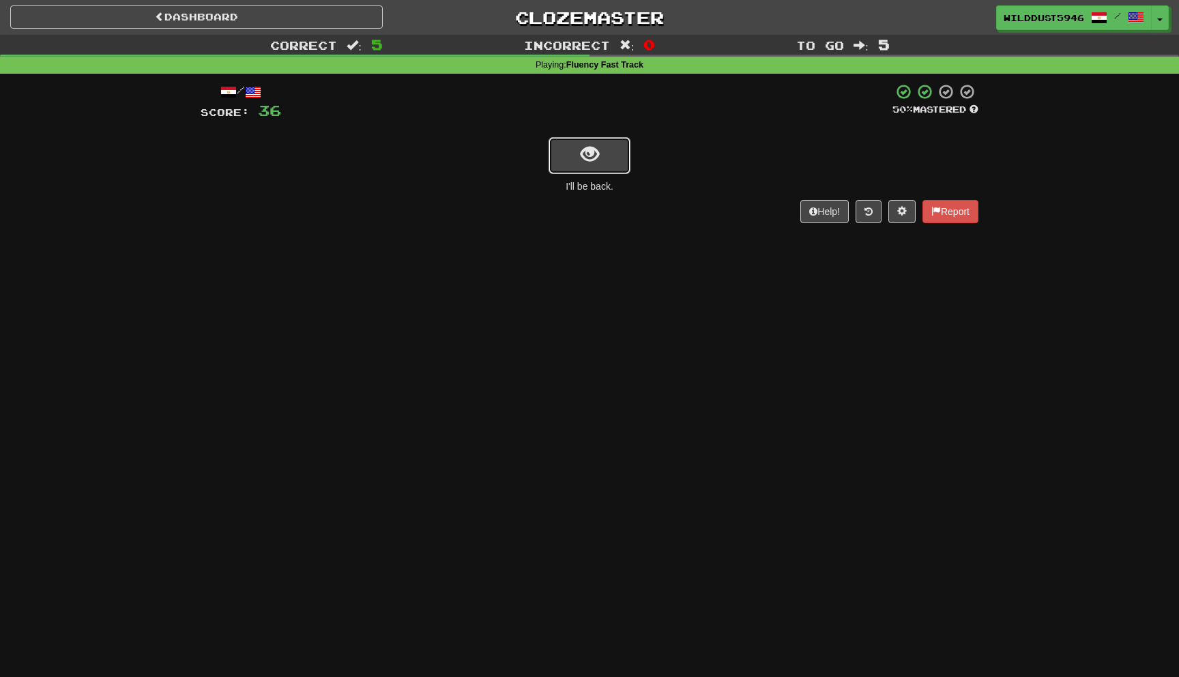
click at [613, 163] on button "show sentence" at bounding box center [590, 155] width 82 height 37
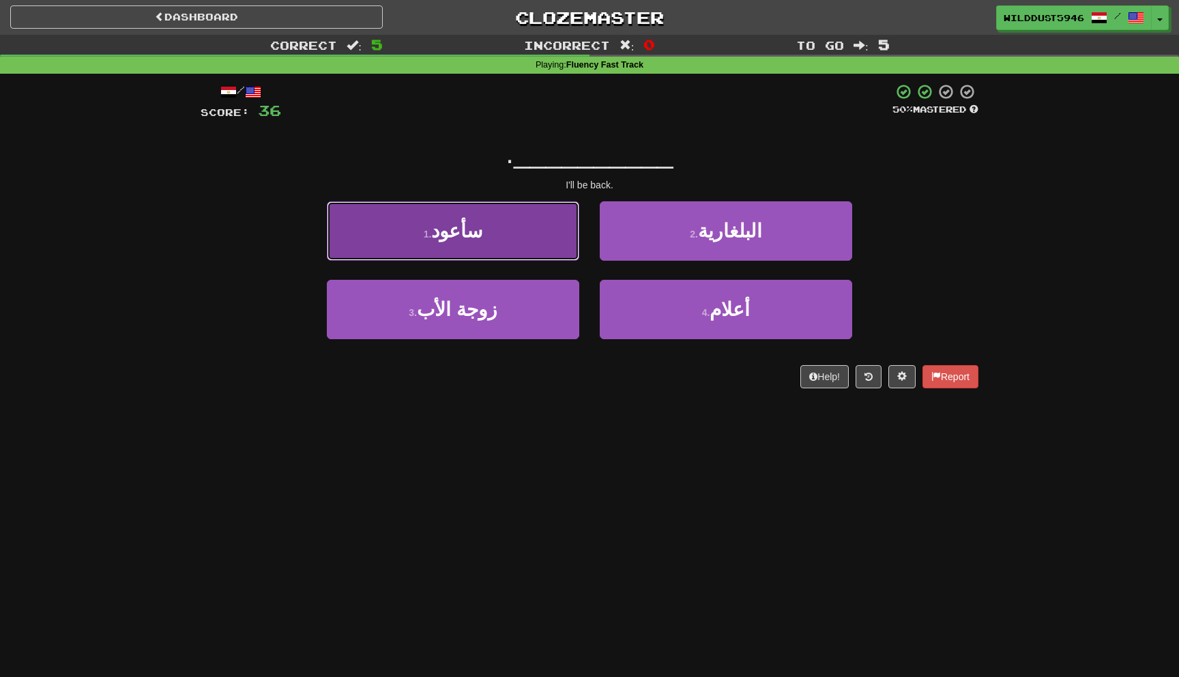
click at [563, 226] on button "1 . سأعود" at bounding box center [453, 230] width 252 height 59
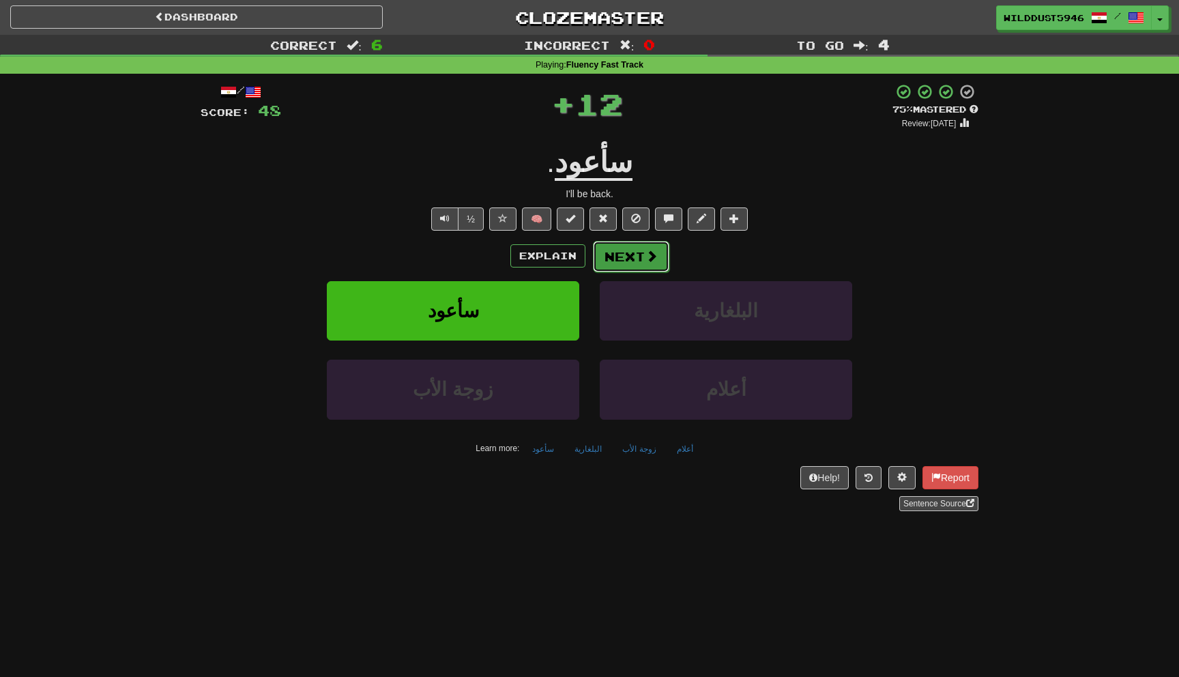
click at [629, 246] on button "Next" at bounding box center [631, 256] width 76 height 31
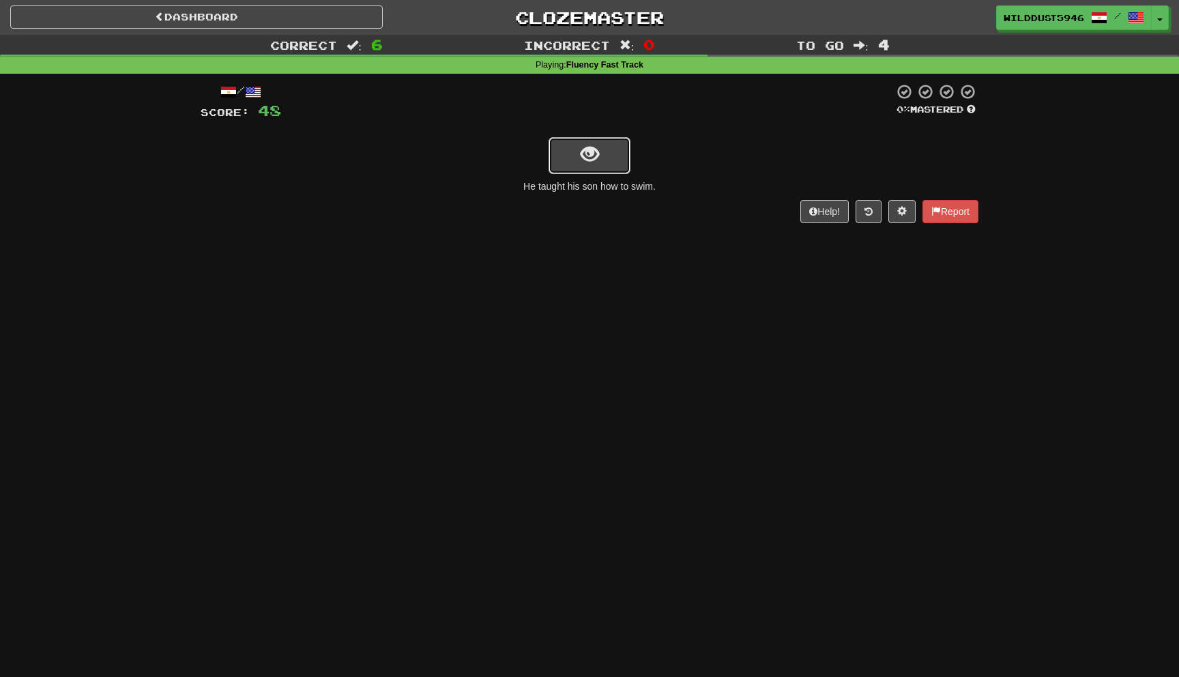
click at [576, 140] on button "show sentence" at bounding box center [590, 155] width 82 height 37
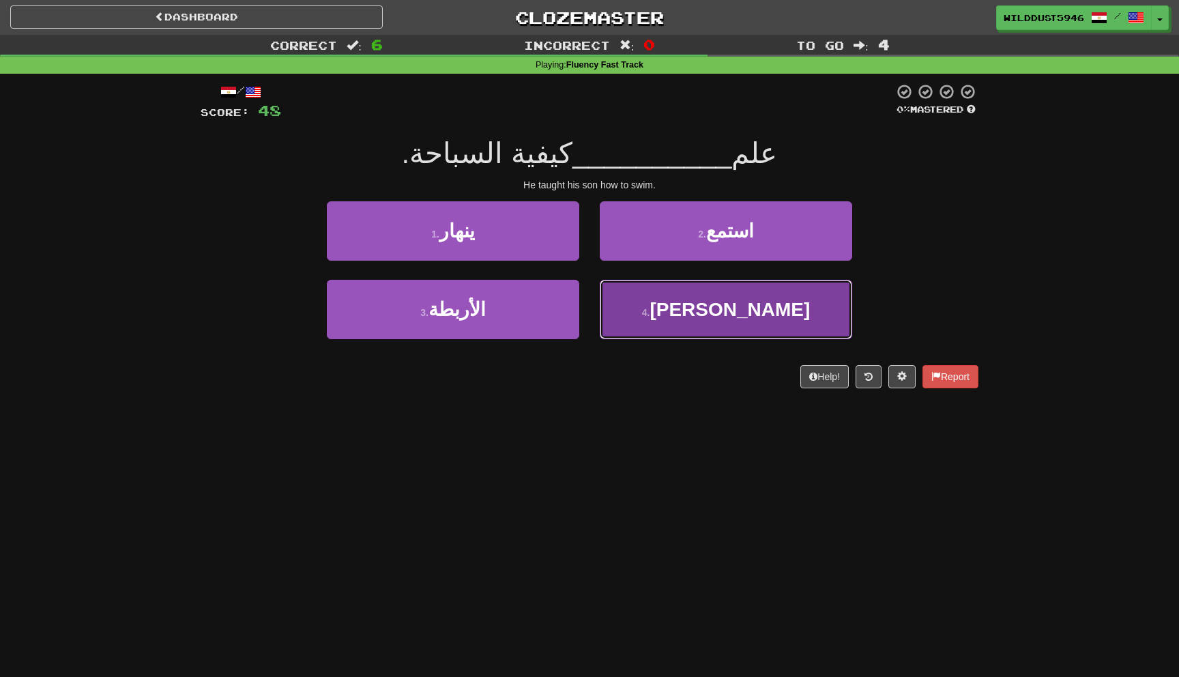
click at [626, 325] on button "4 . ابنه" at bounding box center [726, 309] width 252 height 59
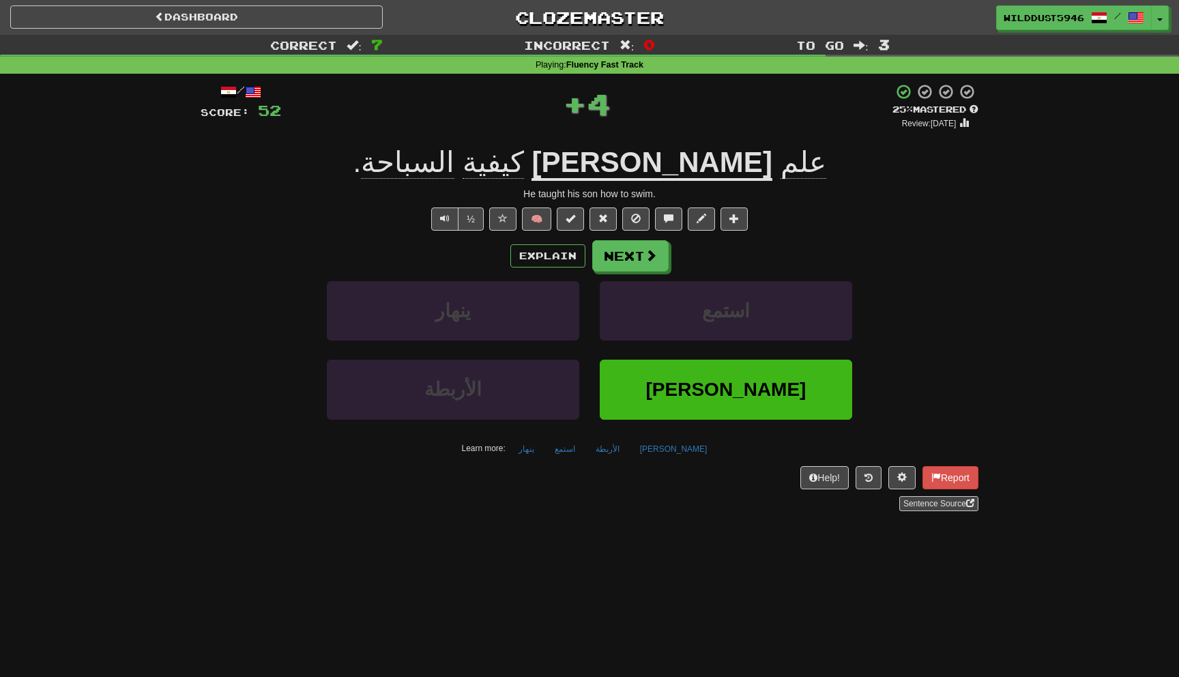
click at [641, 238] on div "/ Score: 52 + 4 25 % Mastered Review: [DATE] علم ابنه كيفية السباحة . He taught…" at bounding box center [590, 297] width 778 height 428
click at [641, 244] on button "Next" at bounding box center [631, 256] width 76 height 31
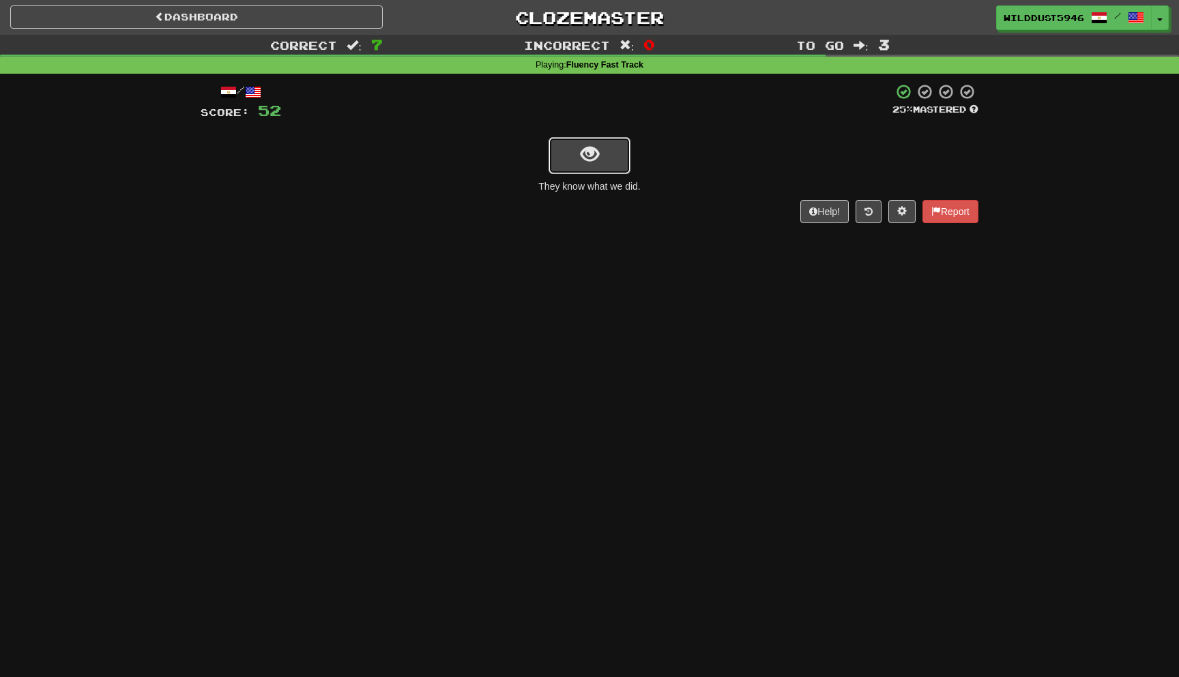
click at [612, 171] on button "show sentence" at bounding box center [590, 155] width 82 height 37
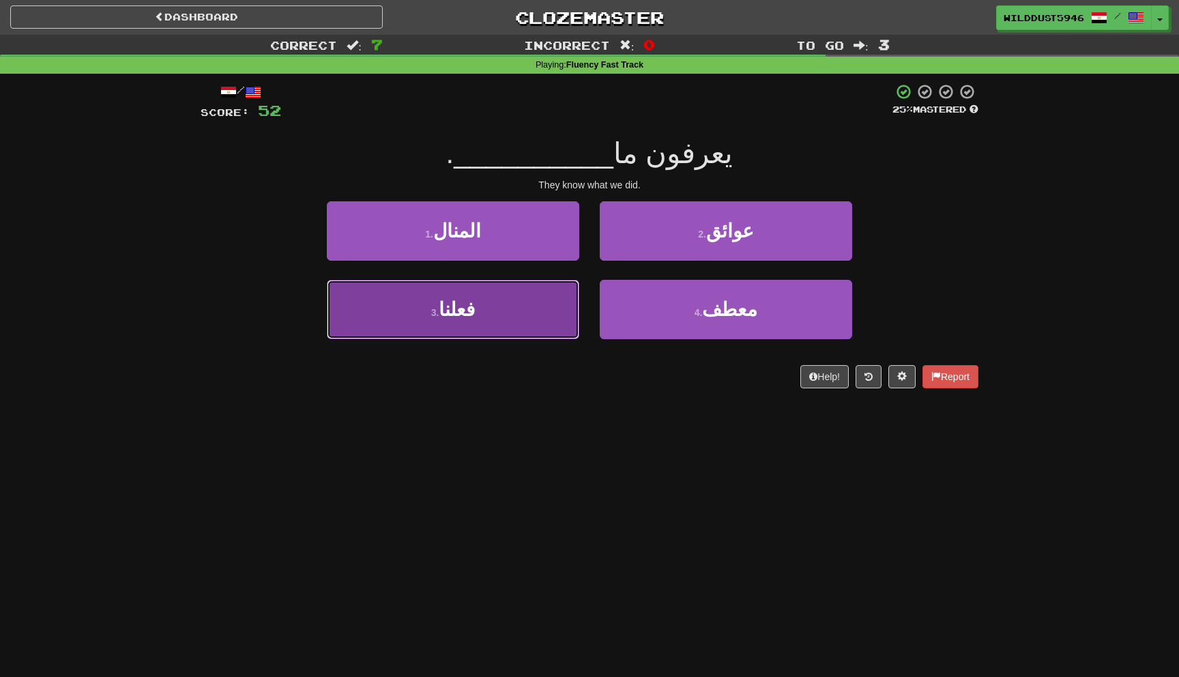
click at [535, 280] on button "3 . فعلنا" at bounding box center [453, 309] width 252 height 59
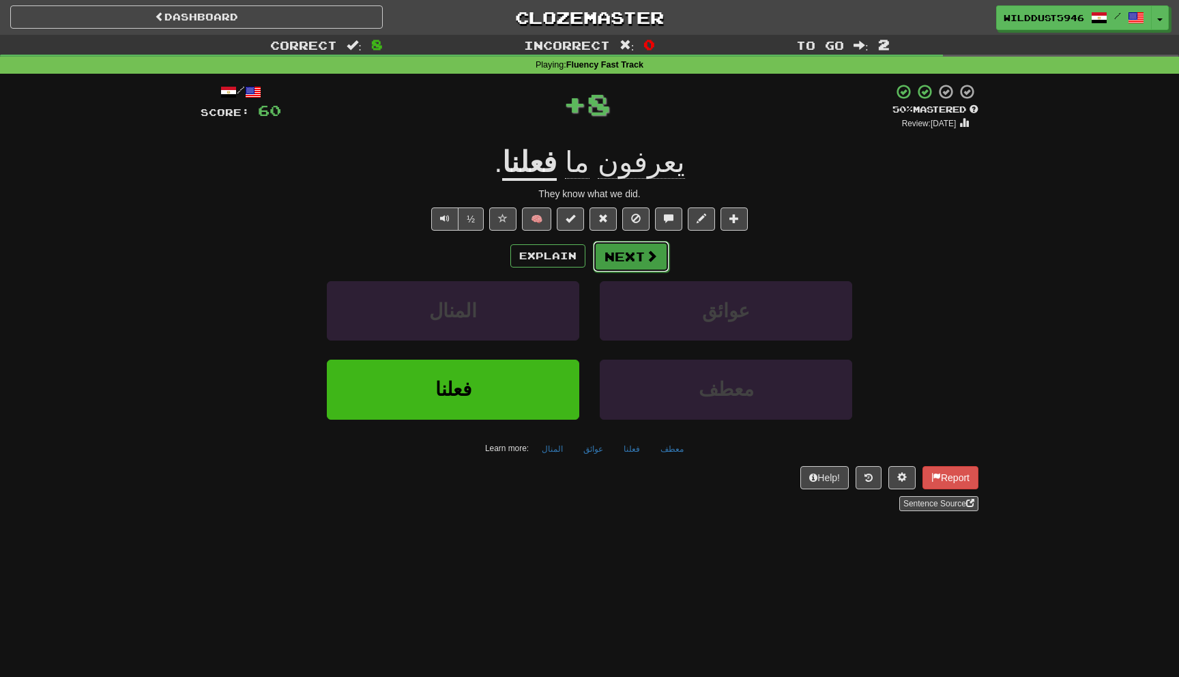
click at [633, 252] on button "Next" at bounding box center [631, 256] width 76 height 31
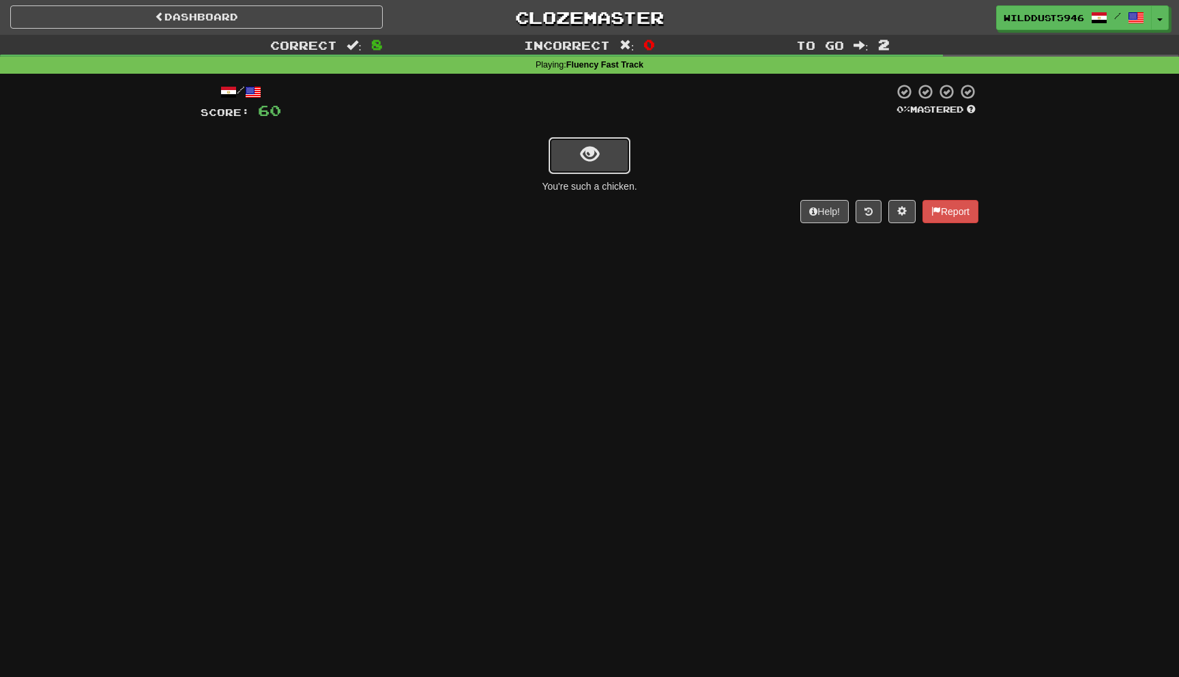
click at [609, 171] on button "show sentence" at bounding box center [590, 155] width 82 height 37
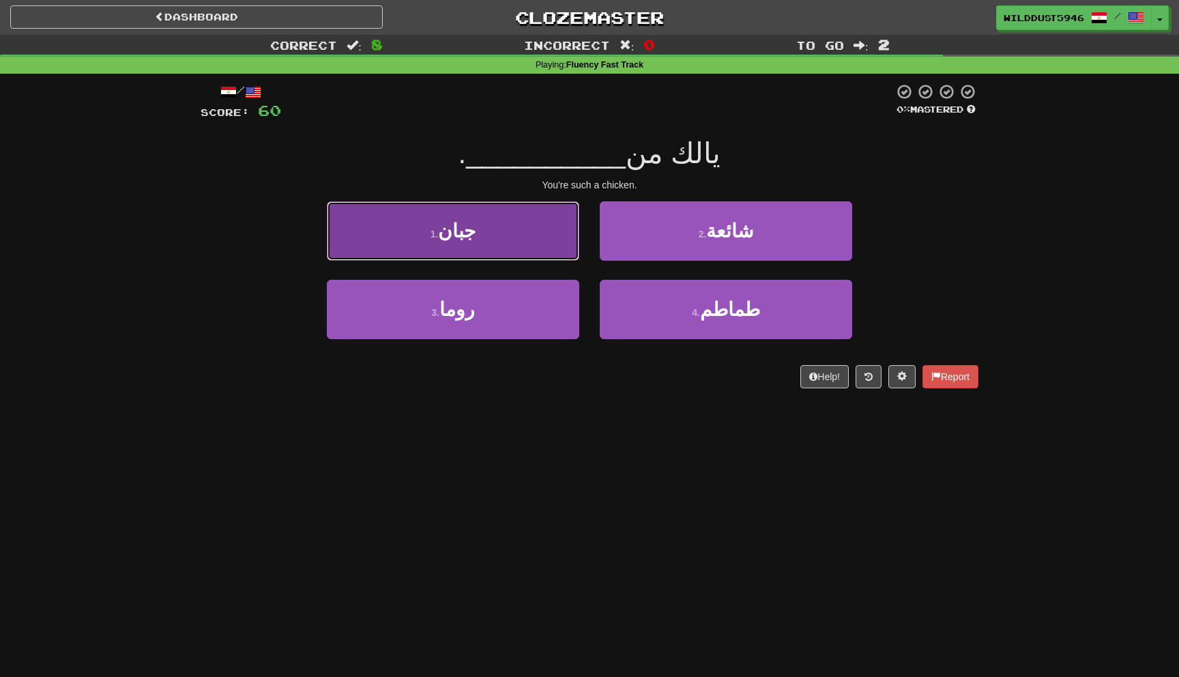
click at [555, 252] on button "1 . [GEOGRAPHIC_DATA]" at bounding box center [453, 230] width 252 height 59
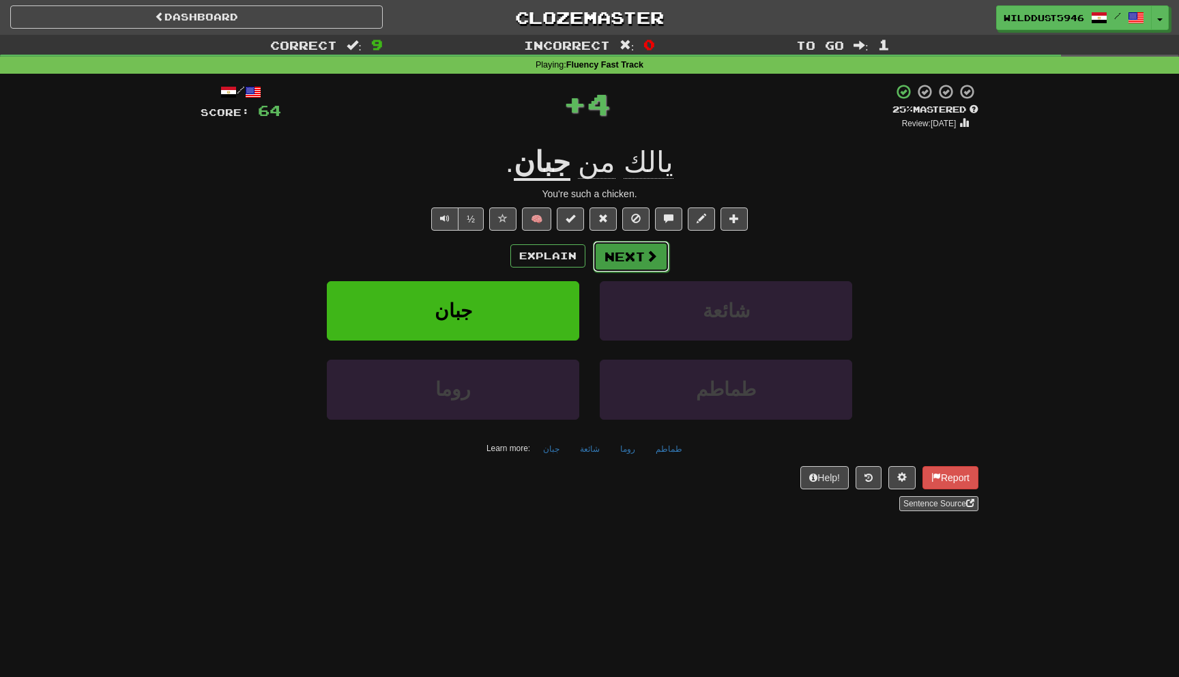
click at [622, 252] on button "Next" at bounding box center [631, 256] width 76 height 31
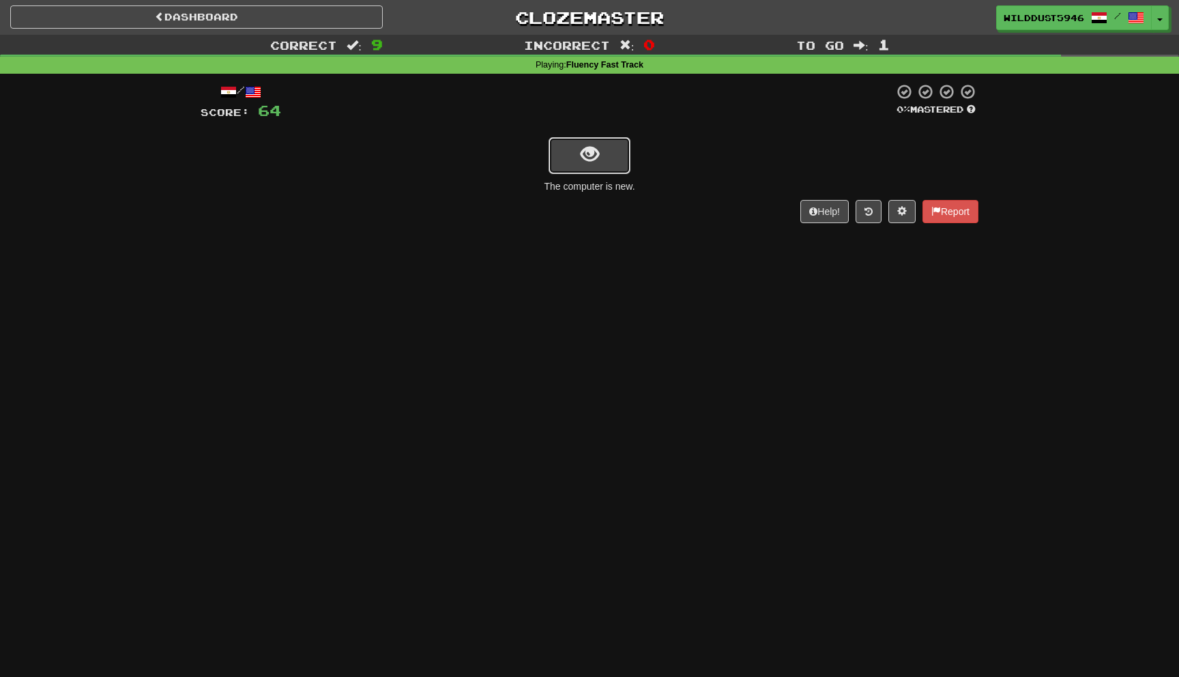
click at [592, 171] on button "show sentence" at bounding box center [590, 155] width 82 height 37
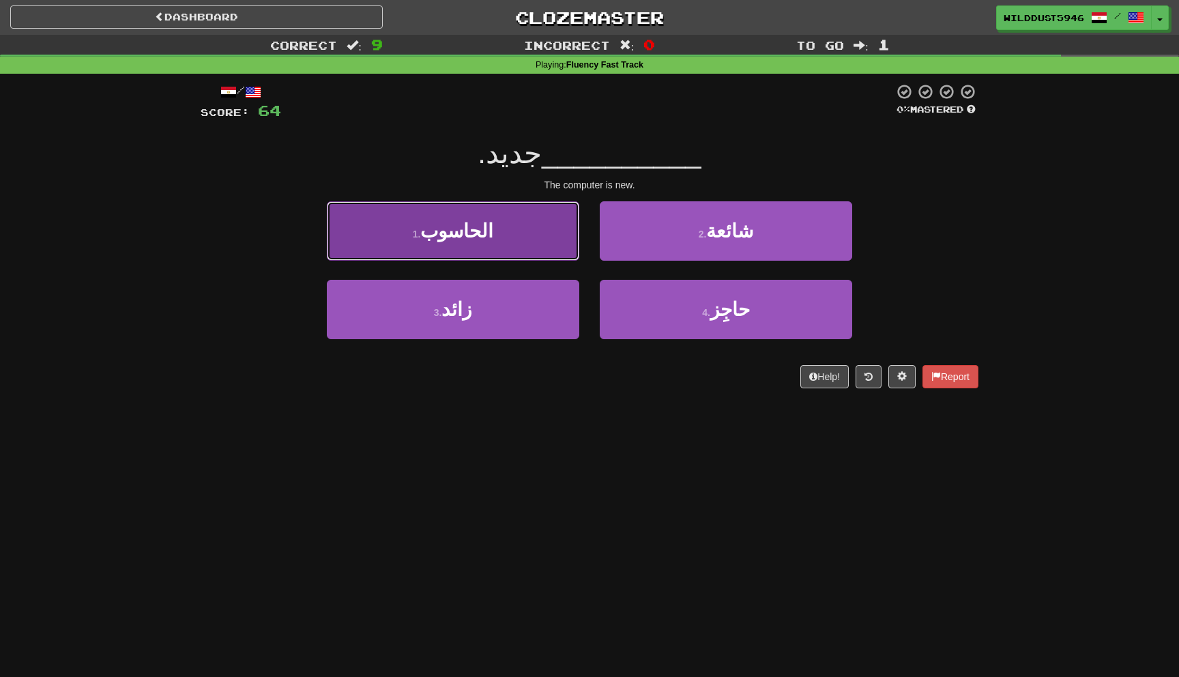
click at [538, 252] on button "1 . الحاسوب" at bounding box center [453, 230] width 252 height 59
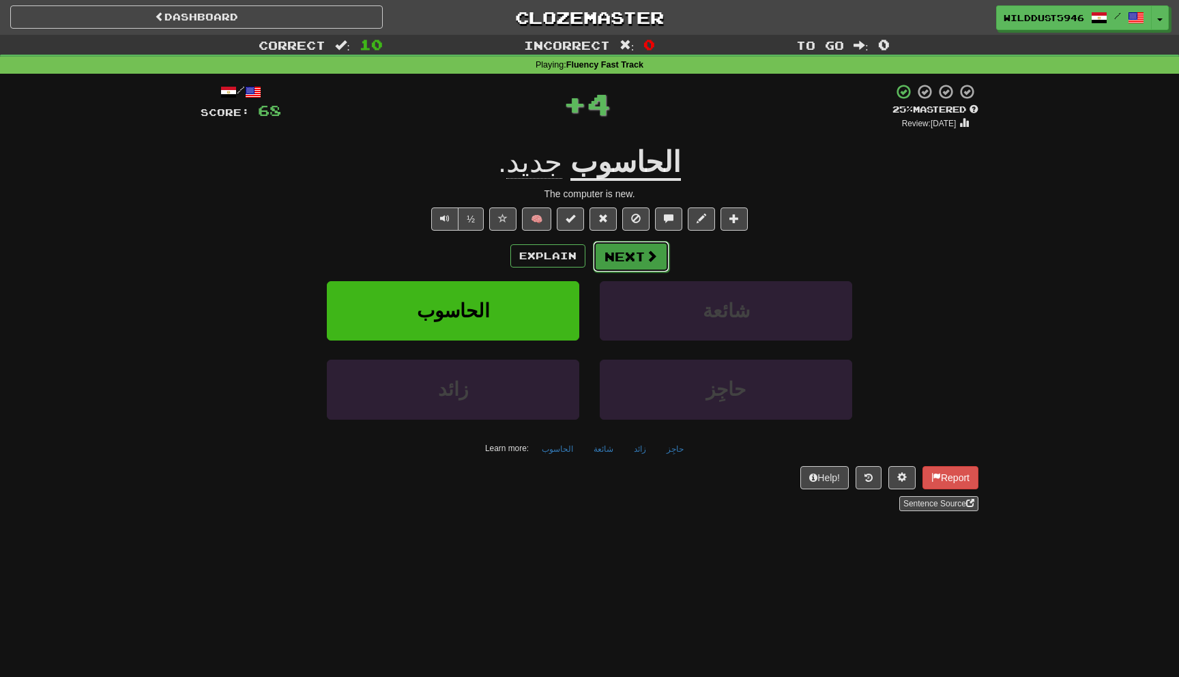
click at [619, 258] on button "Next" at bounding box center [631, 256] width 76 height 31
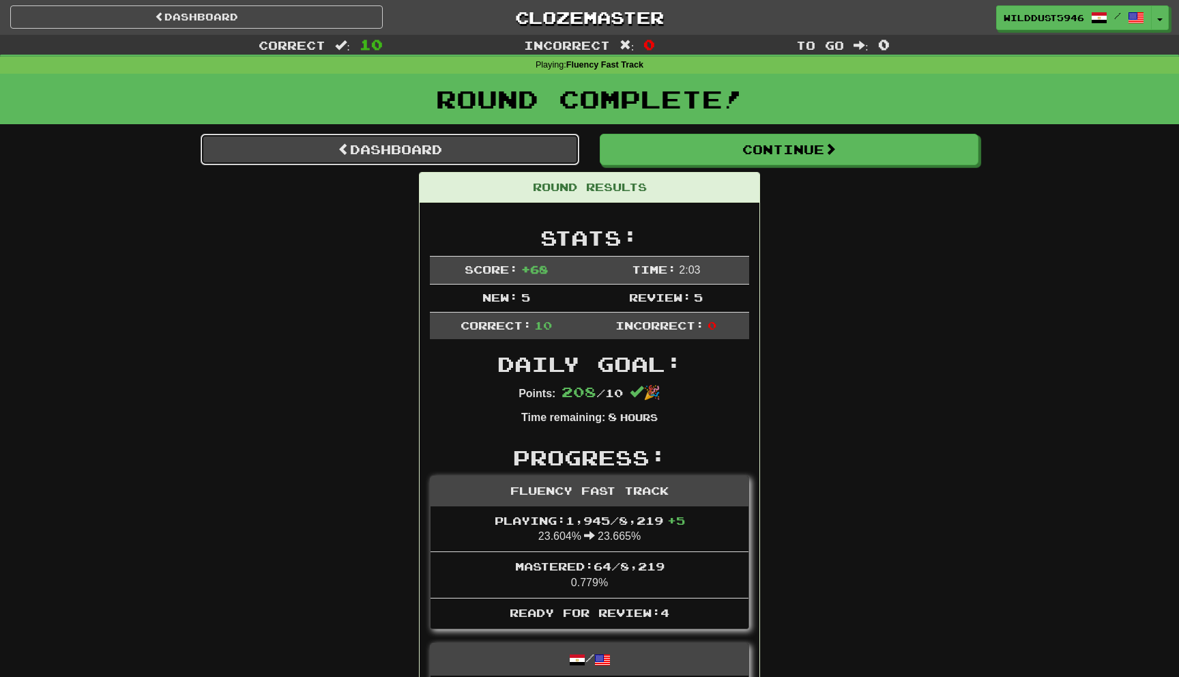
click at [503, 152] on link "Dashboard" at bounding box center [390, 149] width 379 height 31
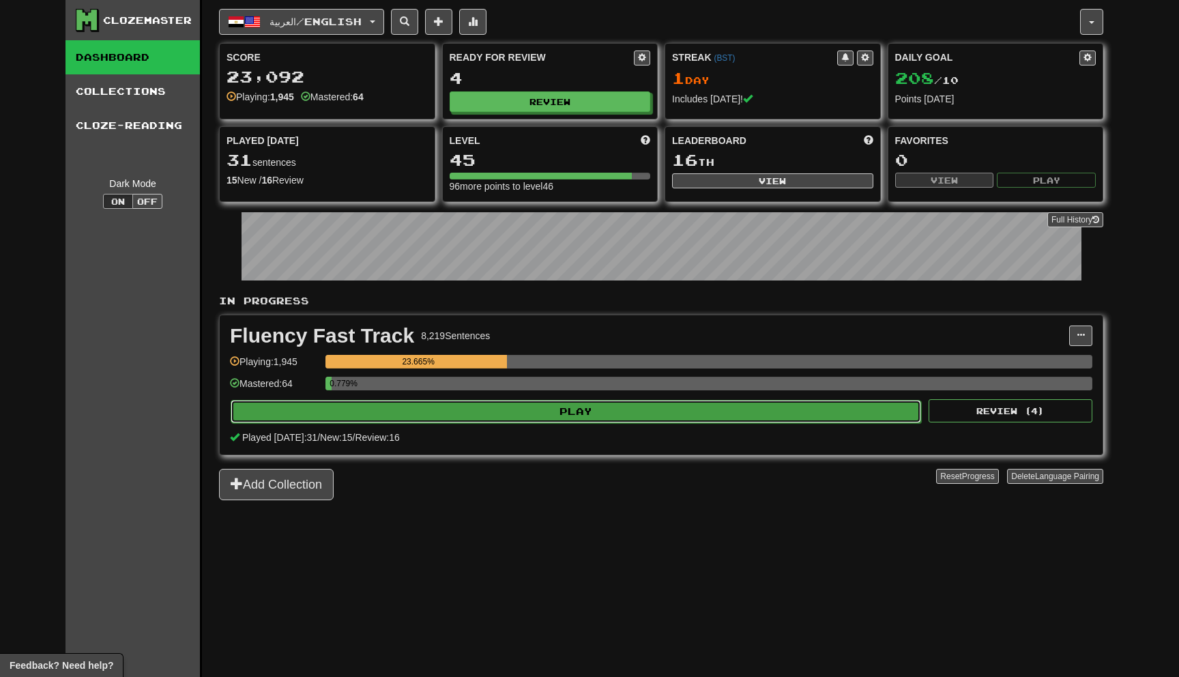
click at [737, 407] on button "Play" at bounding box center [576, 411] width 691 height 23
select select "**"
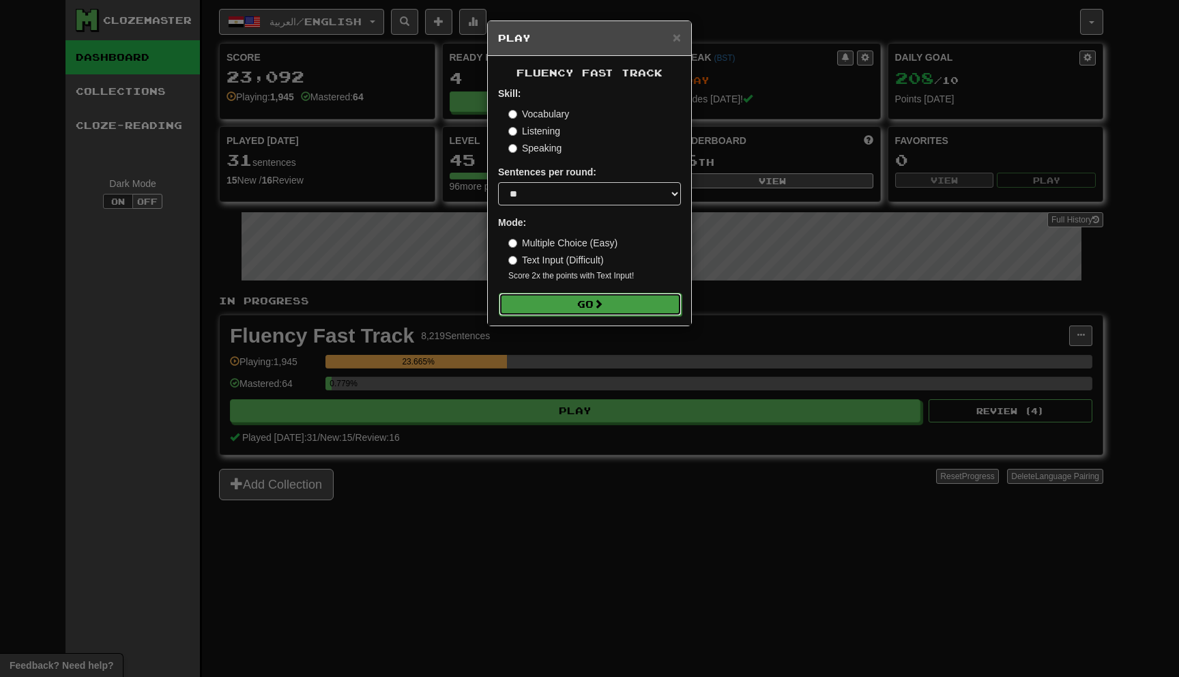
click at [644, 306] on button "Go" at bounding box center [590, 304] width 183 height 23
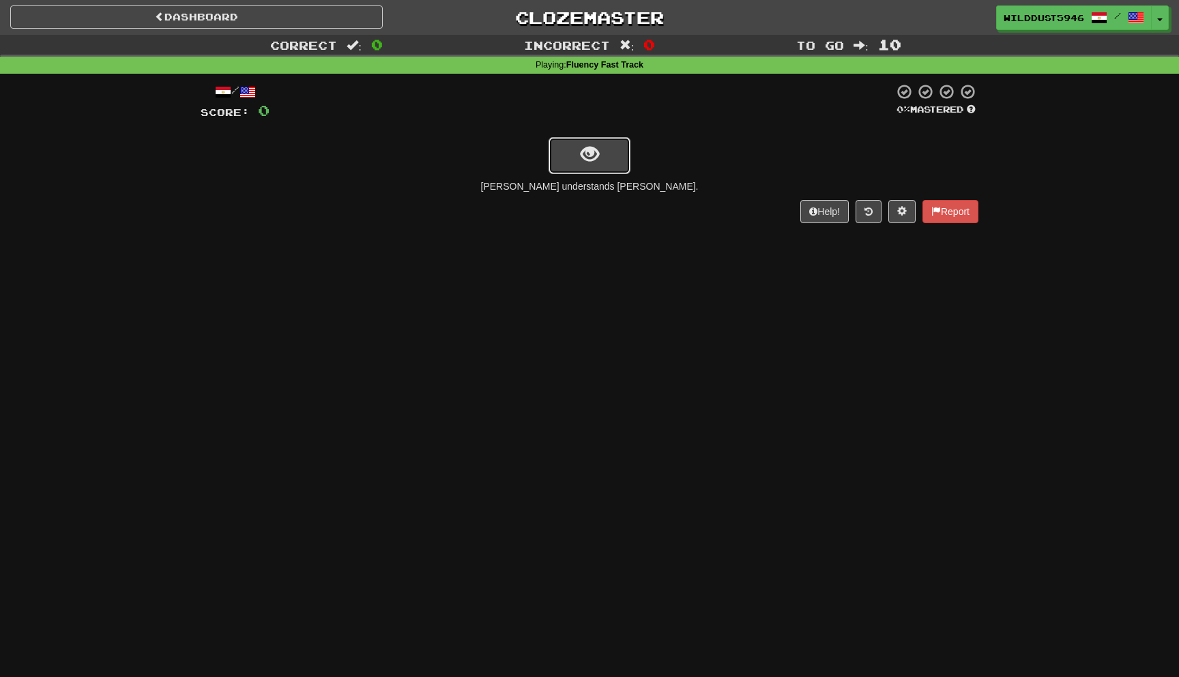
click at [608, 161] on button "show sentence" at bounding box center [590, 155] width 82 height 37
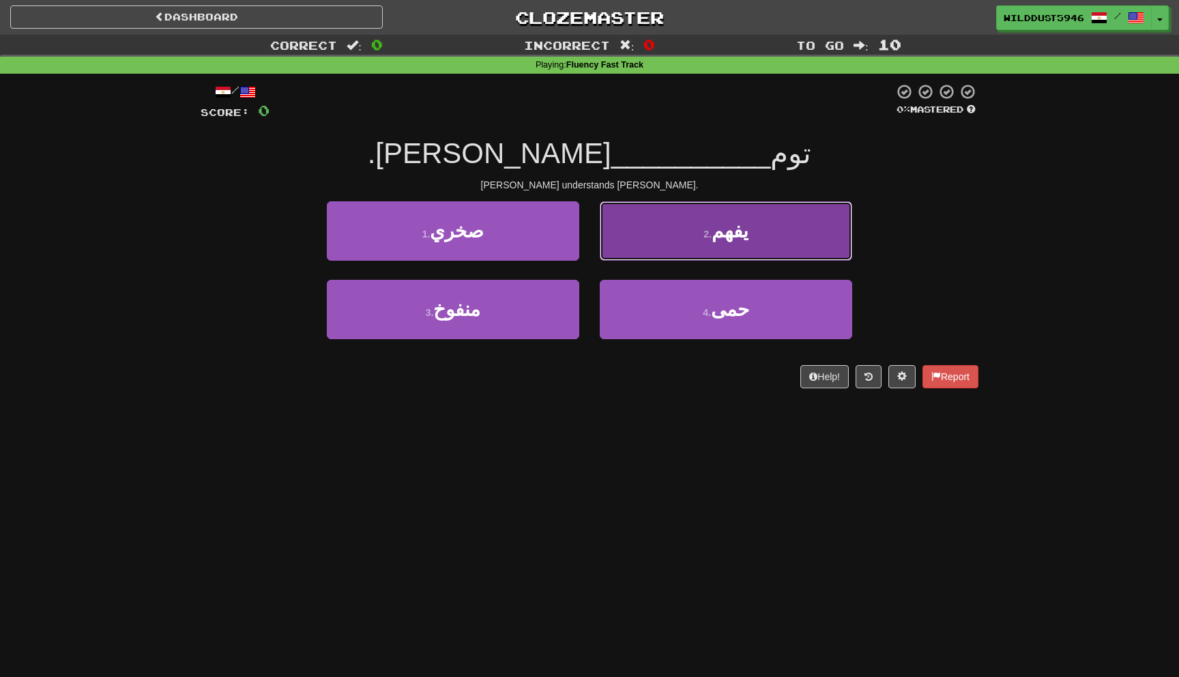
click at [678, 210] on button "2 . يفهم" at bounding box center [726, 230] width 252 height 59
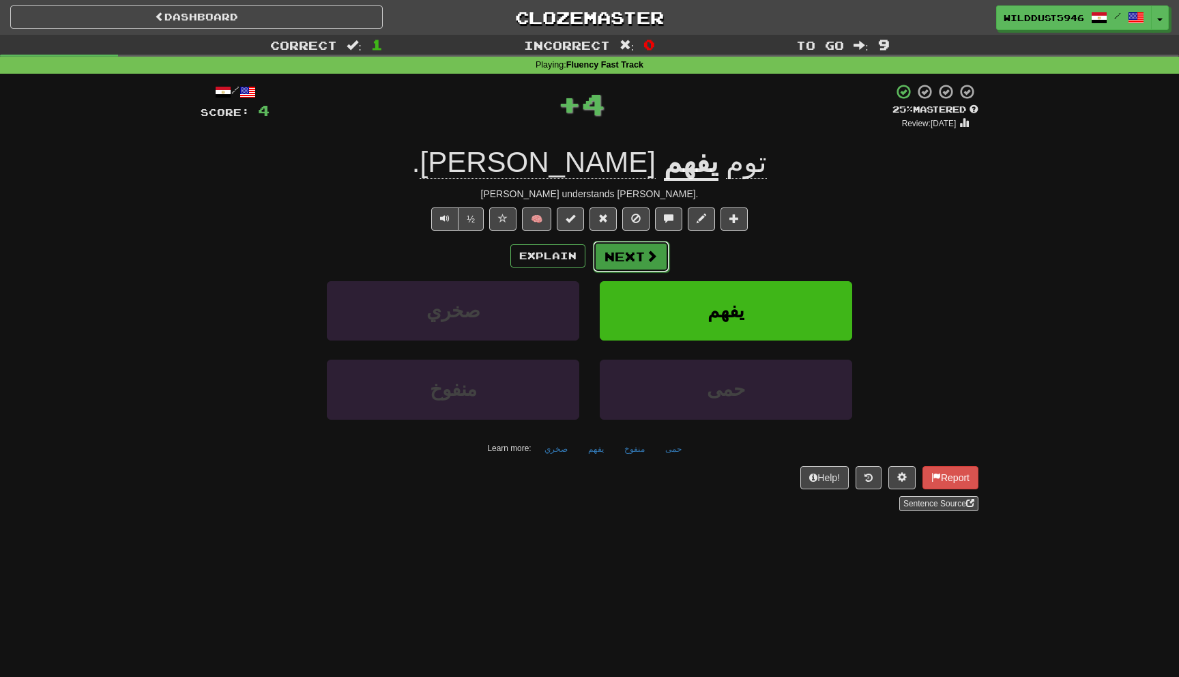
click at [639, 255] on button "Next" at bounding box center [631, 256] width 76 height 31
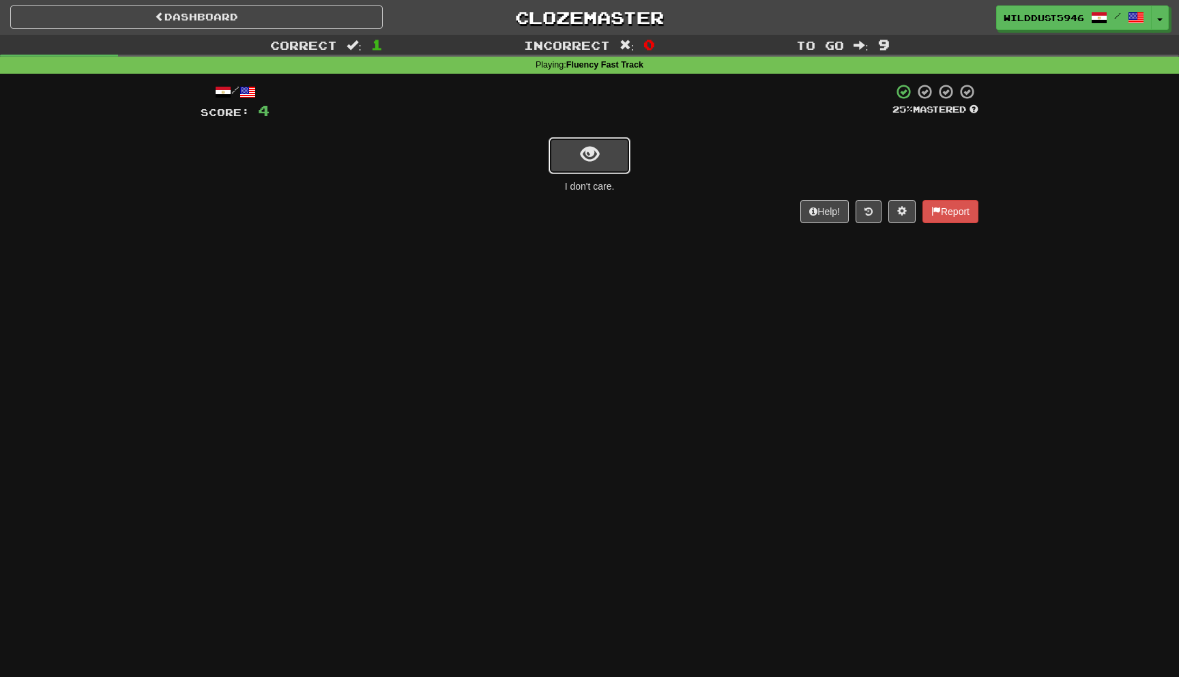
click at [604, 159] on button "show sentence" at bounding box center [590, 155] width 82 height 37
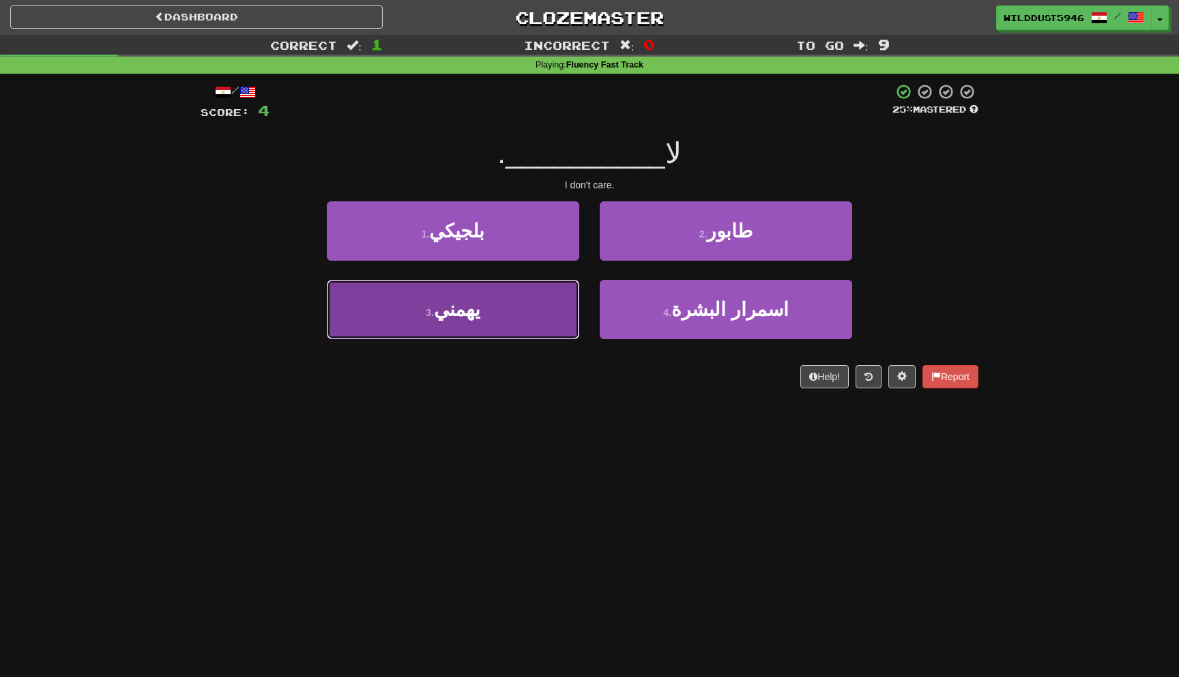
click at [543, 321] on button "3 . يهمني" at bounding box center [453, 309] width 252 height 59
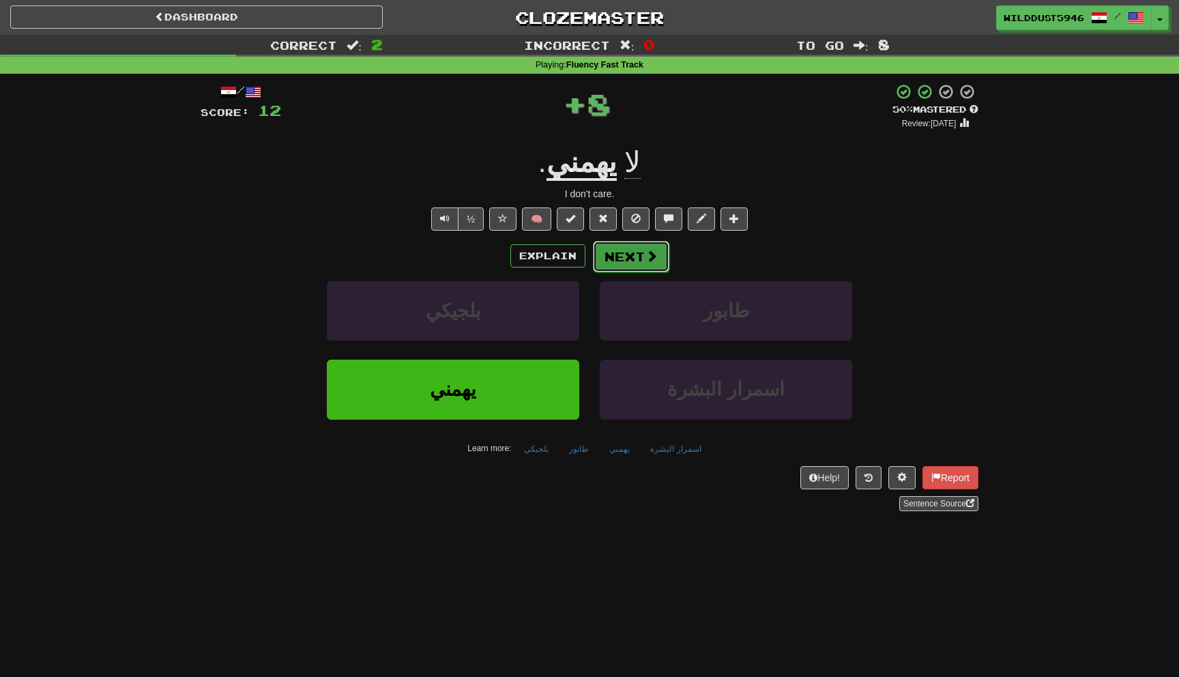
click at [613, 267] on button "Next" at bounding box center [631, 256] width 76 height 31
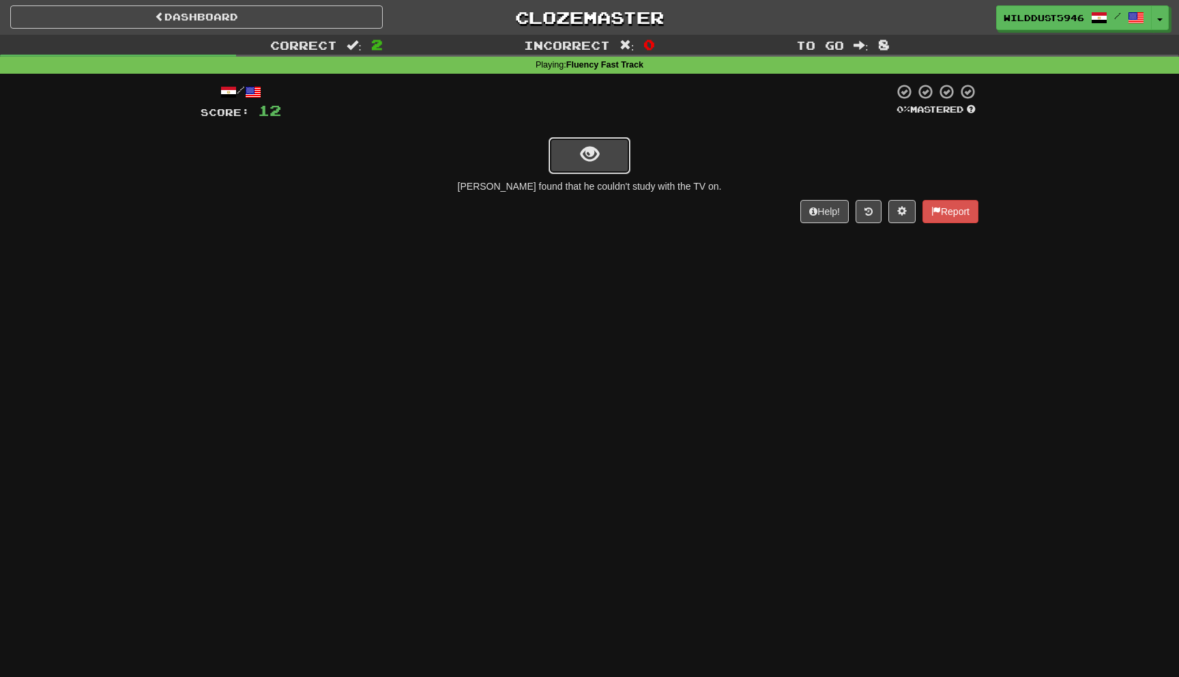
click at [569, 142] on button "show sentence" at bounding box center [590, 155] width 82 height 37
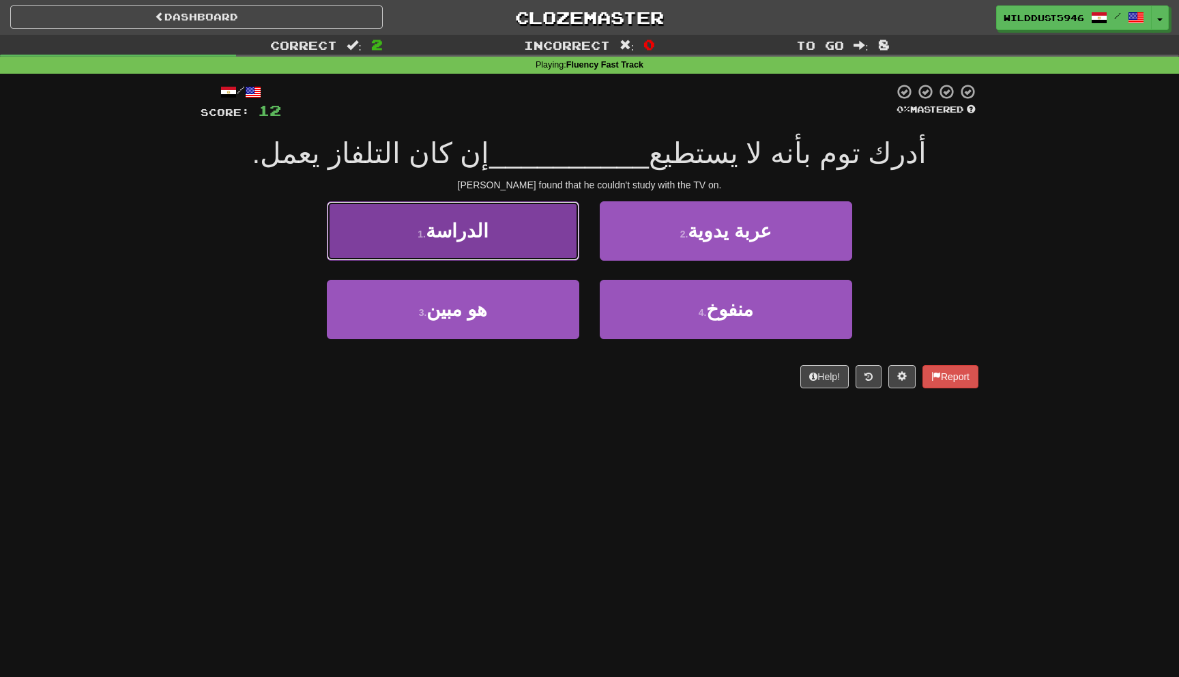
click at [528, 235] on button "1 . الدراسة" at bounding box center [453, 230] width 252 height 59
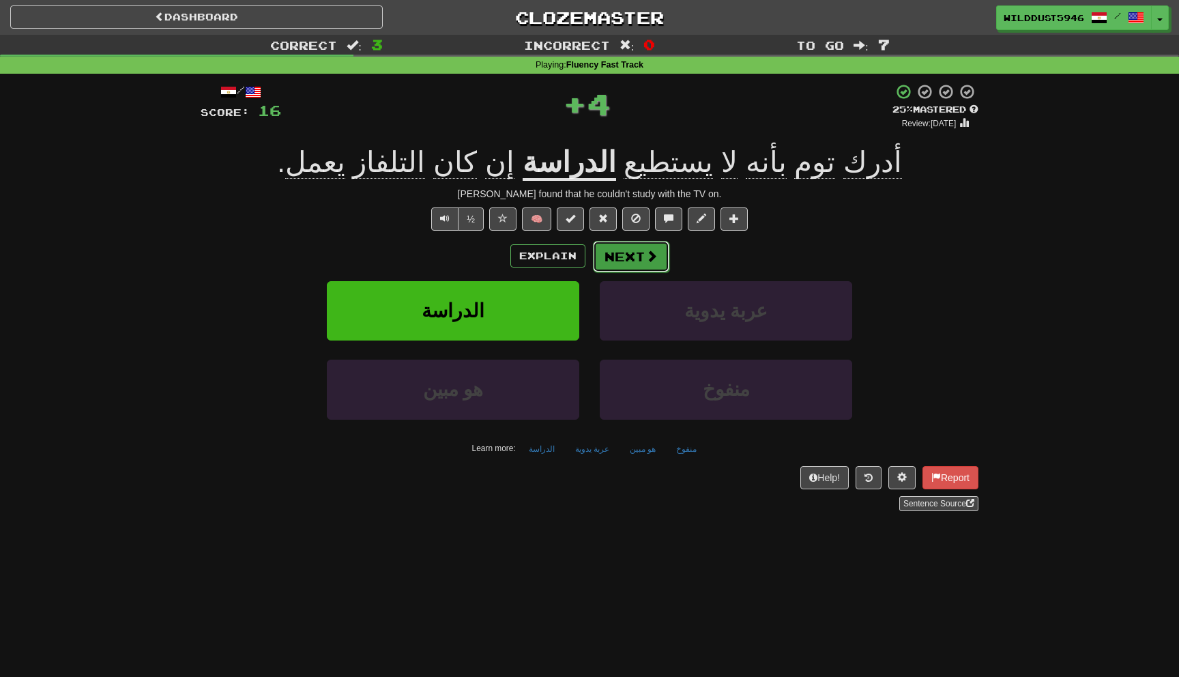
click at [637, 261] on button "Next" at bounding box center [631, 256] width 76 height 31
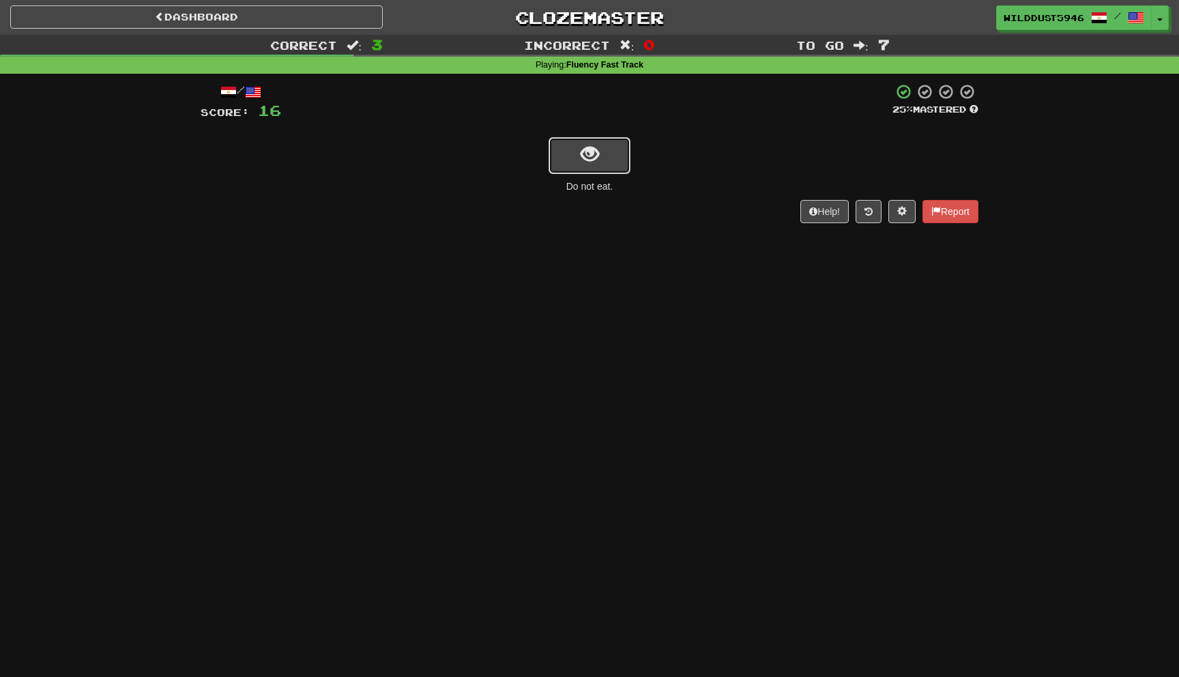
click at [606, 149] on button "show sentence" at bounding box center [590, 155] width 82 height 37
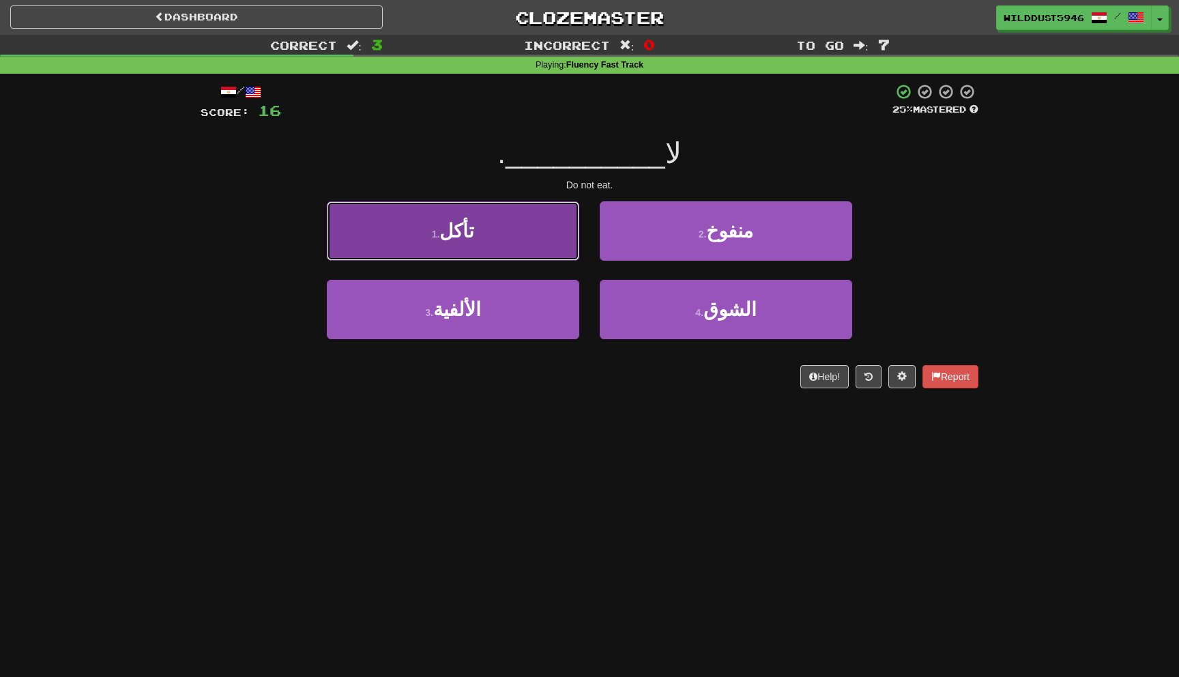
click at [502, 231] on button "1 . تأكل" at bounding box center [453, 230] width 252 height 59
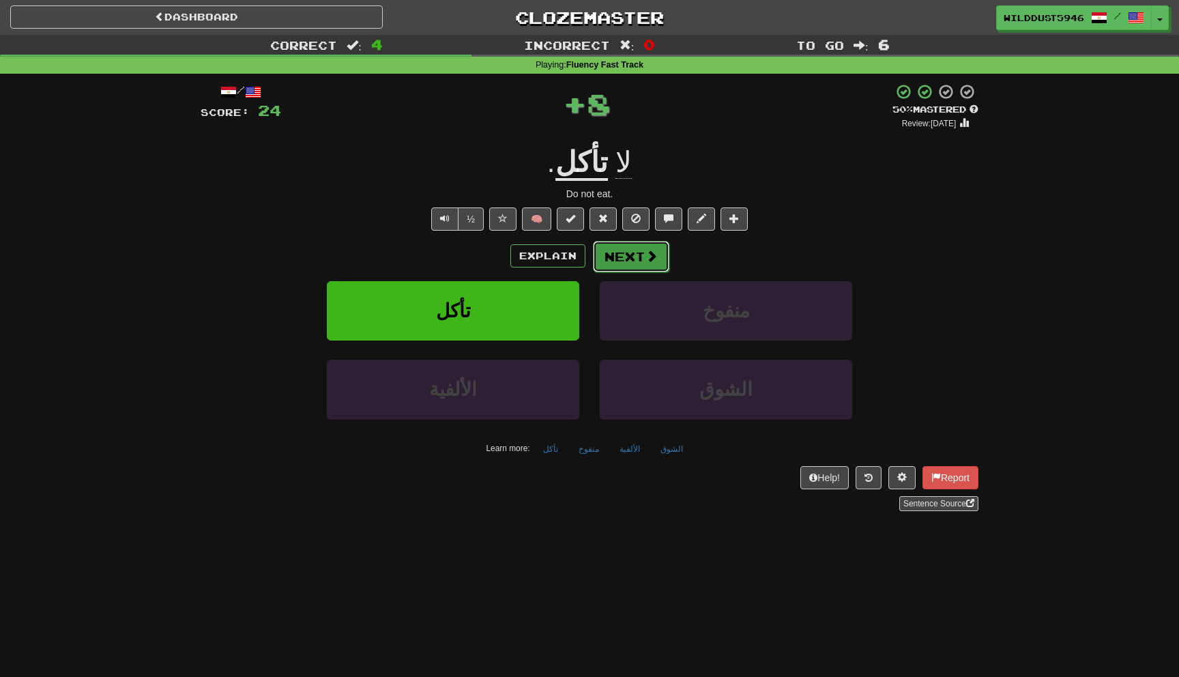
click at [646, 257] on span at bounding box center [652, 256] width 12 height 12
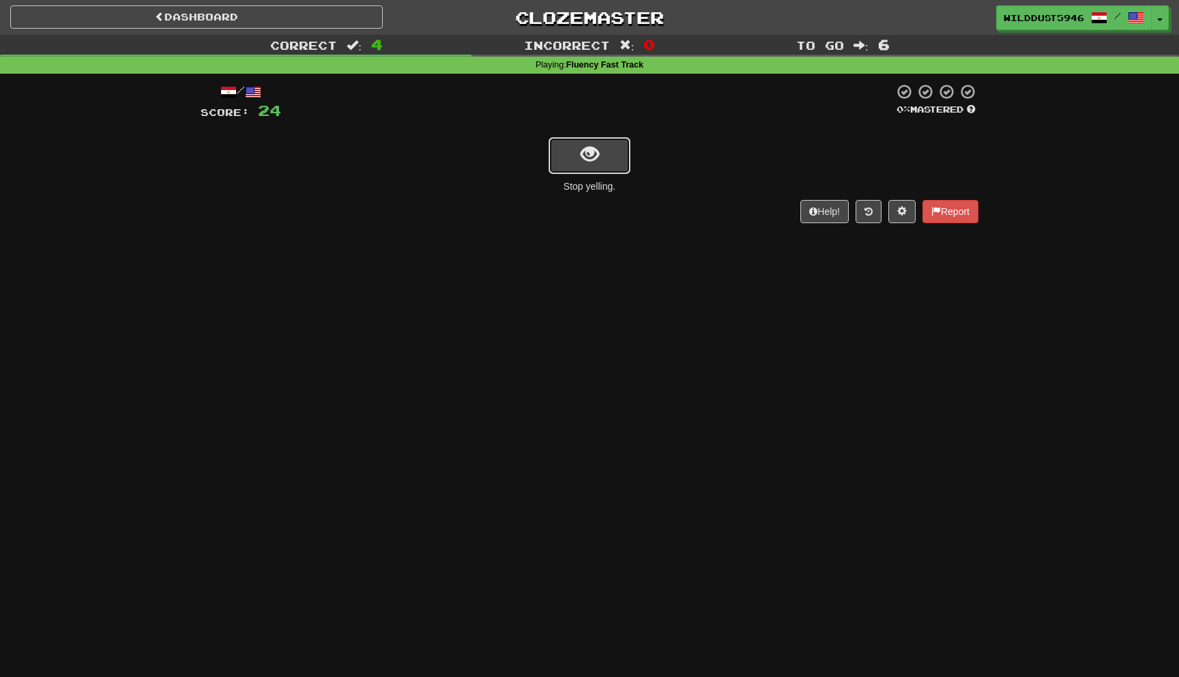
click at [582, 167] on button "show sentence" at bounding box center [590, 155] width 82 height 37
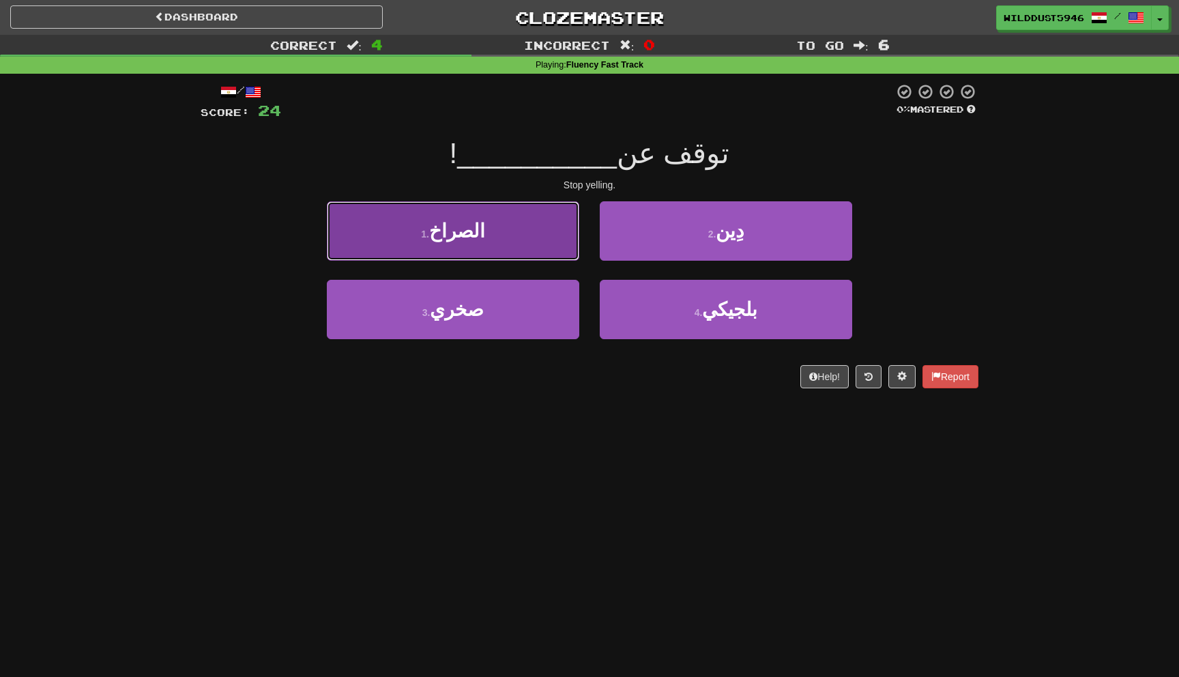
click at [545, 235] on button "1 . الصراخ" at bounding box center [453, 230] width 252 height 59
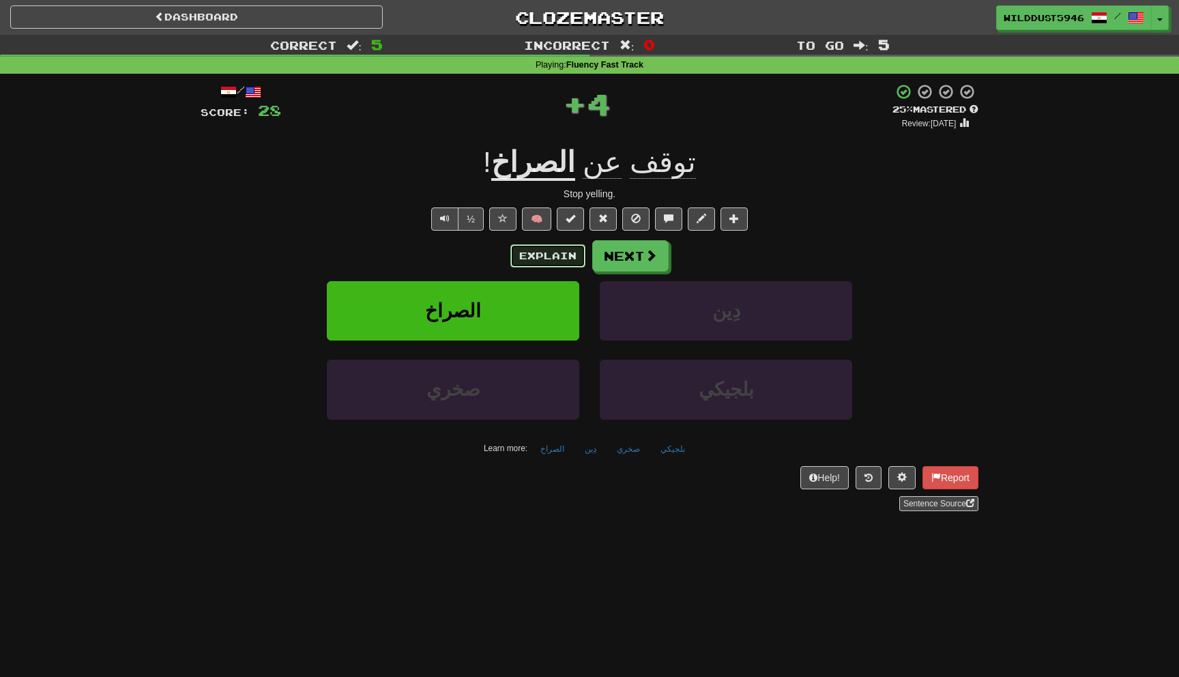
click at [550, 254] on button "Explain" at bounding box center [547, 255] width 75 height 23
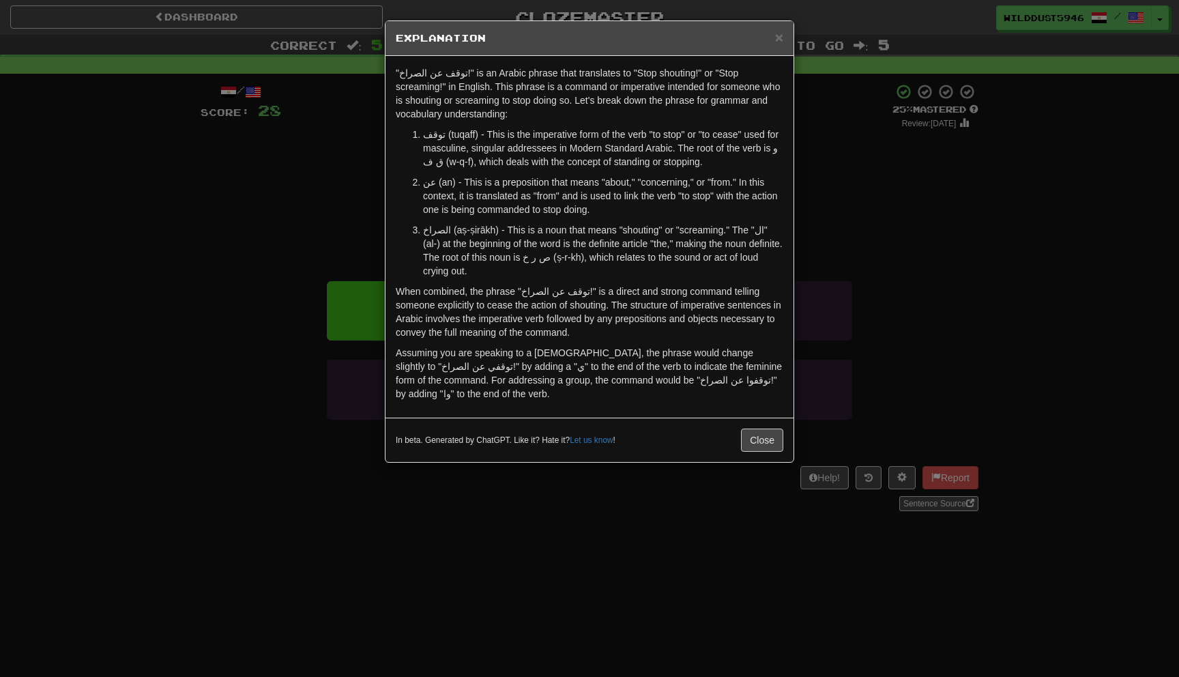
click at [812, 231] on div "× Explanation "توقف عن الصراخ!" is an Arabic phrase that translates to "Stop sh…" at bounding box center [589, 338] width 1179 height 677
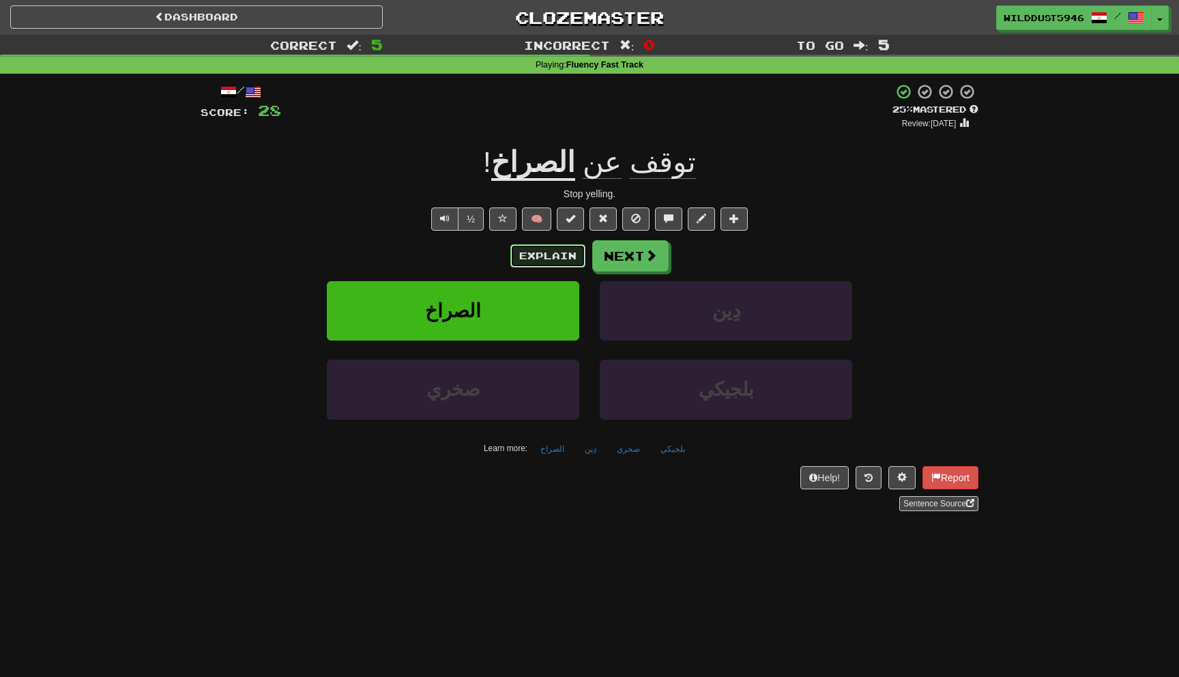
click at [544, 260] on button "Explain" at bounding box center [547, 255] width 75 height 23
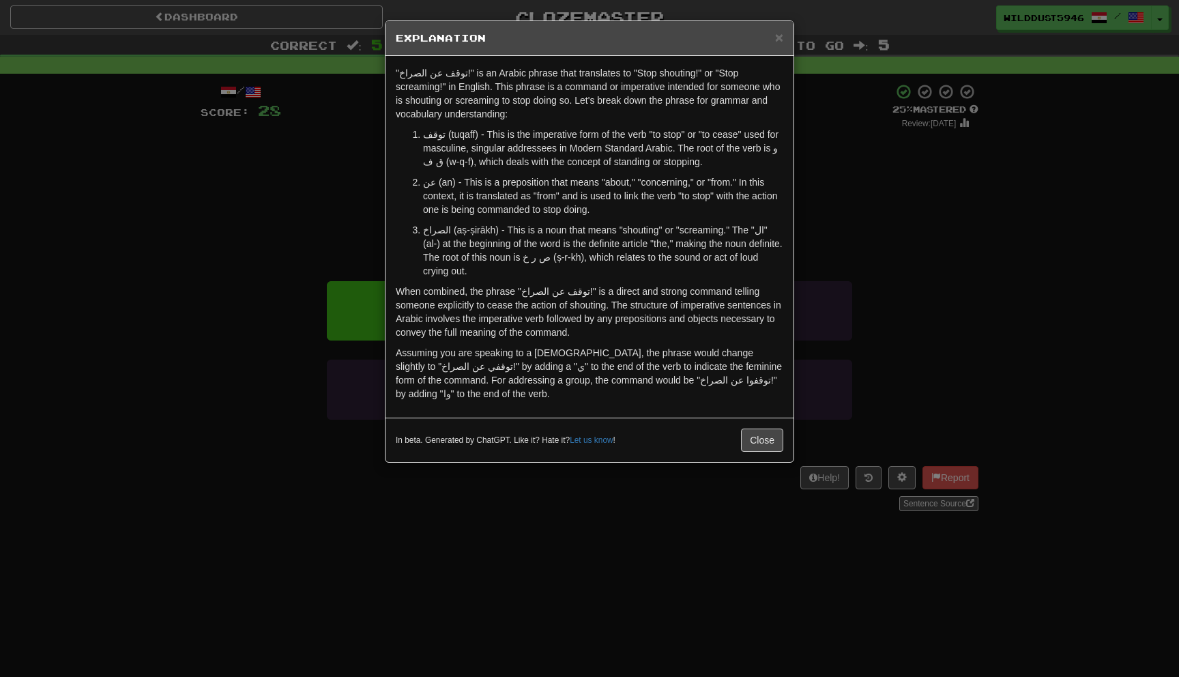
click at [830, 185] on div "× Explanation "توقف عن الصراخ!" is an Arabic phrase that translates to "Stop sh…" at bounding box center [589, 338] width 1179 height 677
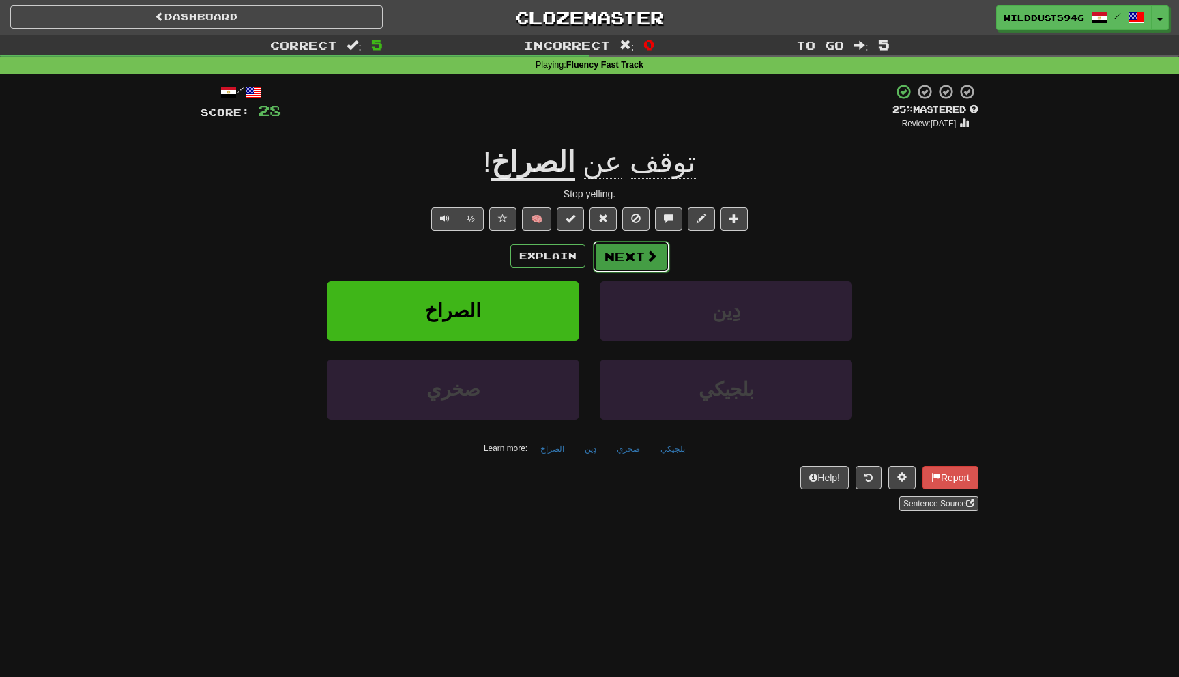
click at [616, 250] on button "Next" at bounding box center [631, 256] width 76 height 31
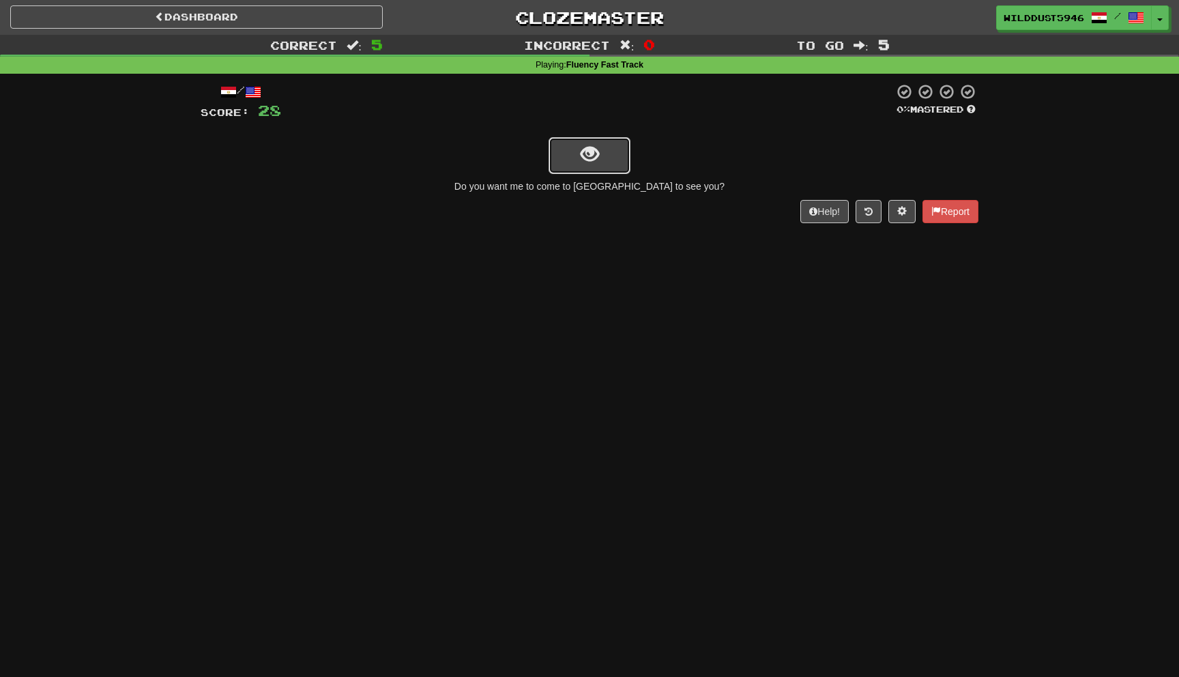
click at [592, 156] on span "show sentence" at bounding box center [590, 154] width 18 height 18
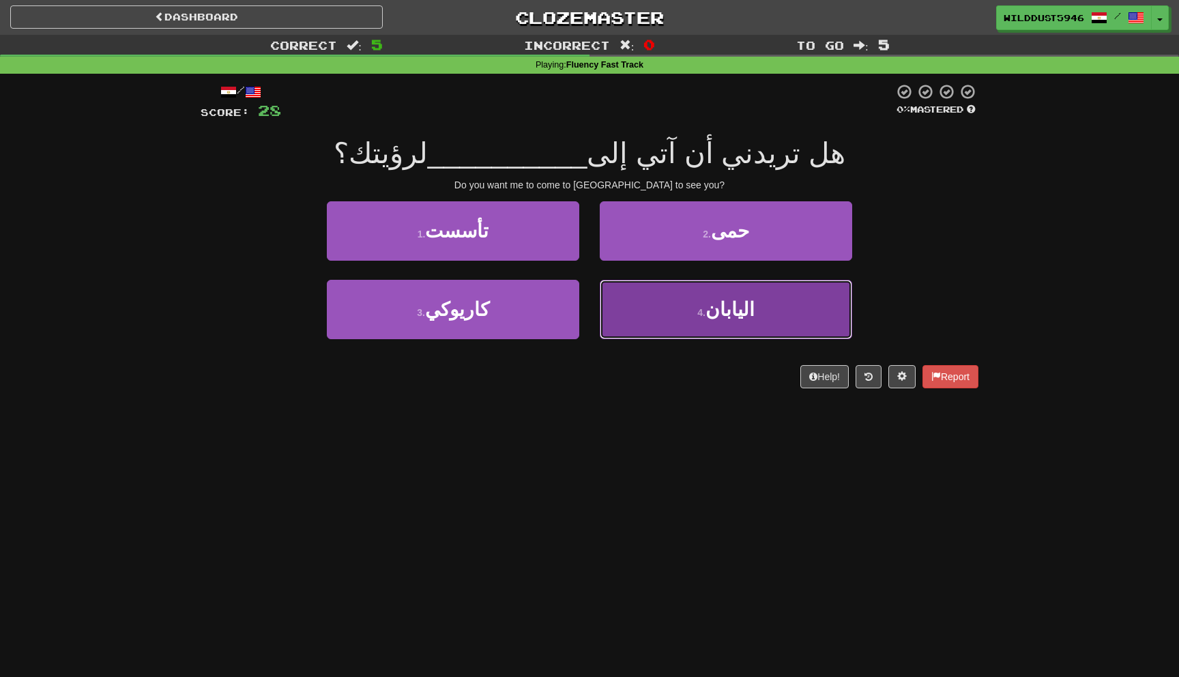
click at [706, 305] on button "4 . اليابان" at bounding box center [726, 309] width 252 height 59
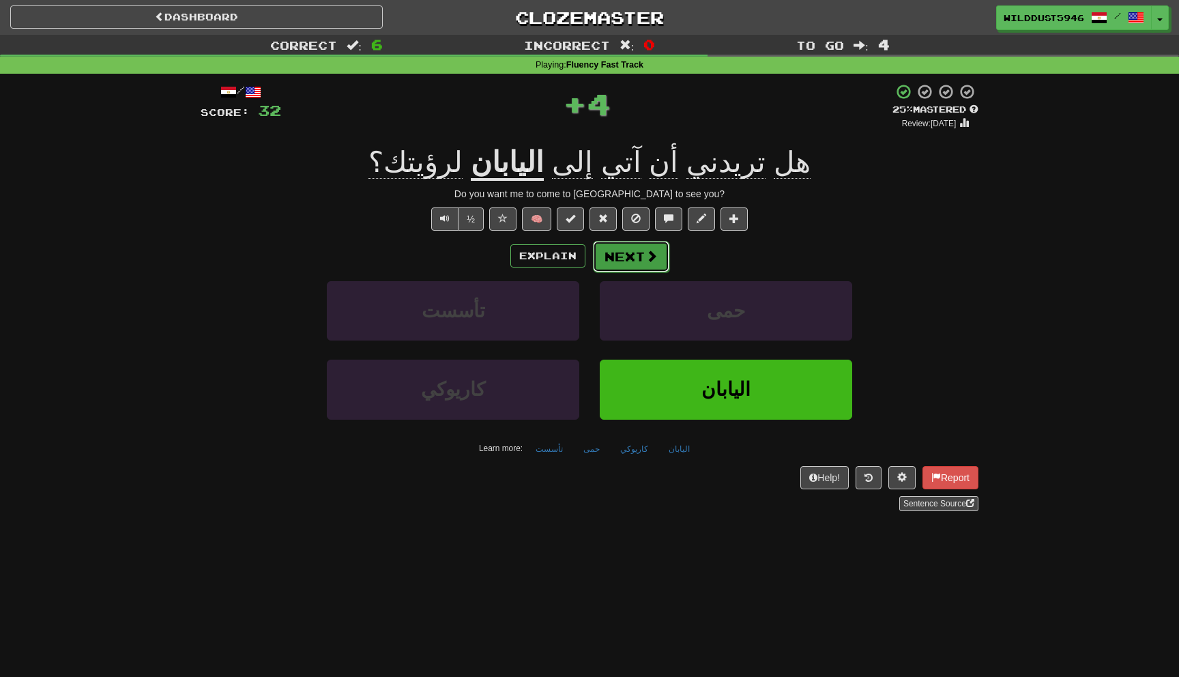
click at [648, 254] on span at bounding box center [652, 256] width 12 height 12
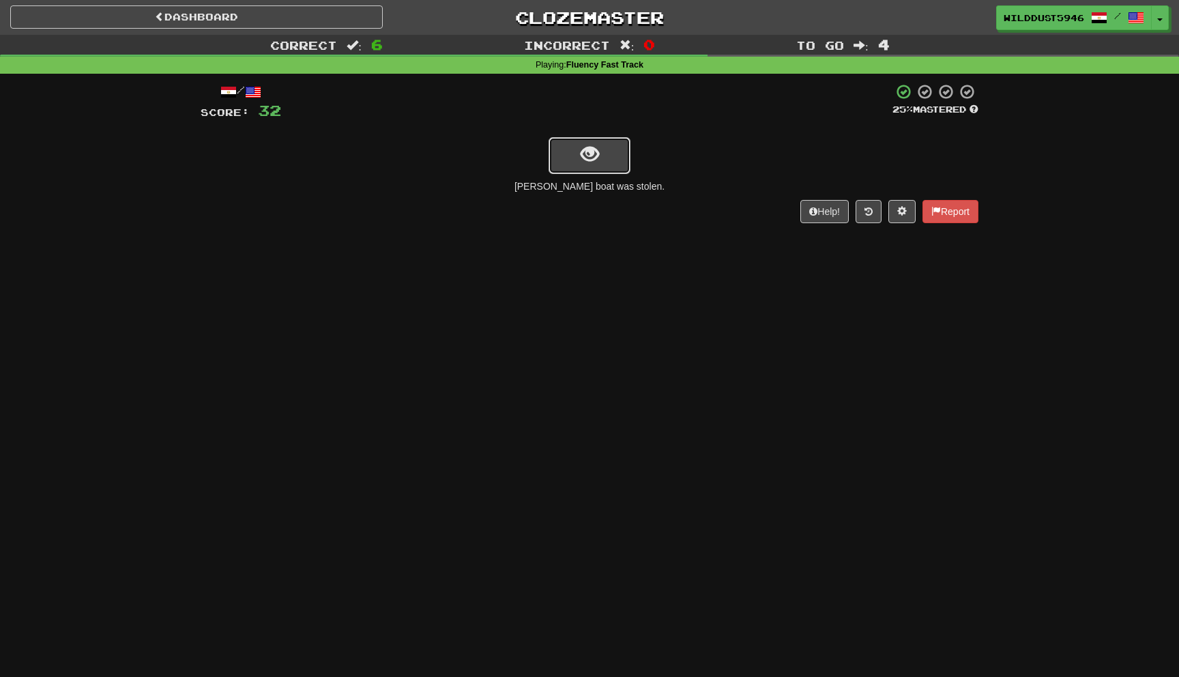
click at [592, 150] on span "show sentence" at bounding box center [590, 154] width 18 height 18
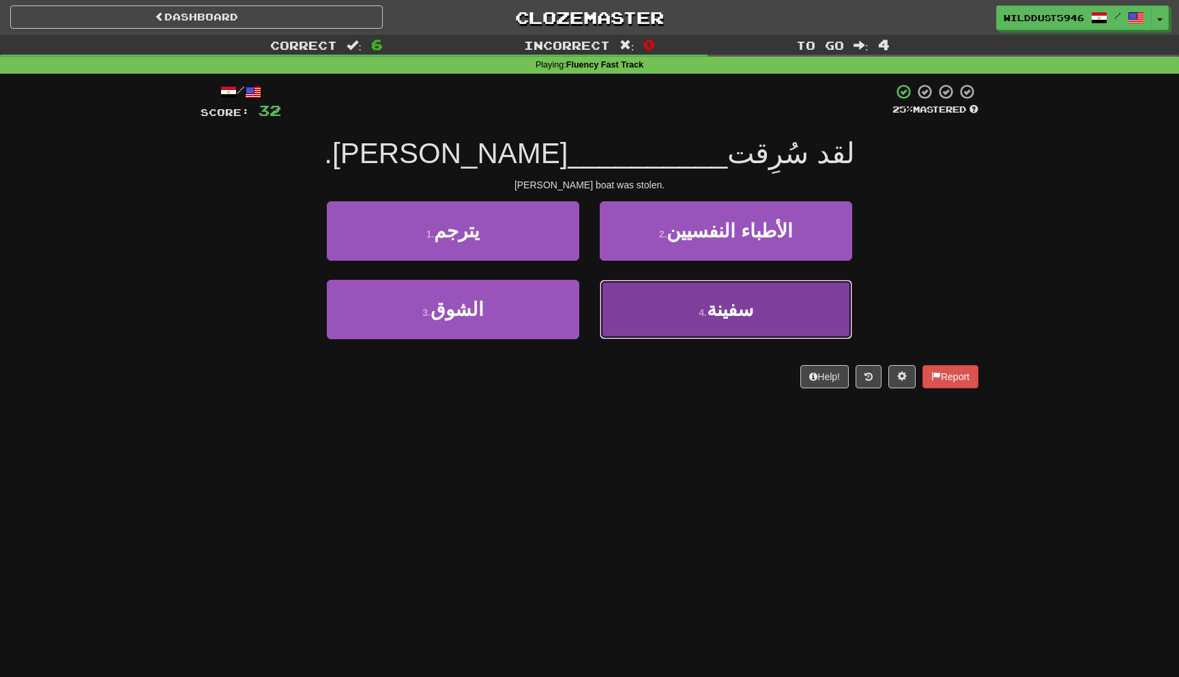
click at [641, 301] on button "4 . سفينة" at bounding box center [726, 309] width 252 height 59
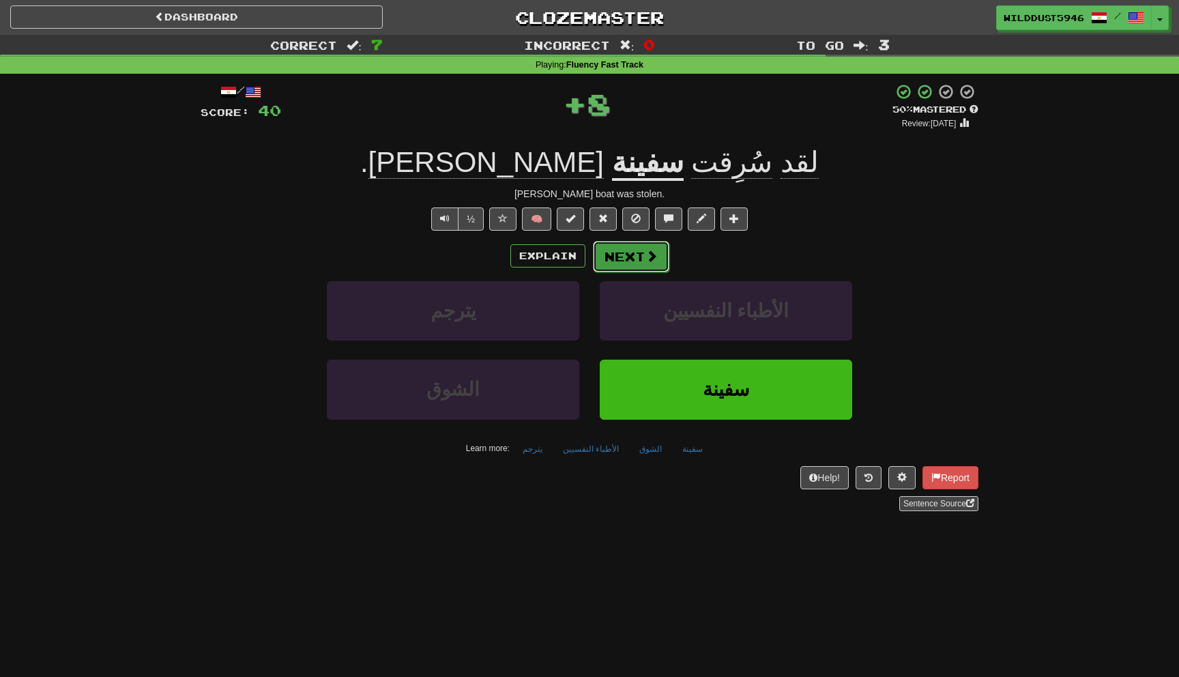
click at [643, 258] on button "Next" at bounding box center [631, 256] width 76 height 31
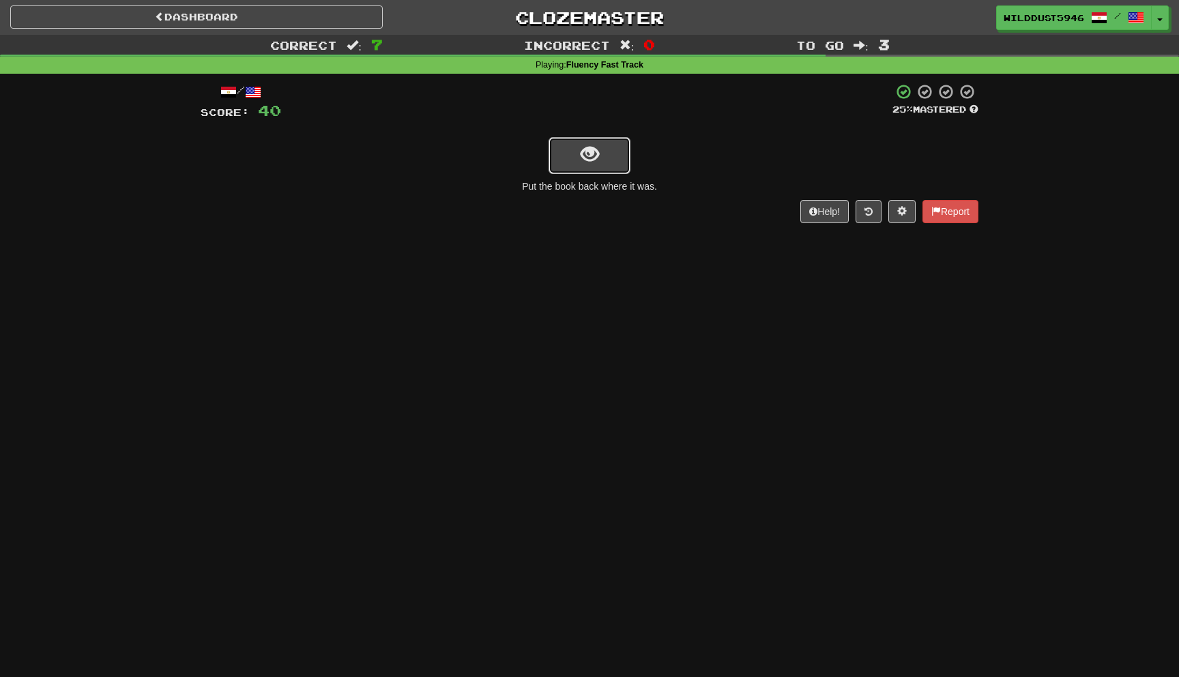
click at [598, 169] on button "show sentence" at bounding box center [590, 155] width 82 height 37
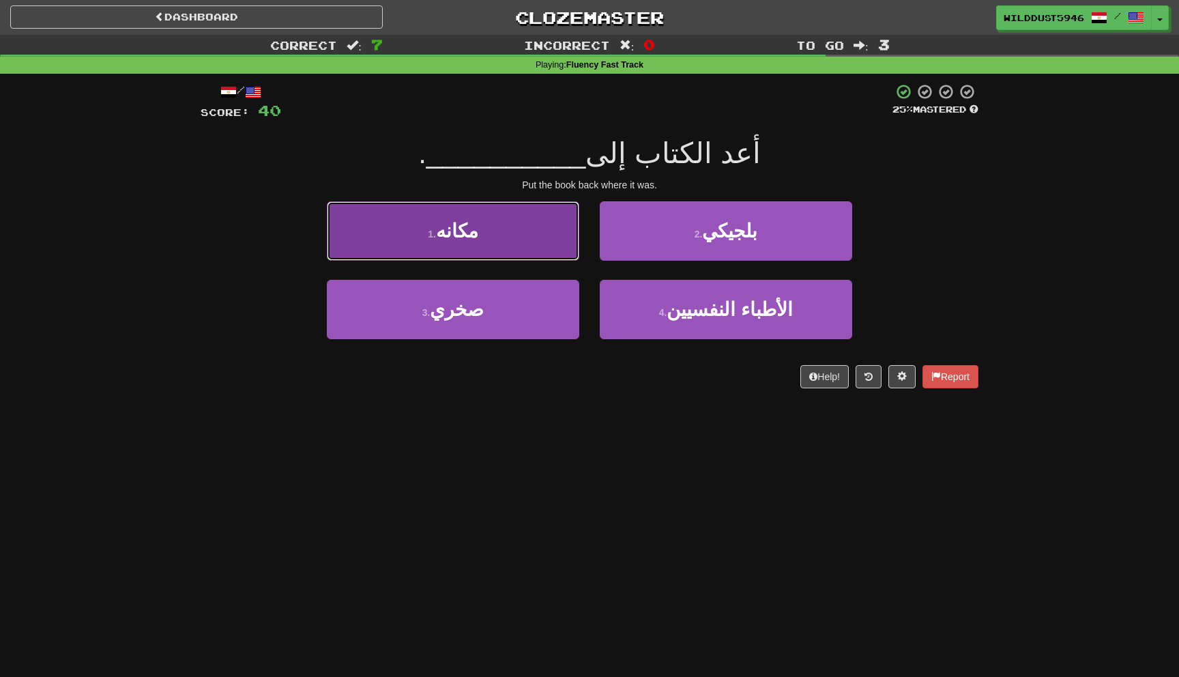
click at [511, 227] on button "1 . مكانه" at bounding box center [453, 230] width 252 height 59
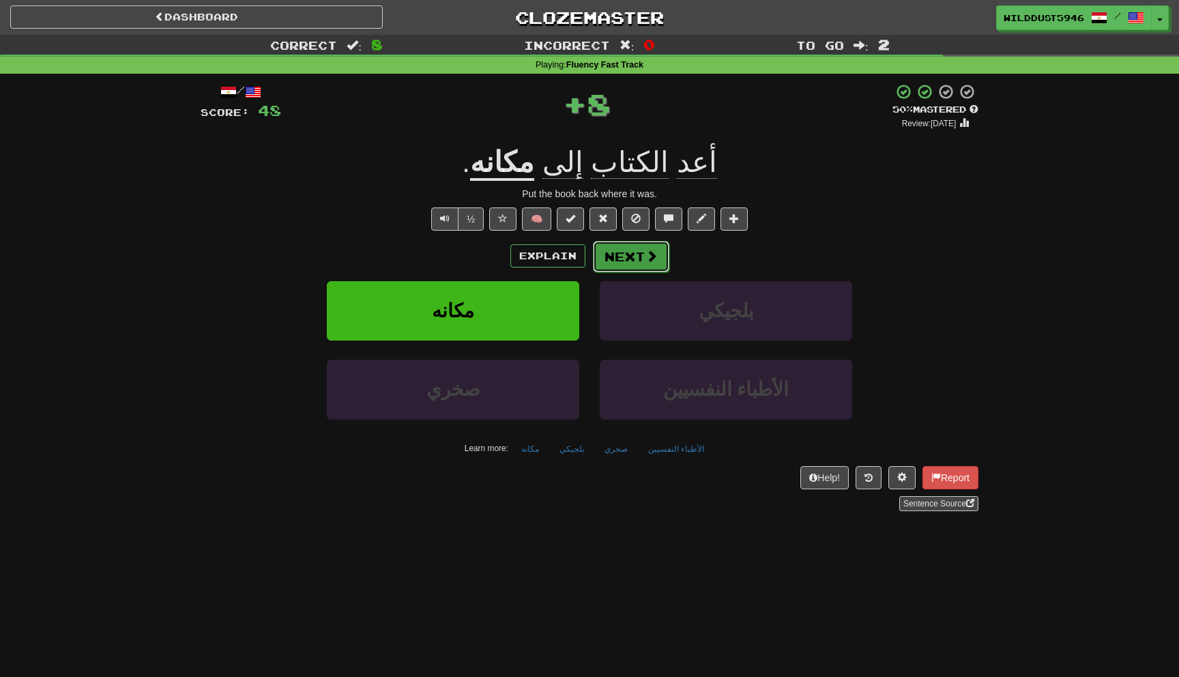
click at [635, 255] on button "Next" at bounding box center [631, 256] width 76 height 31
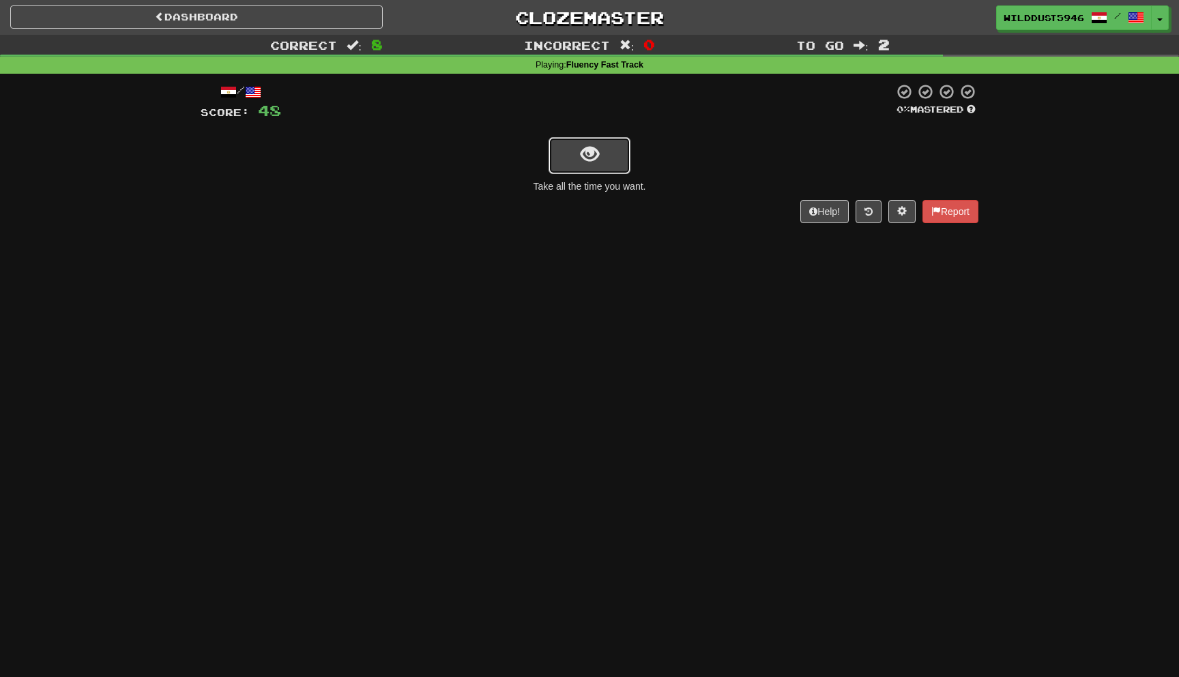
click at [580, 143] on button "show sentence" at bounding box center [590, 155] width 82 height 37
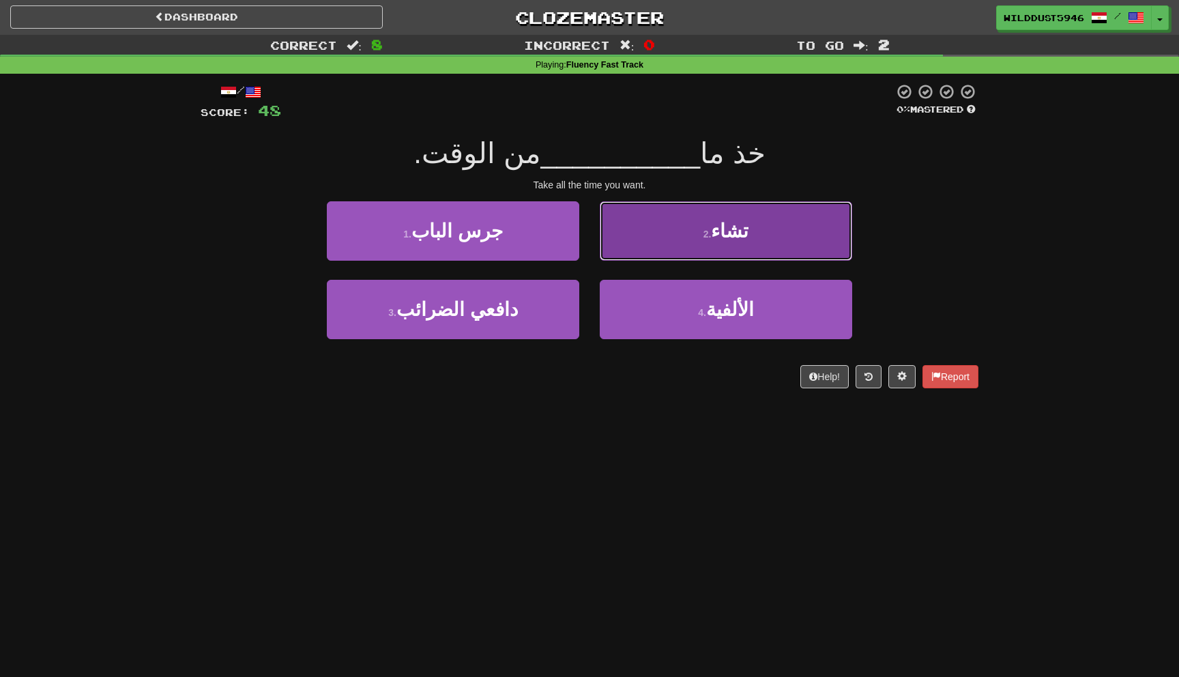
click at [677, 226] on button "2 . تشاء" at bounding box center [726, 230] width 252 height 59
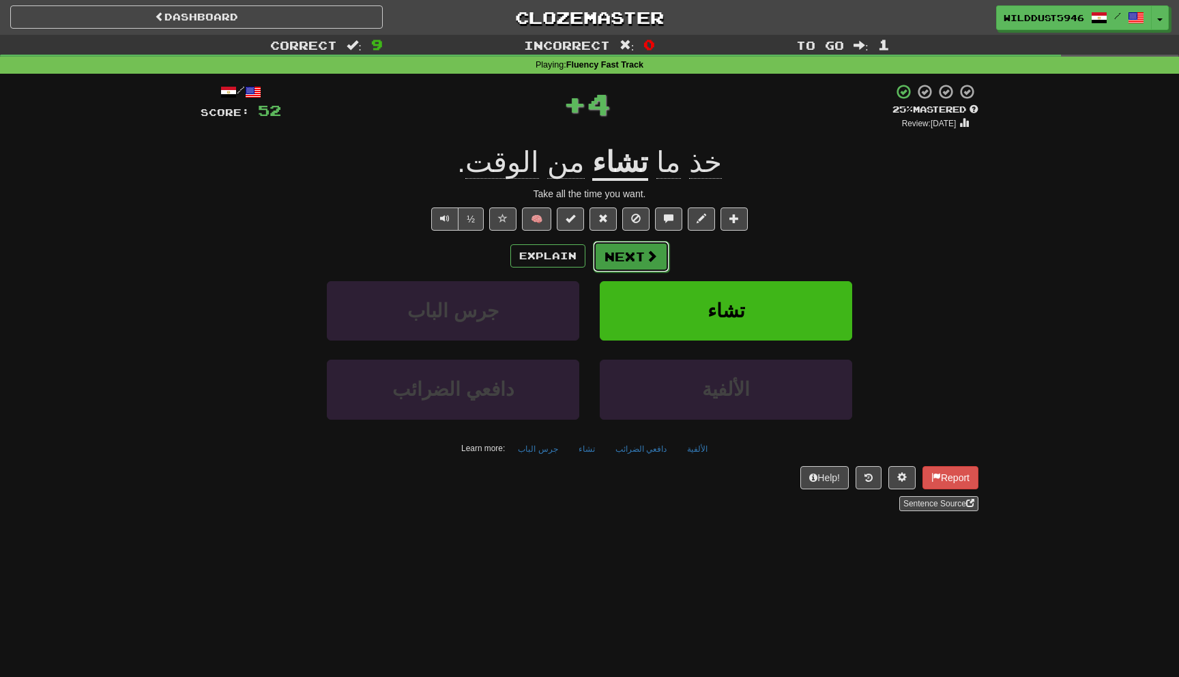
click at [651, 251] on span at bounding box center [652, 256] width 12 height 12
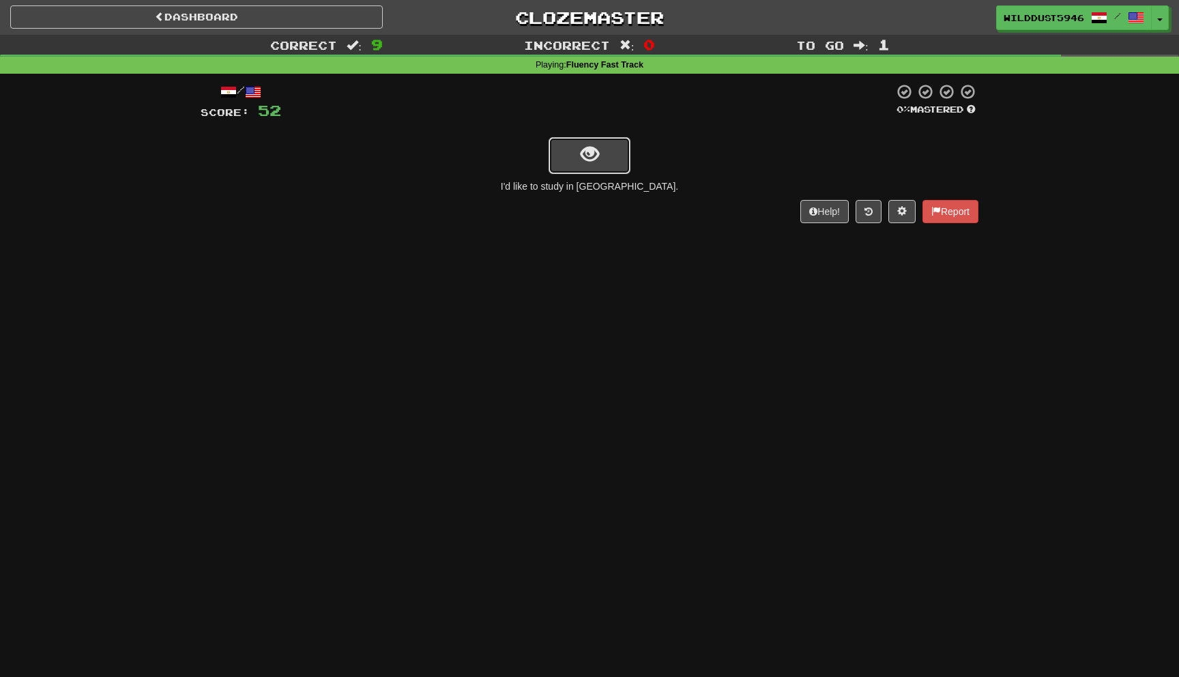
click at [602, 152] on button "show sentence" at bounding box center [590, 155] width 82 height 37
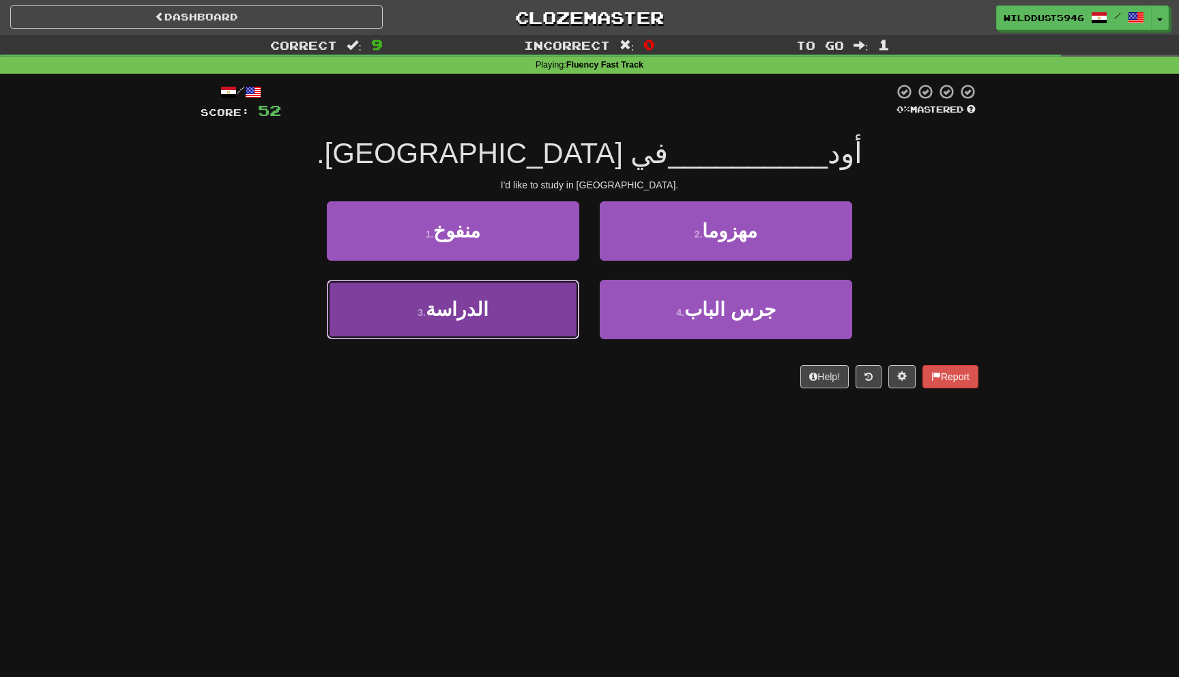
click at [540, 323] on button "3 . الدراسة" at bounding box center [453, 309] width 252 height 59
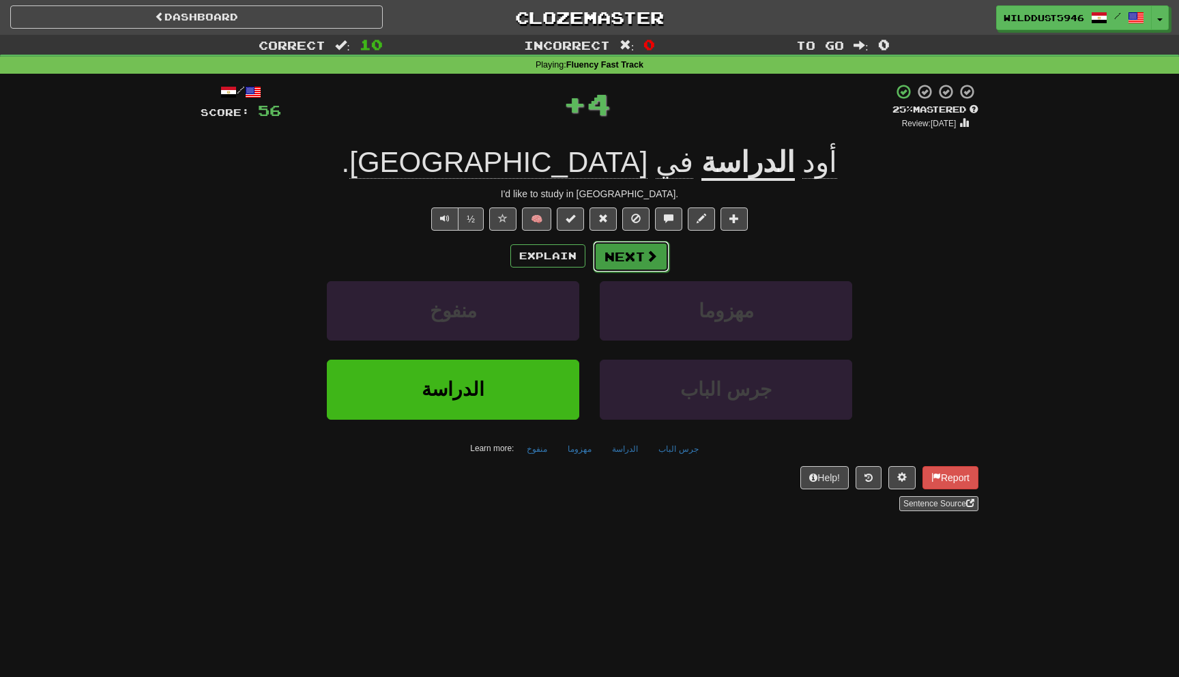
click at [620, 257] on button "Next" at bounding box center [631, 256] width 76 height 31
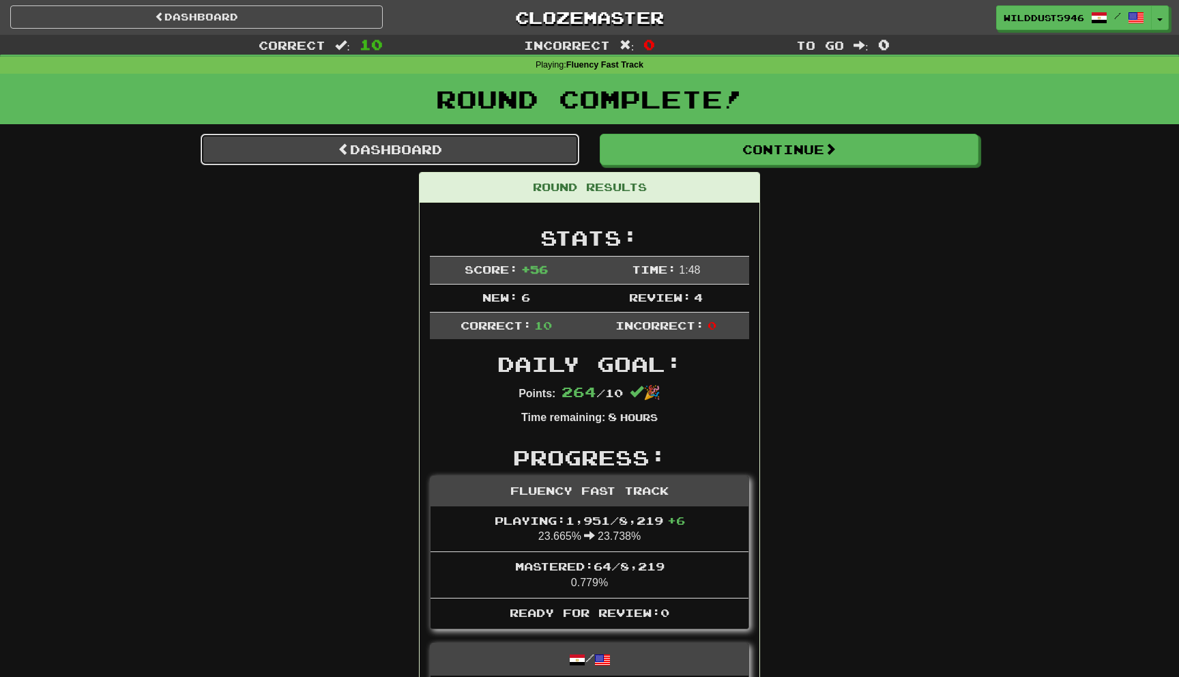
click at [530, 151] on link "Dashboard" at bounding box center [390, 149] width 379 height 31
